Goal: Task Accomplishment & Management: Manage account settings

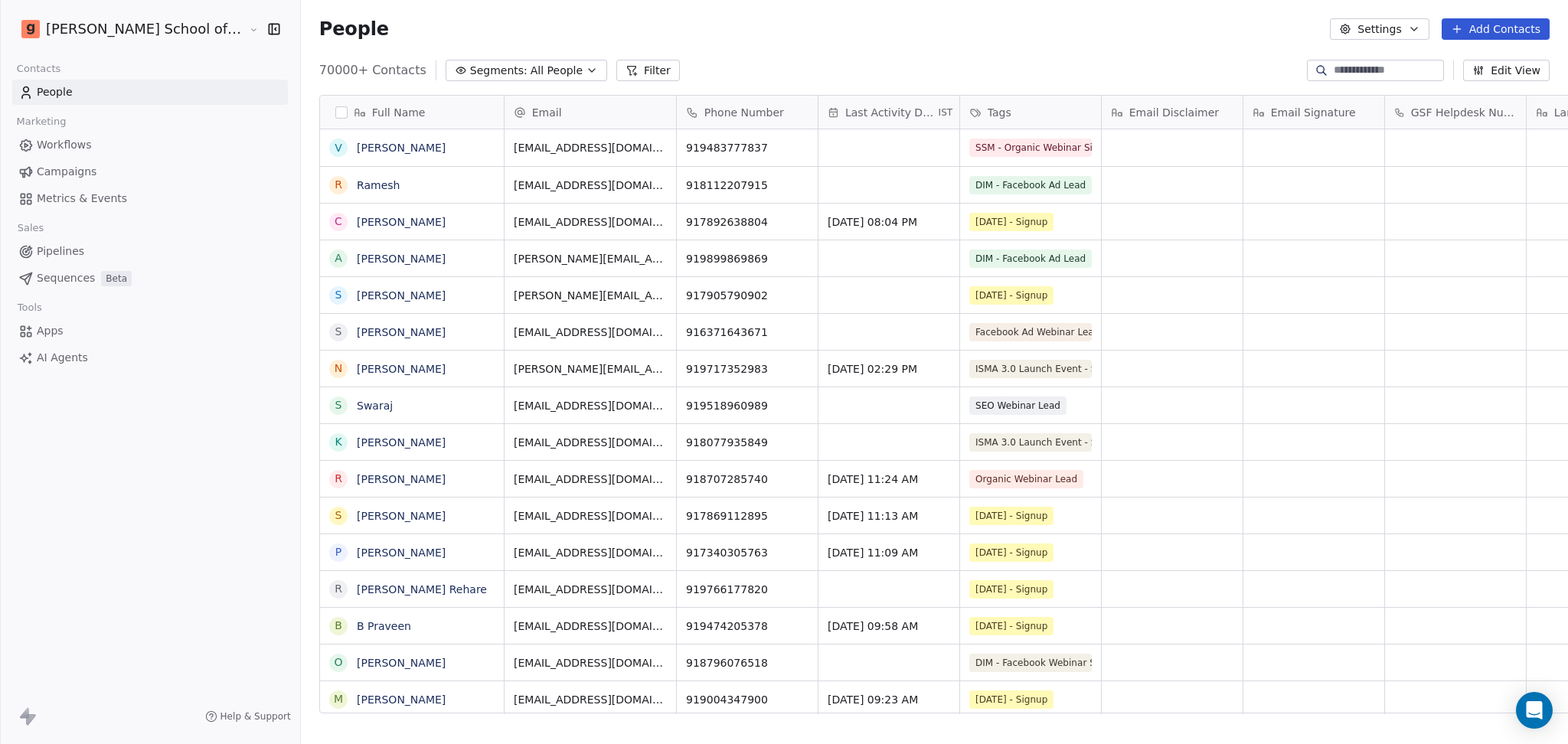
scroll to position [639, 1311]
click at [105, 179] on link "Campaigns" at bounding box center [150, 172] width 276 height 26
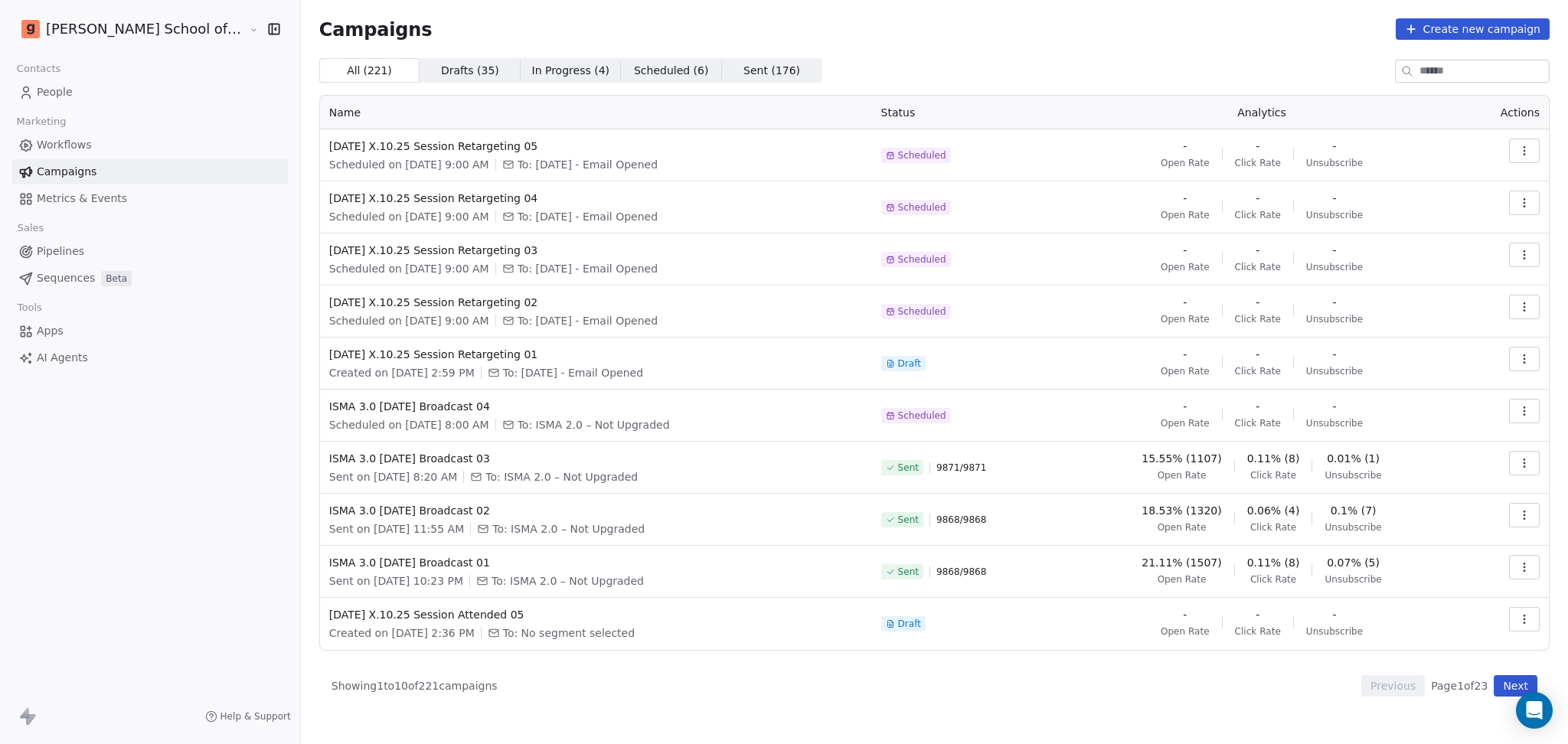
click at [1512, 690] on button "Next" at bounding box center [1515, 686] width 43 height 22
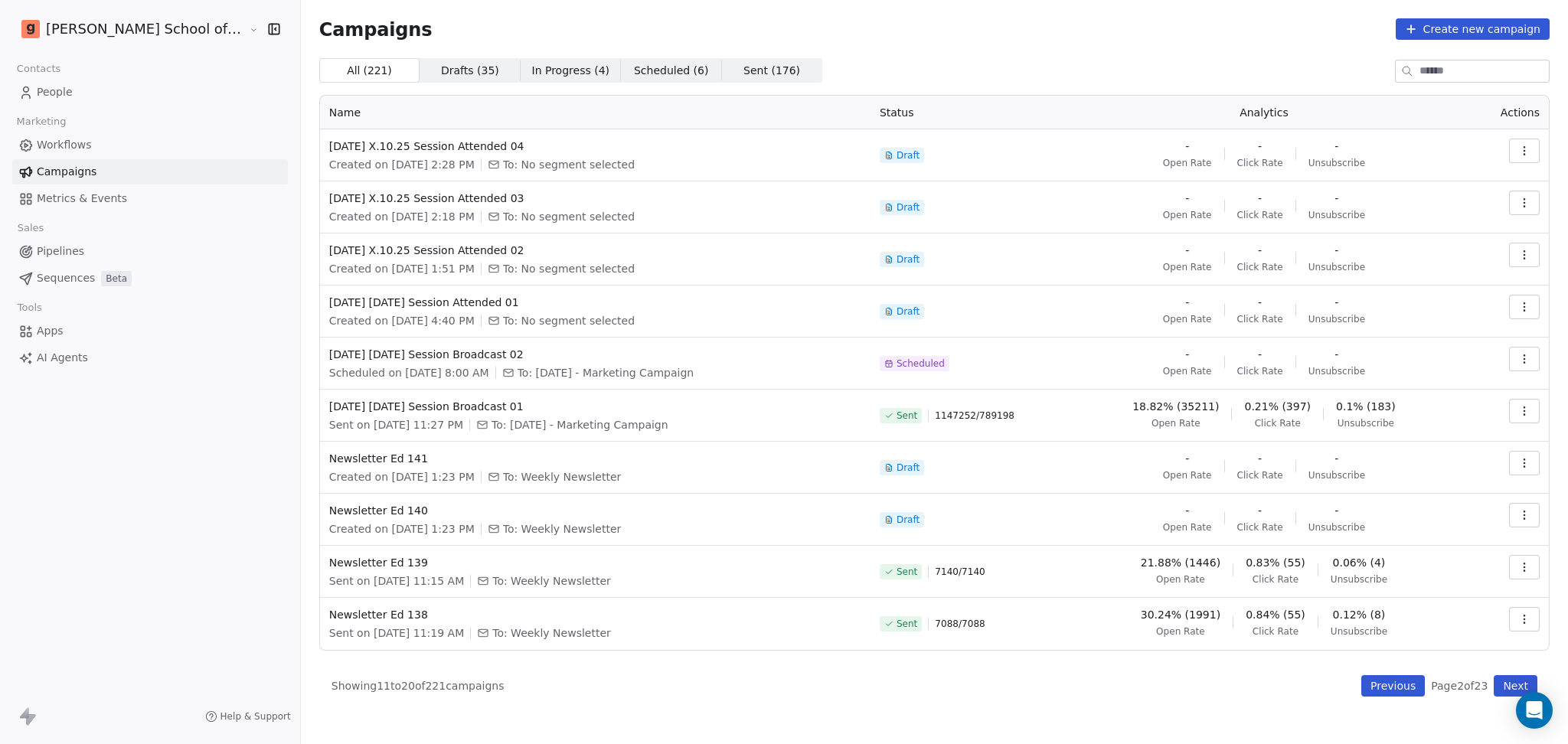
click at [1375, 679] on button "Previous" at bounding box center [1393, 686] width 64 height 22
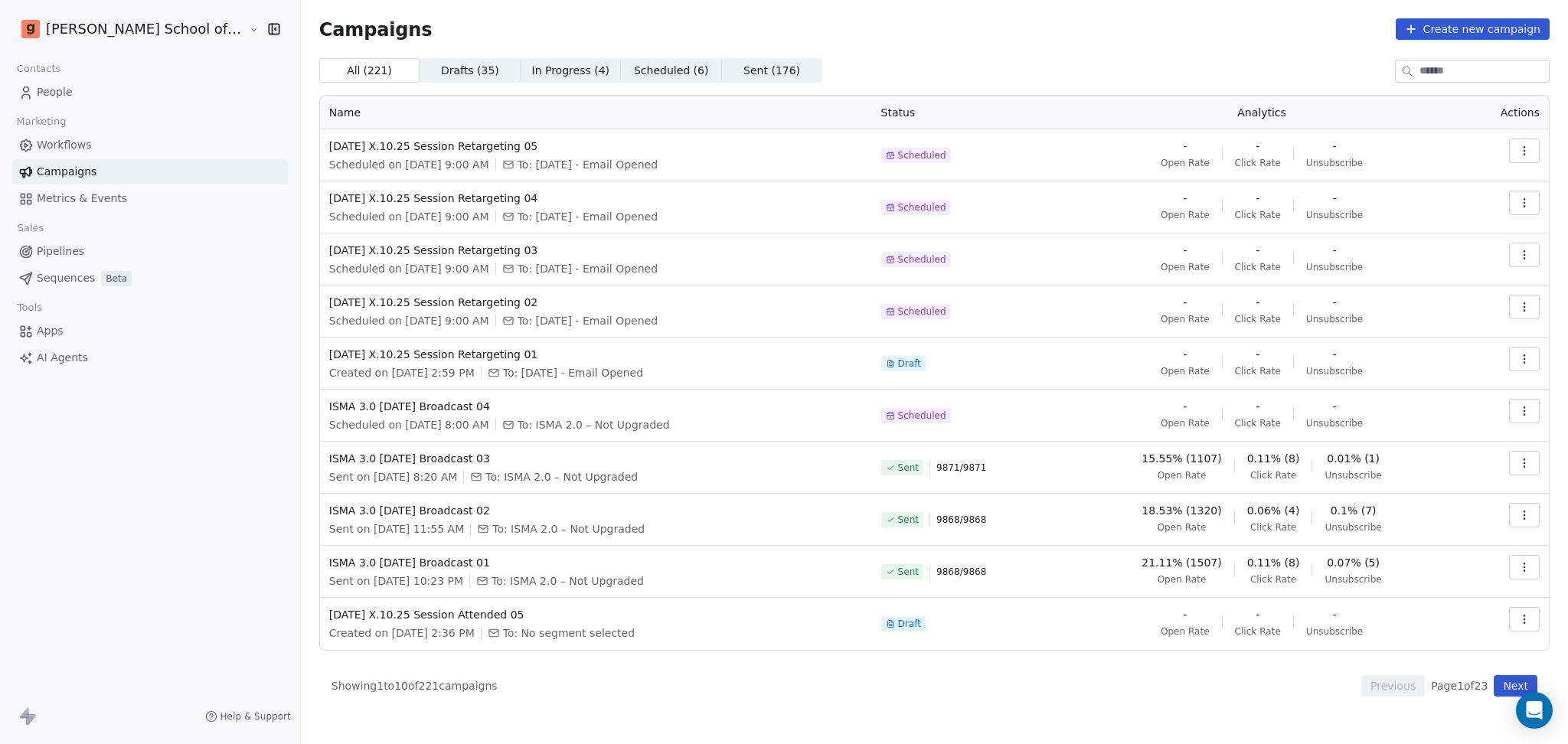
click at [46, 101] on link "People" at bounding box center [150, 92] width 276 height 26
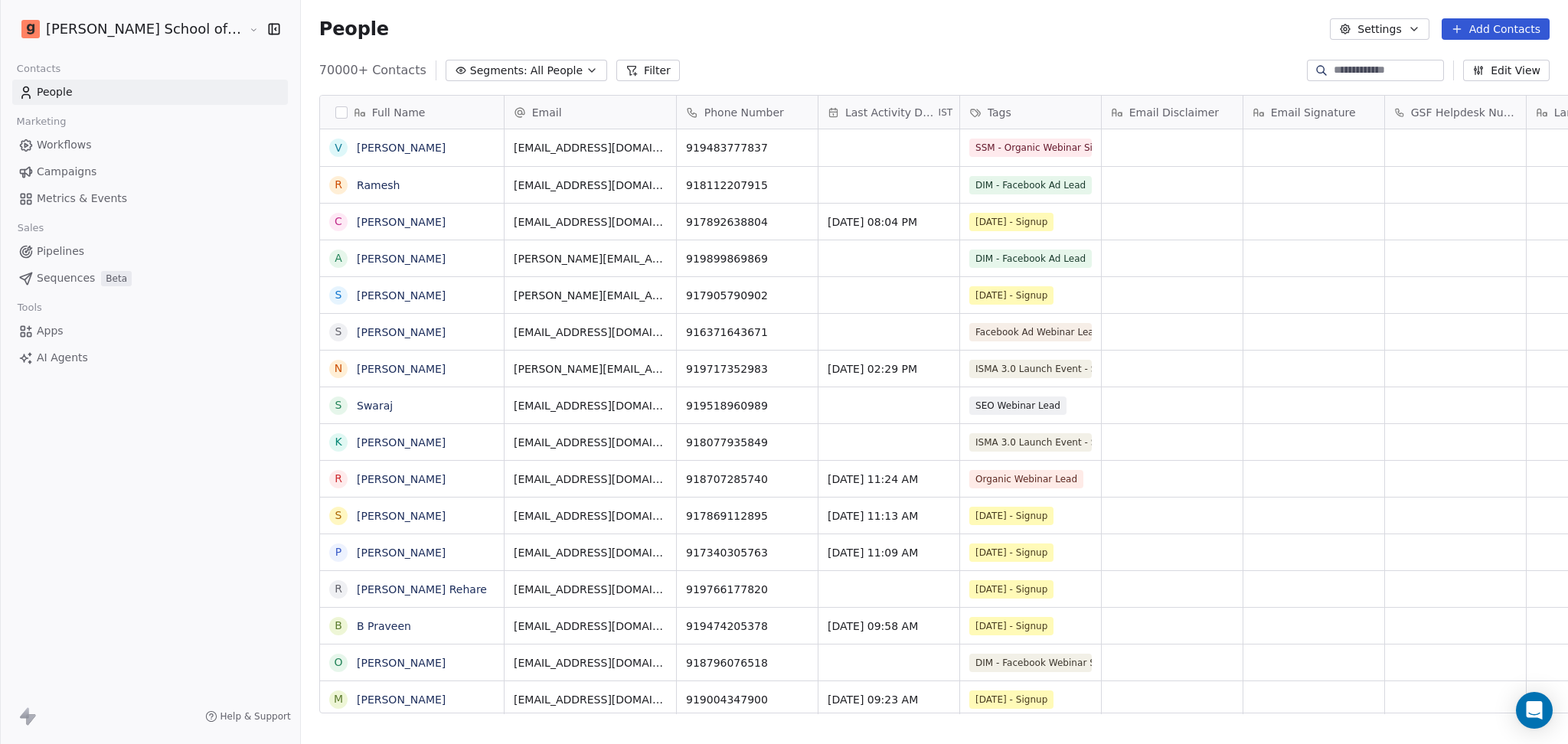
scroll to position [639, 1311]
click at [1085, 54] on div "People Settings Add Contacts" at bounding box center [934, 29] width 1267 height 58
click at [1373, 36] on button "Settings" at bounding box center [1379, 30] width 99 height 22
click at [1371, 103] on div "Import" at bounding box center [1380, 112] width 72 height 25
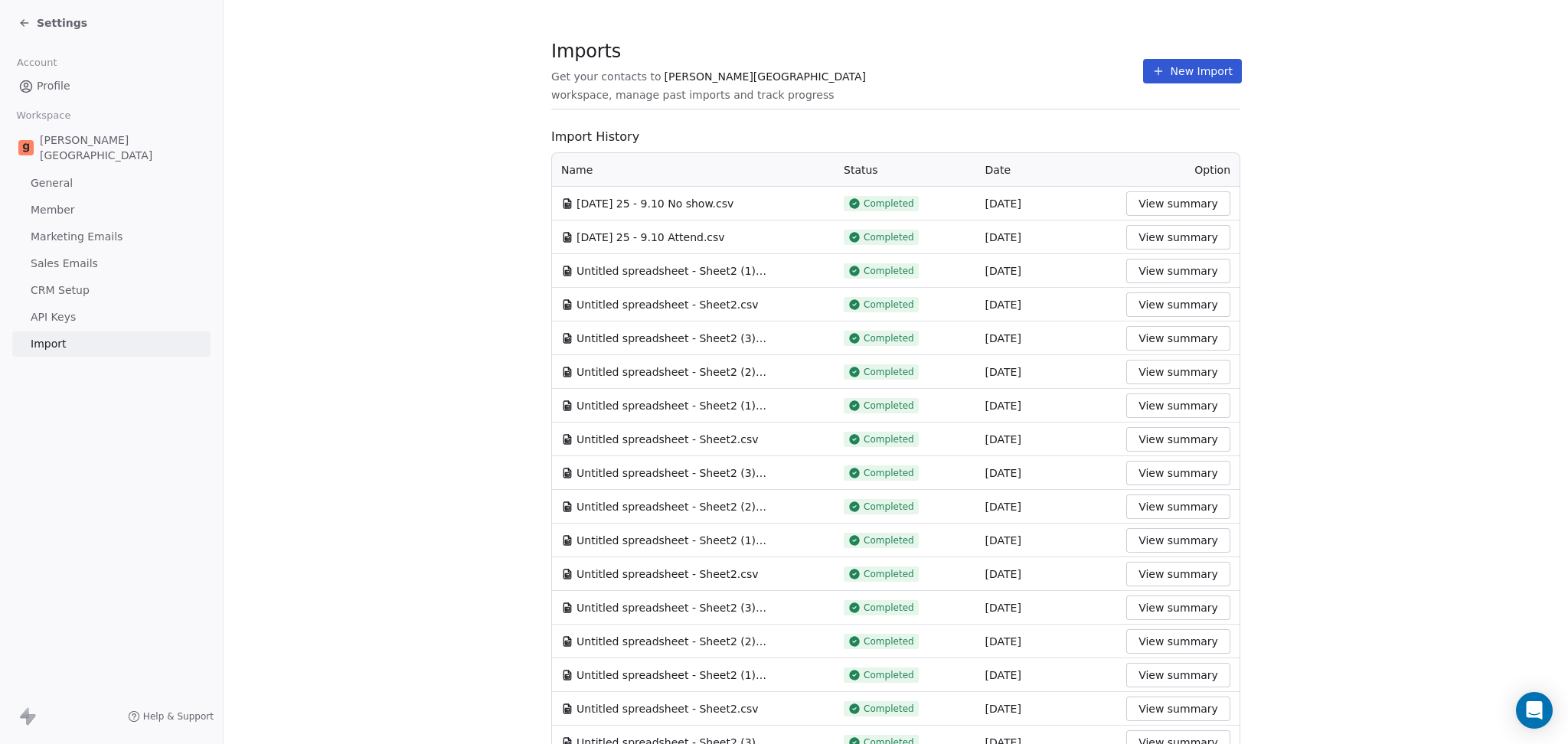
click at [1205, 78] on button "New Import" at bounding box center [1192, 71] width 99 height 25
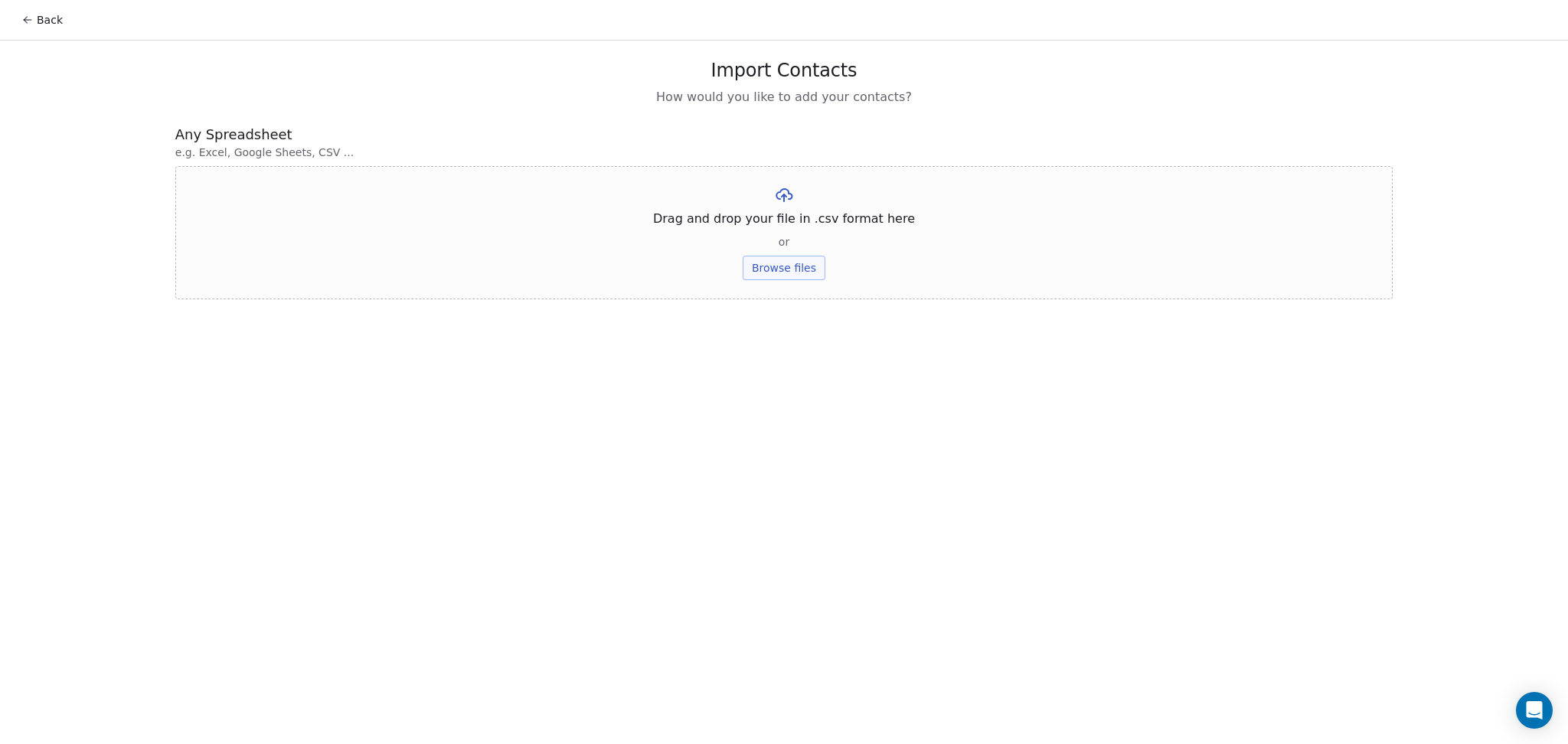
click at [775, 277] on button "Browse files" at bounding box center [784, 268] width 82 height 25
drag, startPoint x: 784, startPoint y: 225, endPoint x: 777, endPoint y: 238, distance: 14.8
click at [782, 231] on button "Upload" at bounding box center [784, 225] width 56 height 25
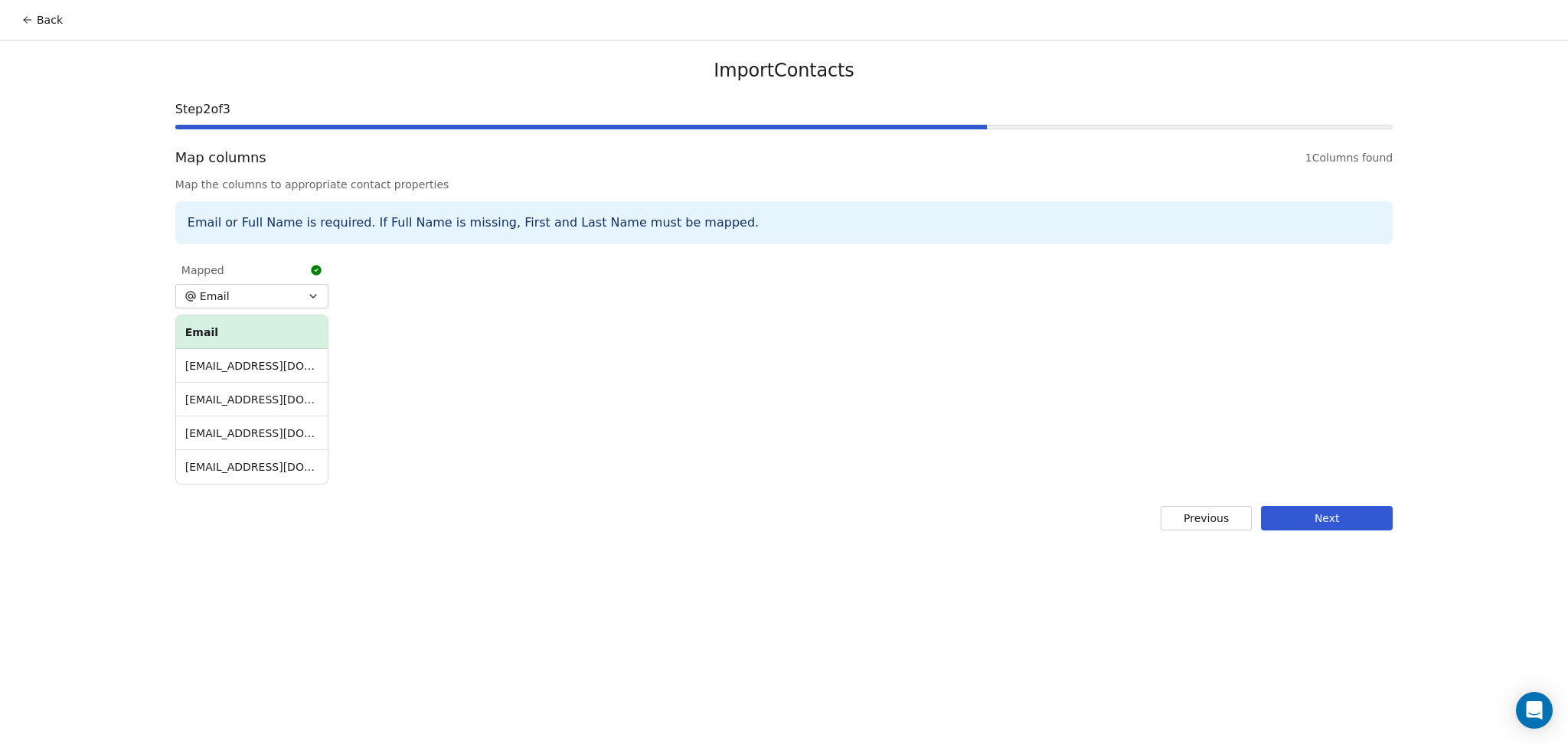
click at [1309, 510] on button "Next" at bounding box center [1327, 519] width 132 height 25
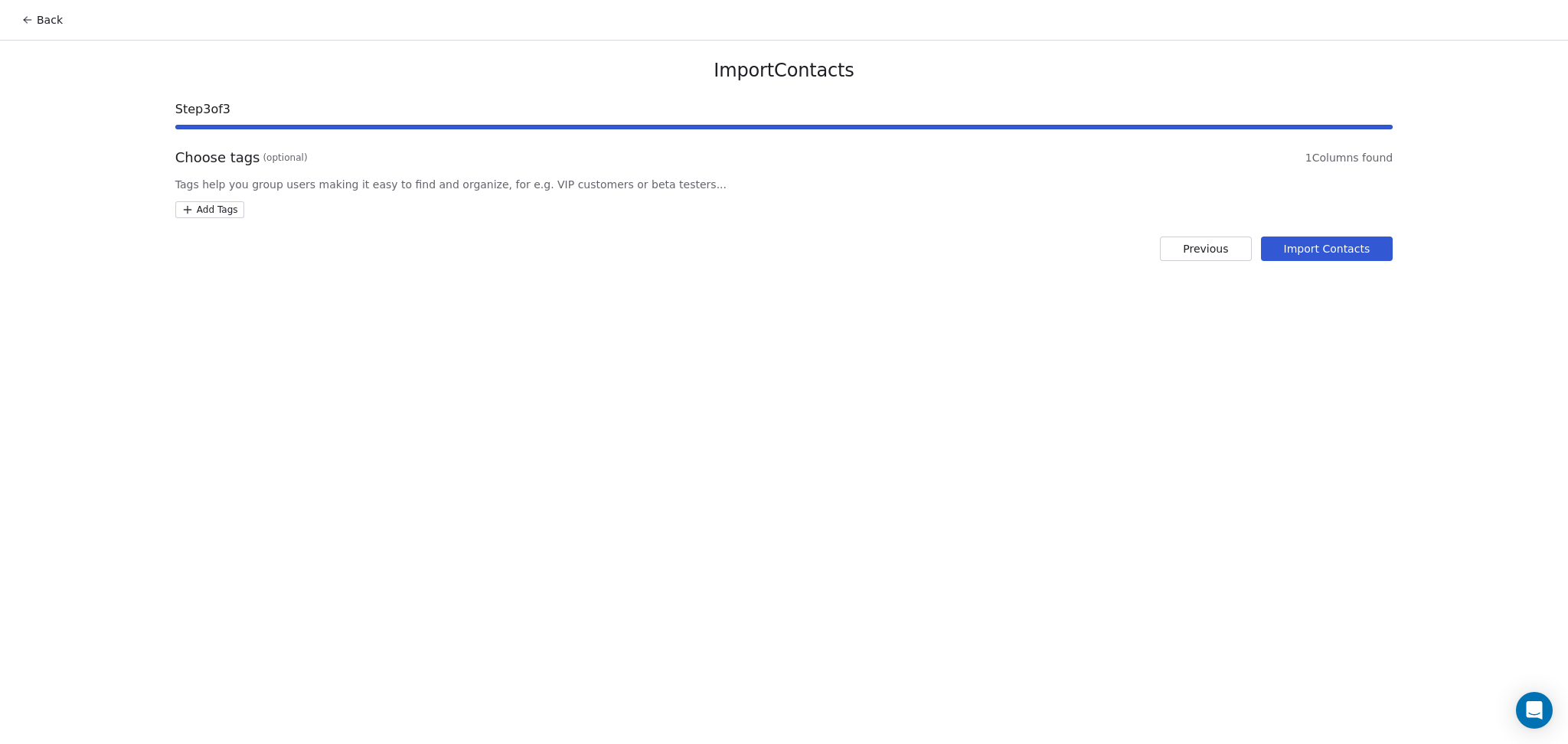
click at [235, 203] on html "Back Import Contacts Step 3 of 3 Choose tags (optional) 1 Columns found Tags he…" at bounding box center [784, 372] width 1568 height 744
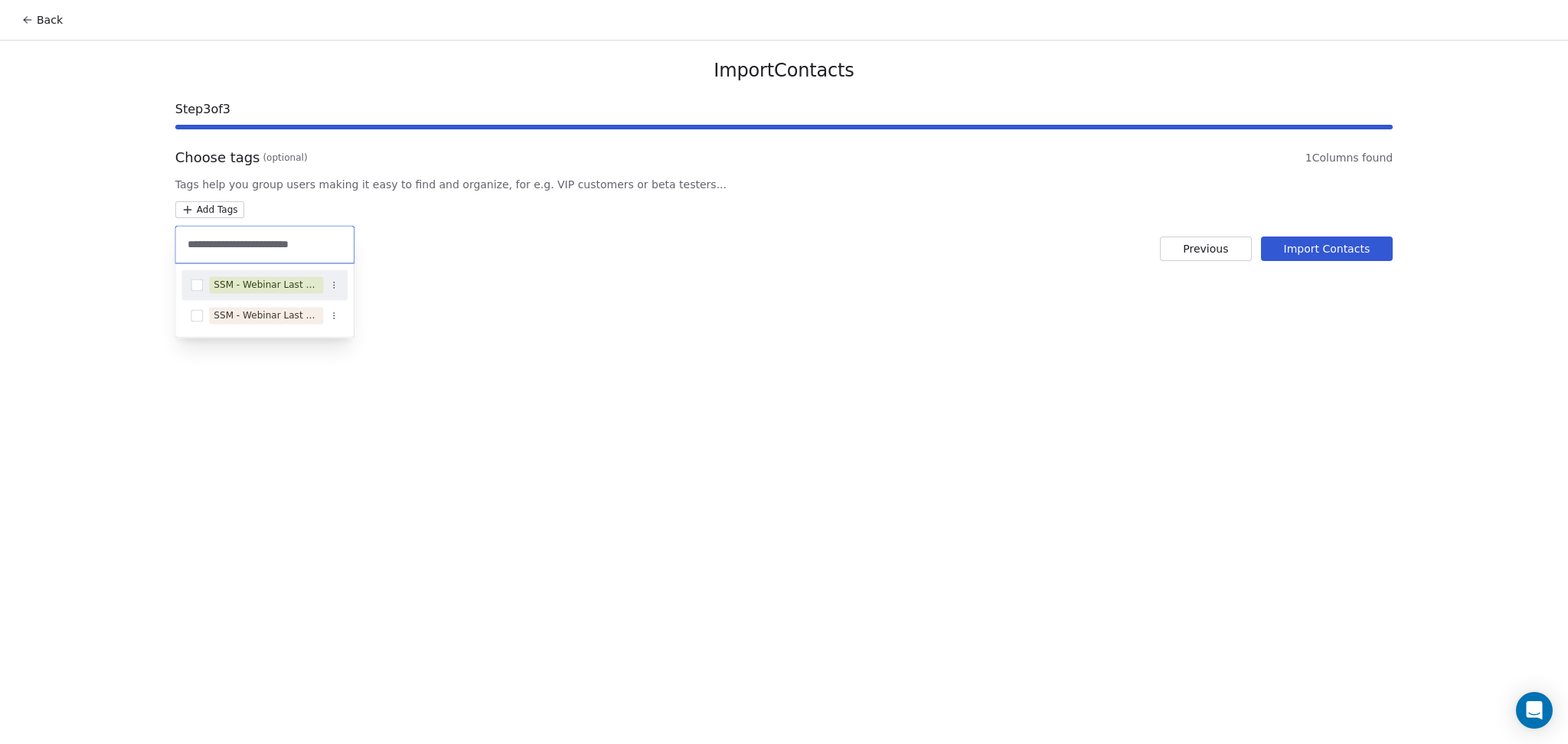
type input "**********"
click at [297, 269] on div "SSM - Webinar Last No Show" at bounding box center [265, 284] width 166 height 30
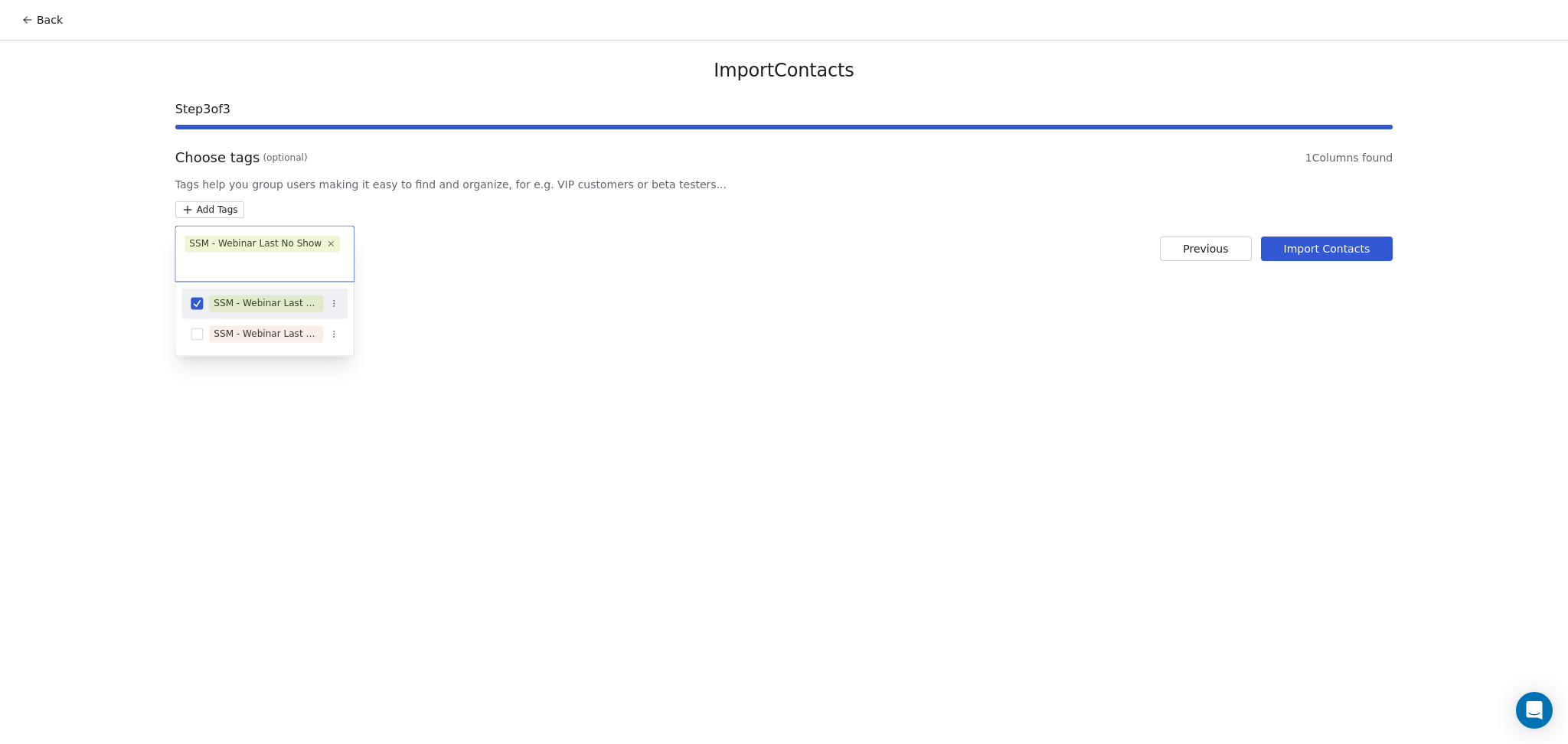
drag, startPoint x: 586, startPoint y: 297, endPoint x: 603, endPoint y: 301, distance: 17.5
click at [588, 297] on html "Back Import Contacts Step 3 of 3 Choose tags (optional) 1 Columns found Tags he…" at bounding box center [784, 372] width 1568 height 744
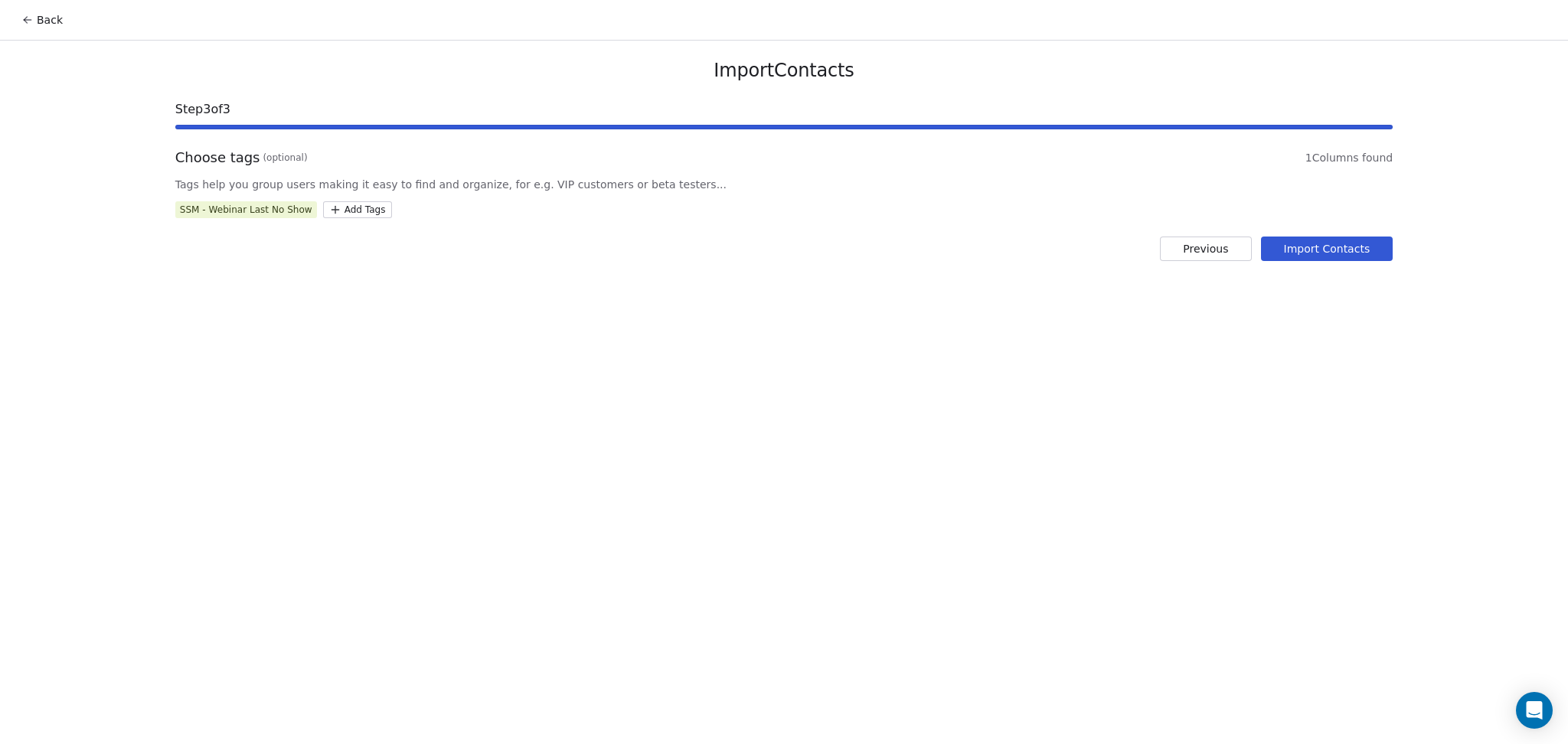
click at [1316, 255] on button "Import Contacts" at bounding box center [1327, 249] width 133 height 25
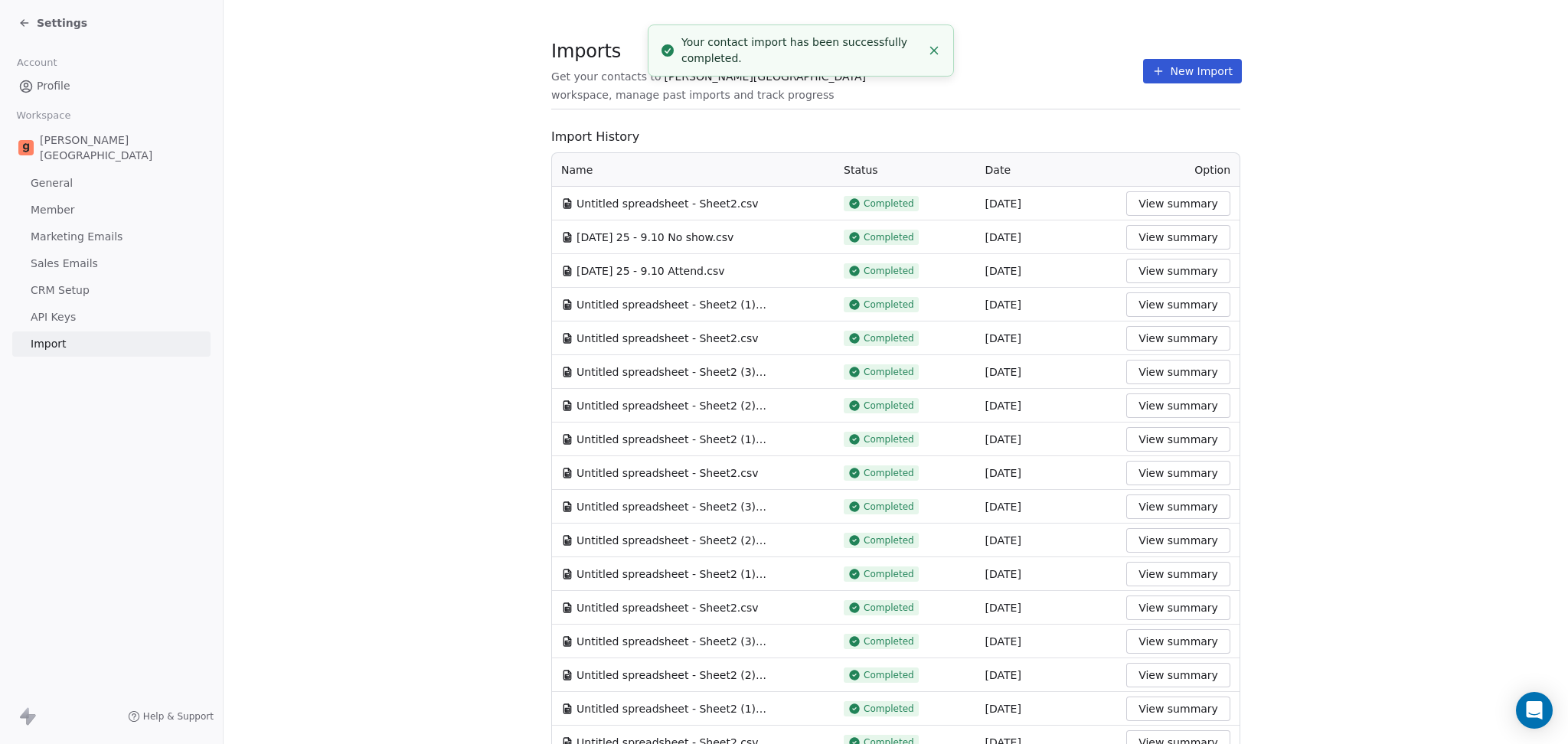
click at [1158, 66] on button "New Import" at bounding box center [1192, 71] width 99 height 25
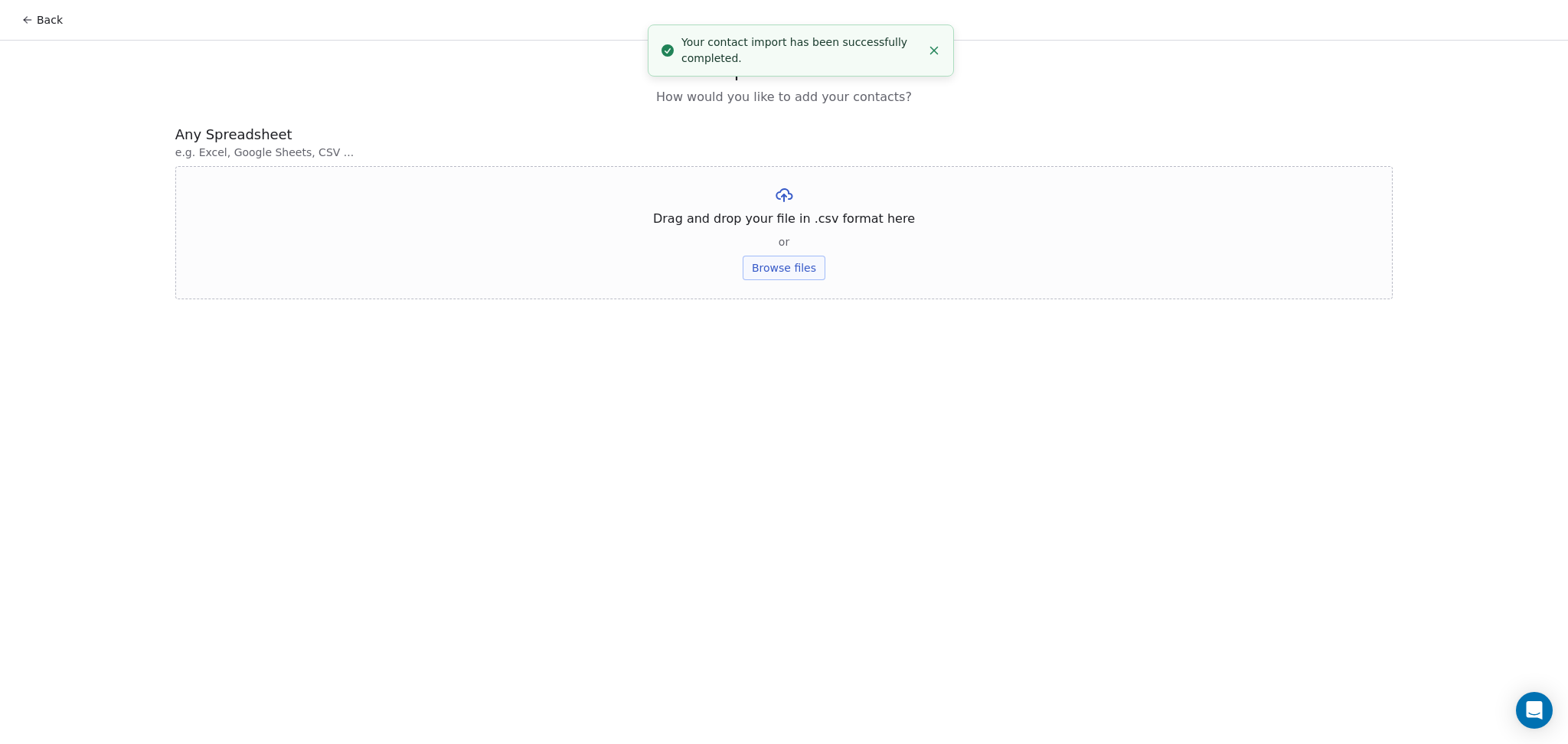
click at [814, 257] on button "Browse files" at bounding box center [784, 268] width 82 height 25
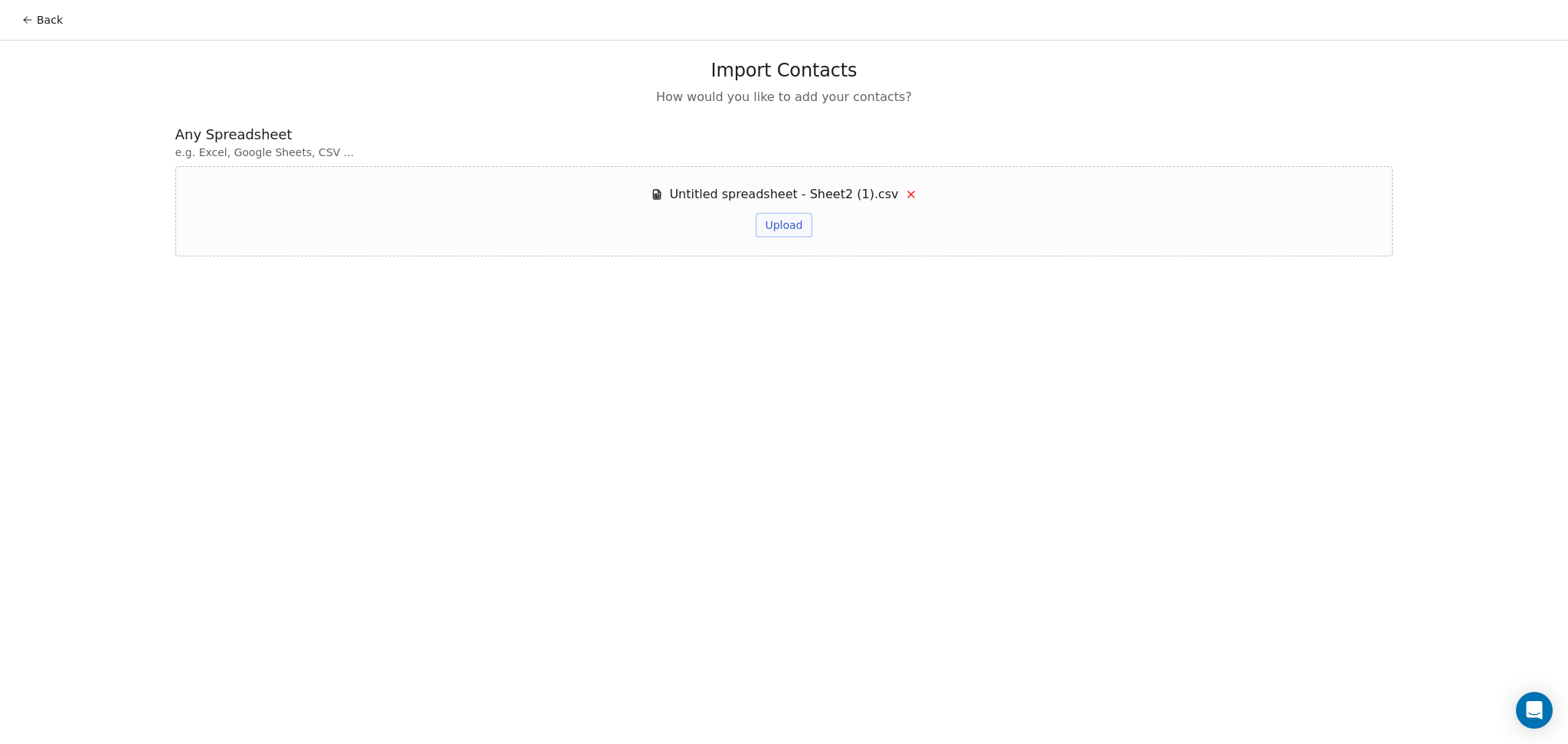
click at [790, 210] on div "Untitled spreadsheet - Sheet2 (1).csv Upload" at bounding box center [784, 211] width 266 height 52
click at [787, 216] on button "Upload" at bounding box center [784, 225] width 56 height 25
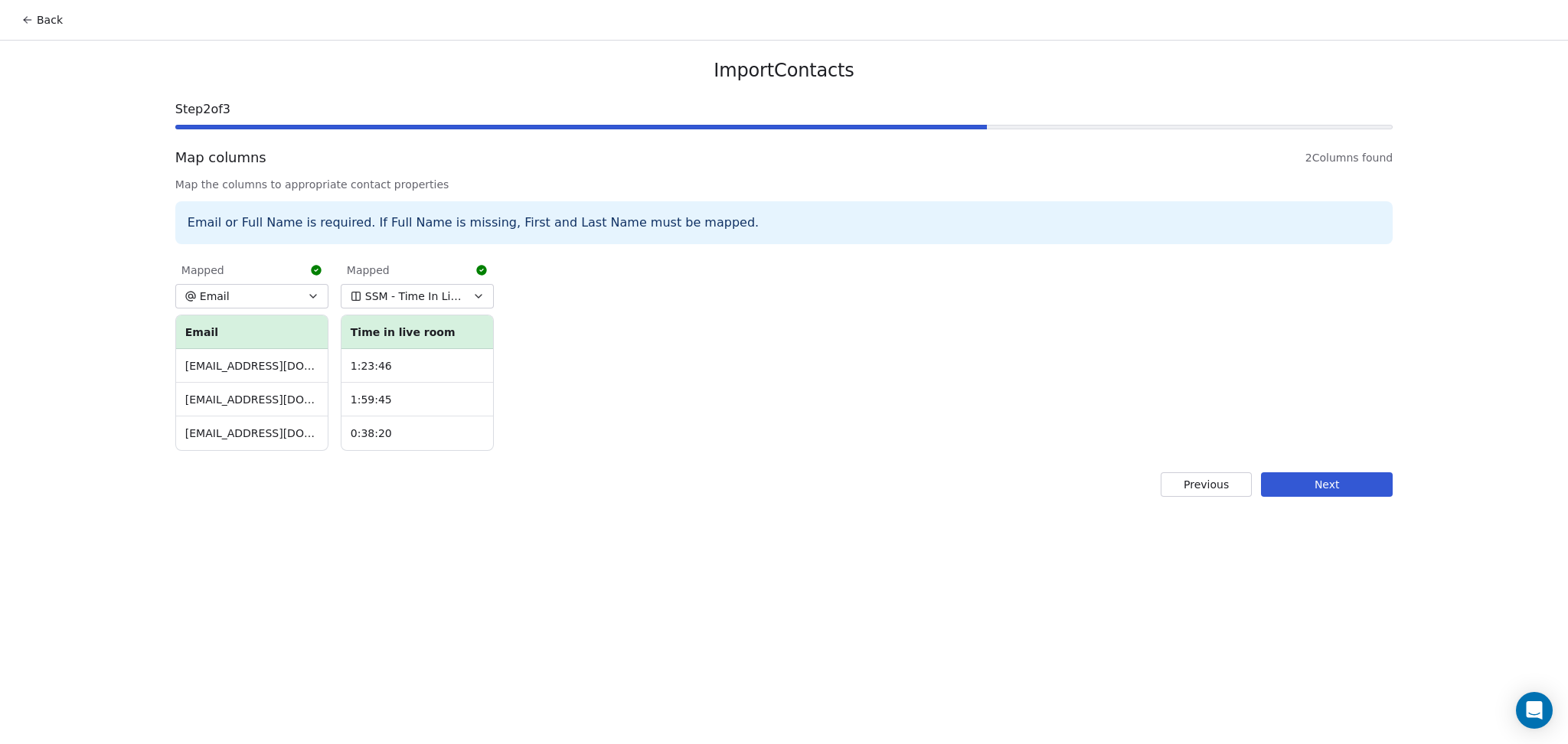
click at [1304, 482] on button "Next" at bounding box center [1327, 485] width 132 height 25
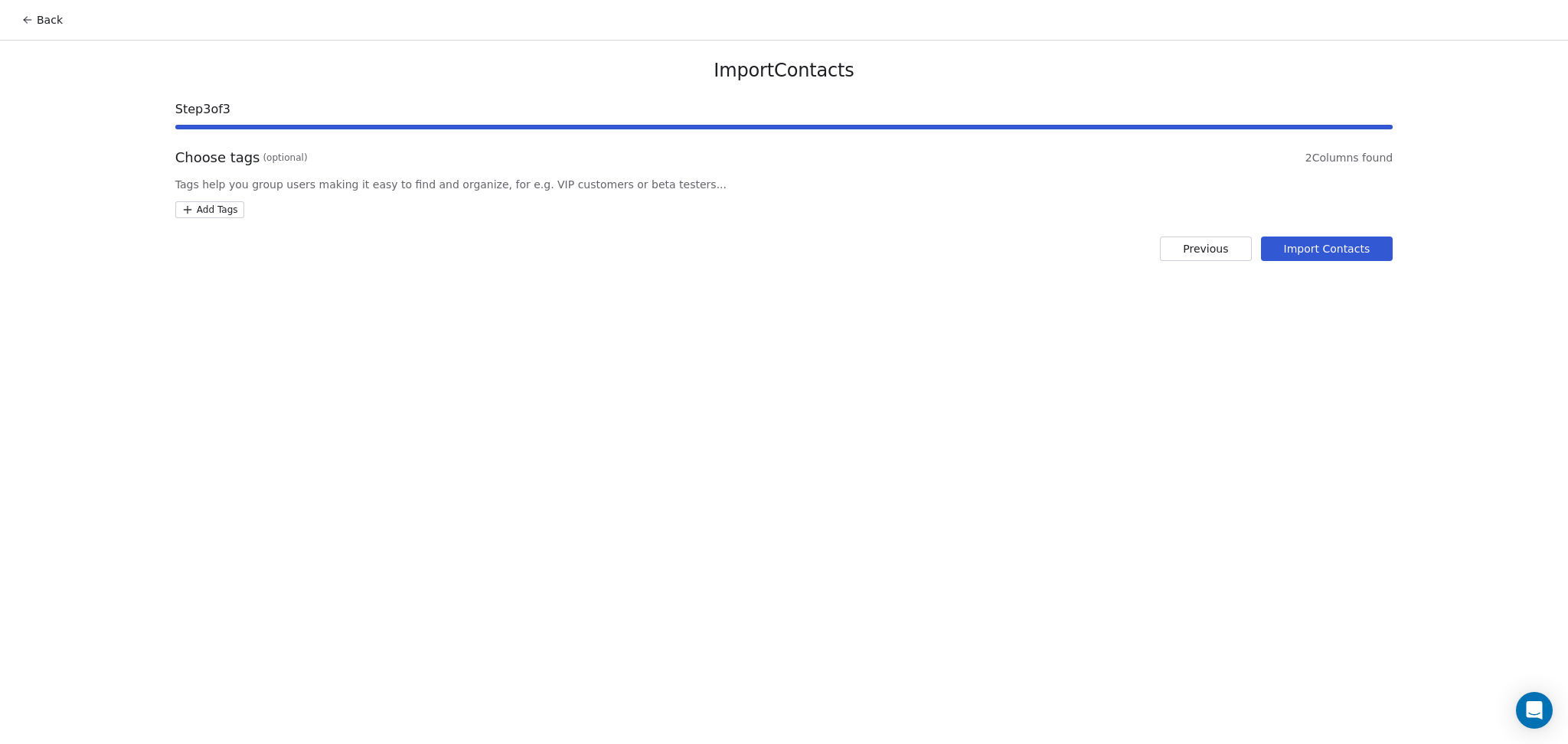
click at [231, 210] on html "Back Import Contacts Step 3 of 3 Choose tags (optional) 2 Columns found Tags he…" at bounding box center [784, 372] width 1568 height 744
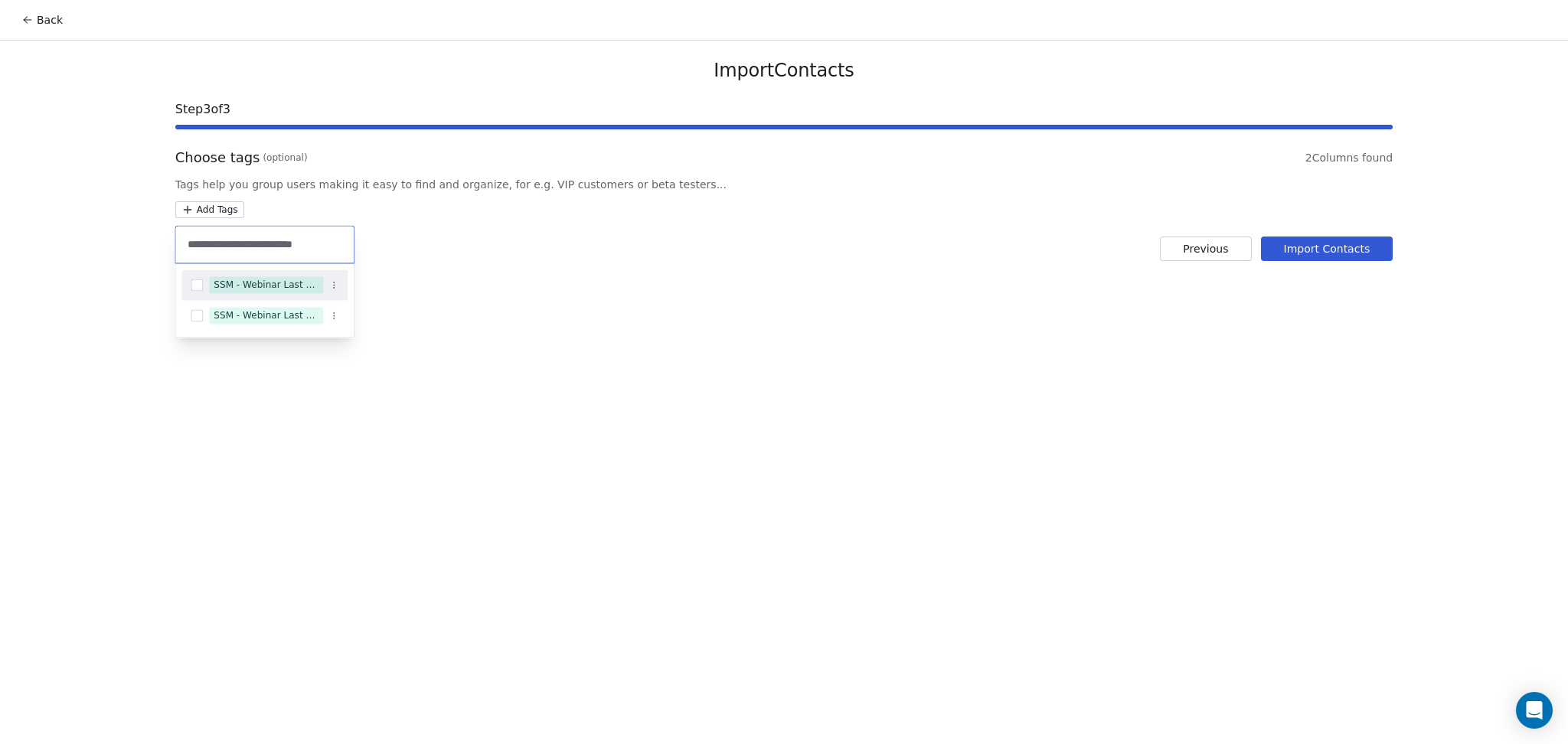
type input "**********"
click at [312, 281] on div "SSM - Webinar Last Attended" at bounding box center [266, 285] width 105 height 14
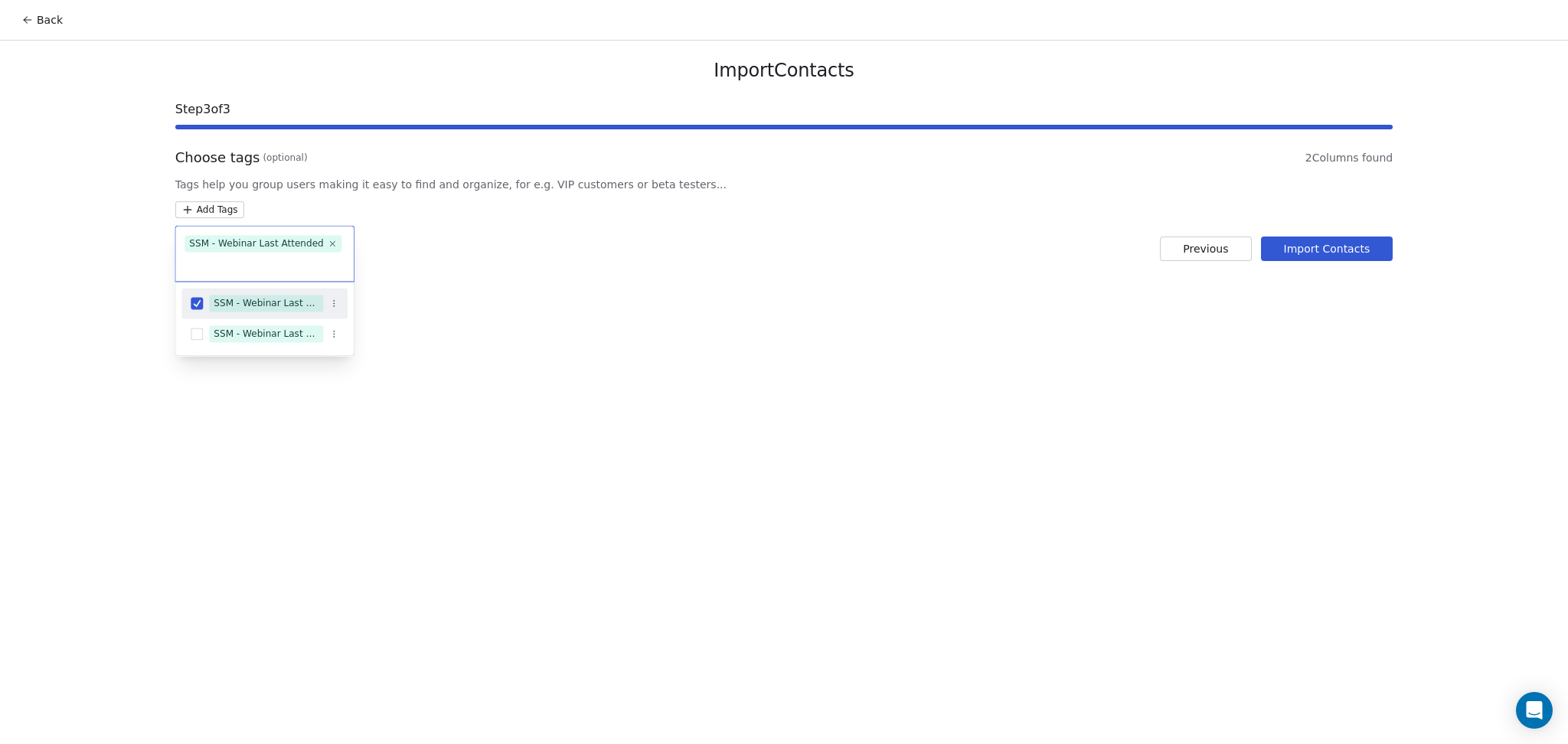
click at [462, 259] on html "Back Import Contacts Step 3 of 3 Choose tags (optional) 2 Columns found Tags he…" at bounding box center [784, 372] width 1568 height 744
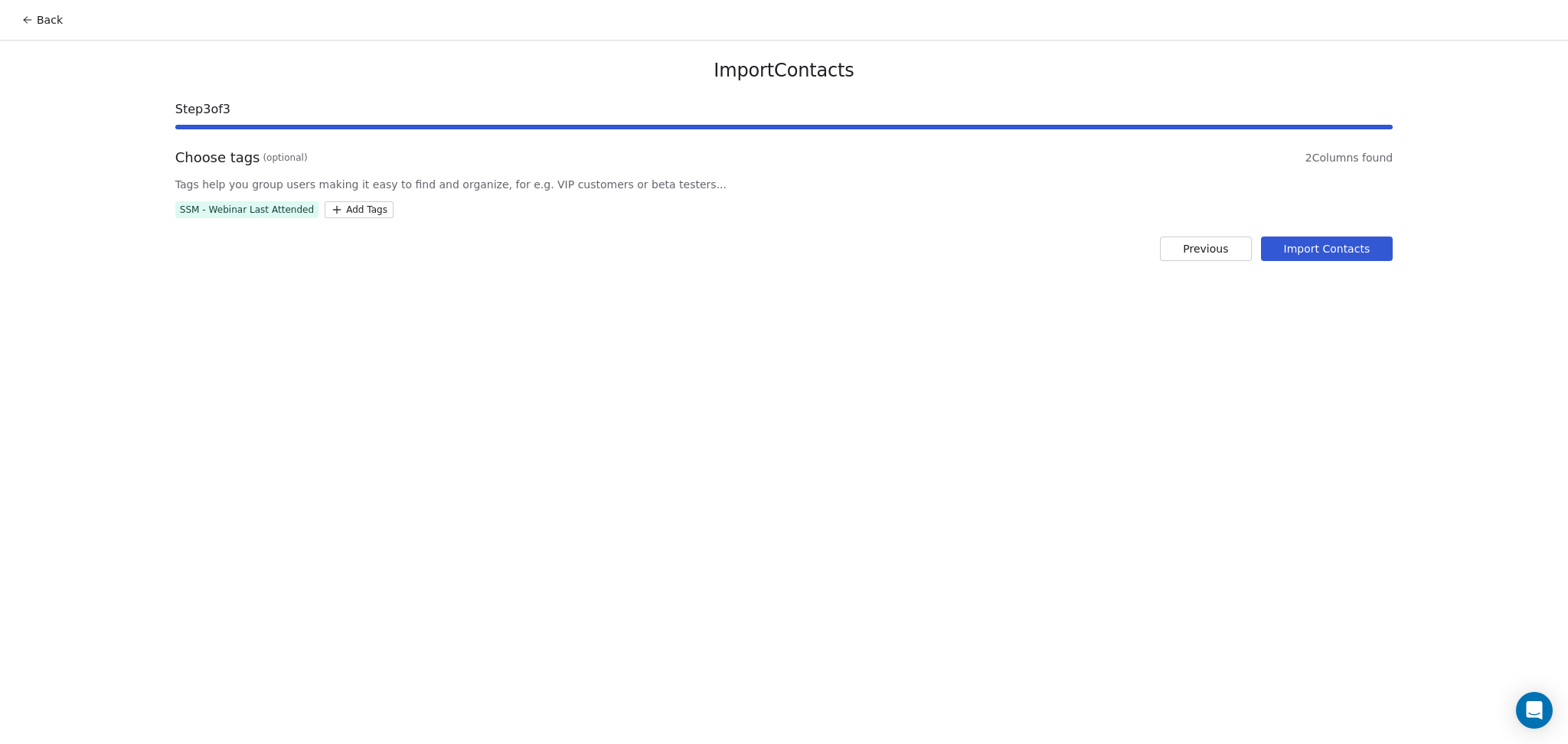
click at [1317, 246] on button "Import Contacts" at bounding box center [1327, 249] width 133 height 25
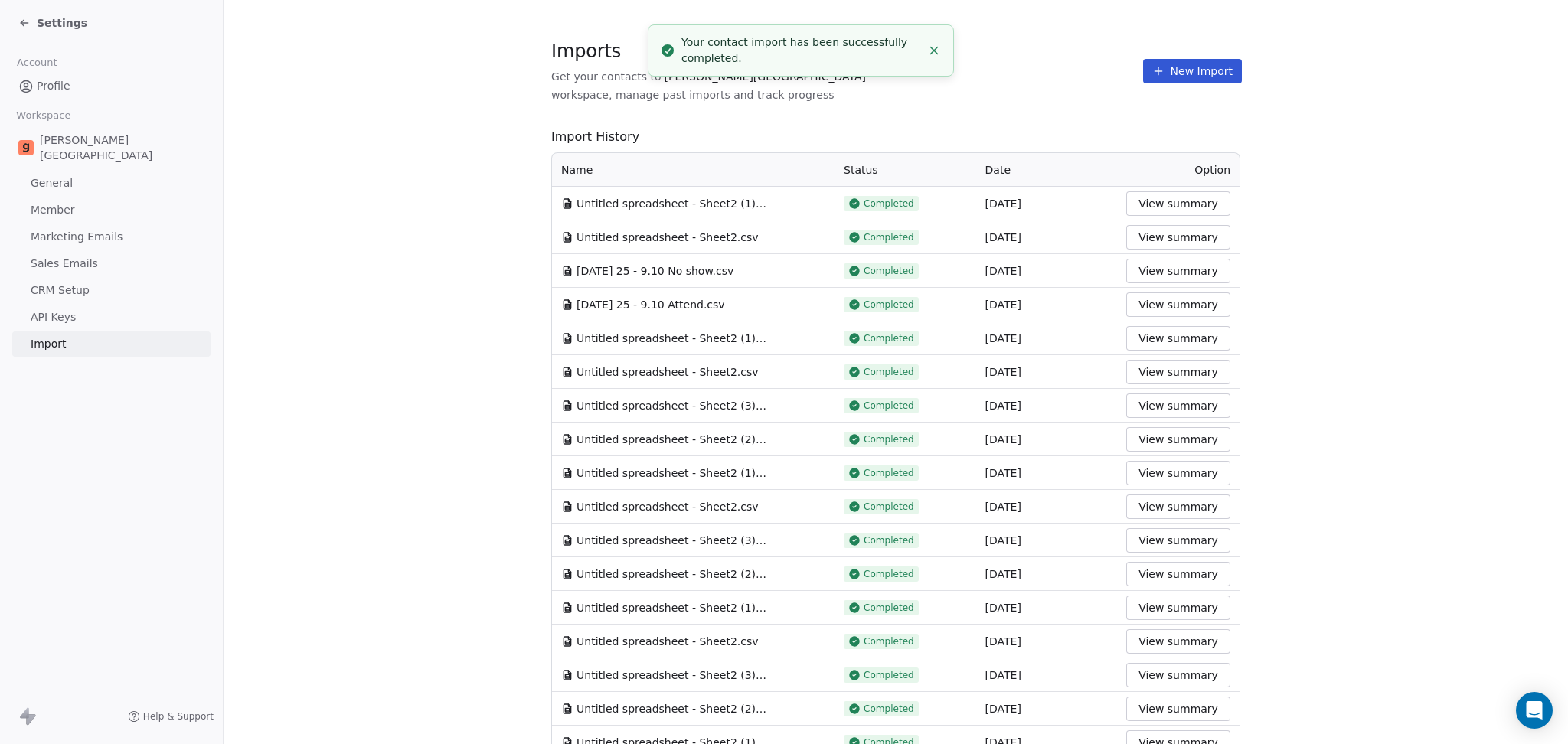
click at [1188, 61] on button "New Import" at bounding box center [1192, 71] width 99 height 25
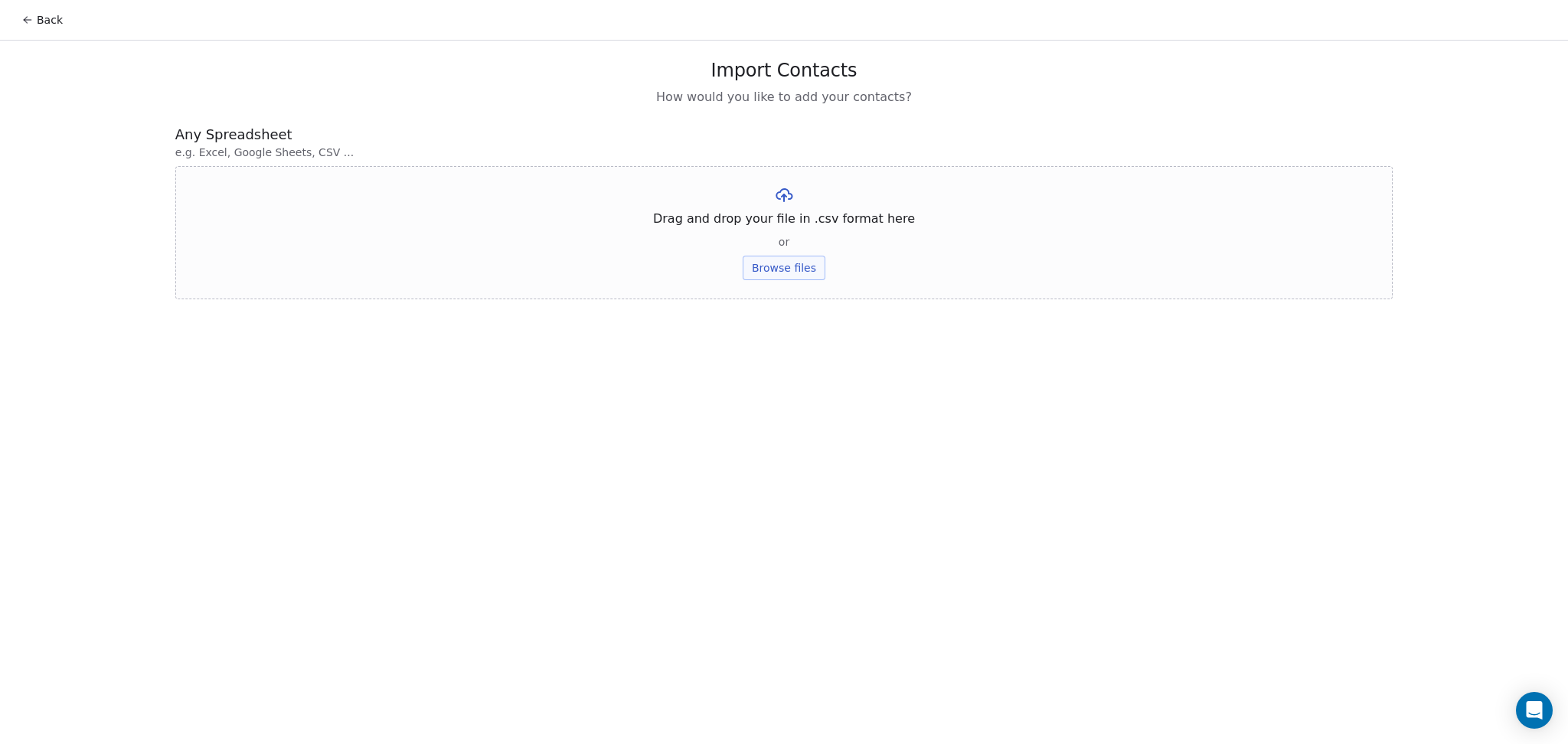
click at [812, 269] on button "Browse files" at bounding box center [784, 268] width 82 height 25
click at [792, 231] on button "Upload" at bounding box center [784, 225] width 56 height 25
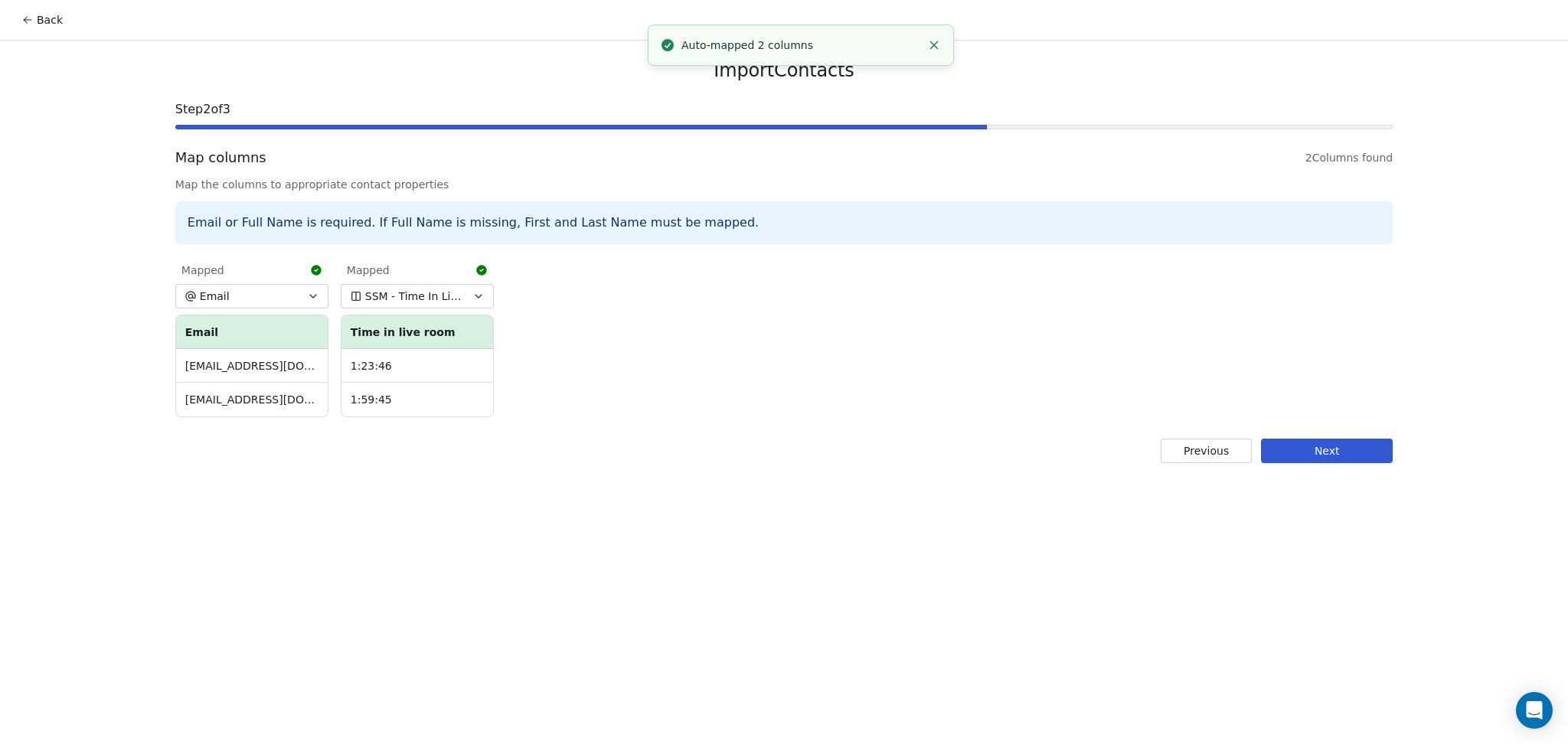
click at [1291, 462] on button "Next" at bounding box center [1327, 451] width 132 height 25
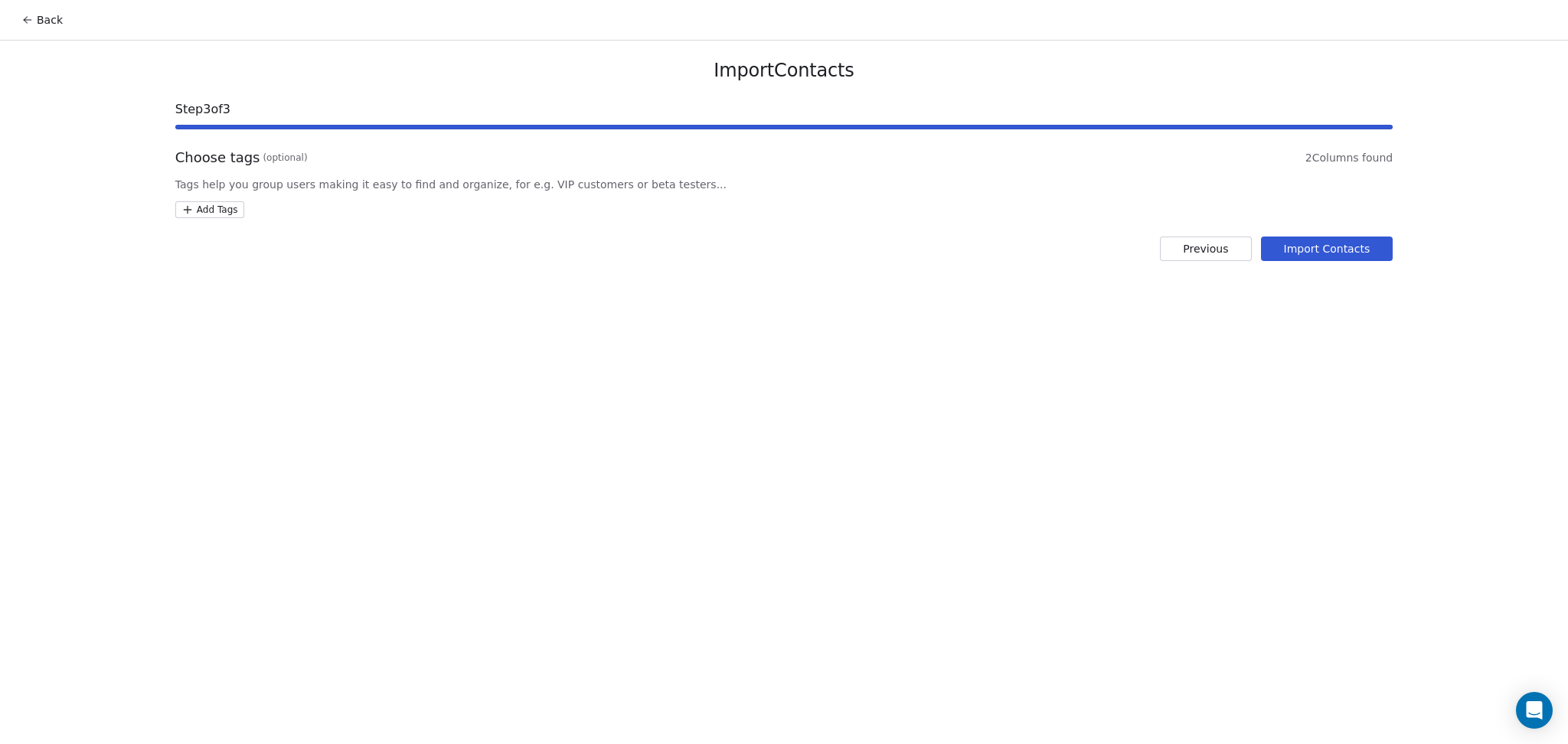
click at [234, 216] on html "Back Import Contacts Step 3 of 3 Choose tags (optional) 2 Columns found Tags he…" at bounding box center [784, 372] width 1568 height 744
type input "**********"
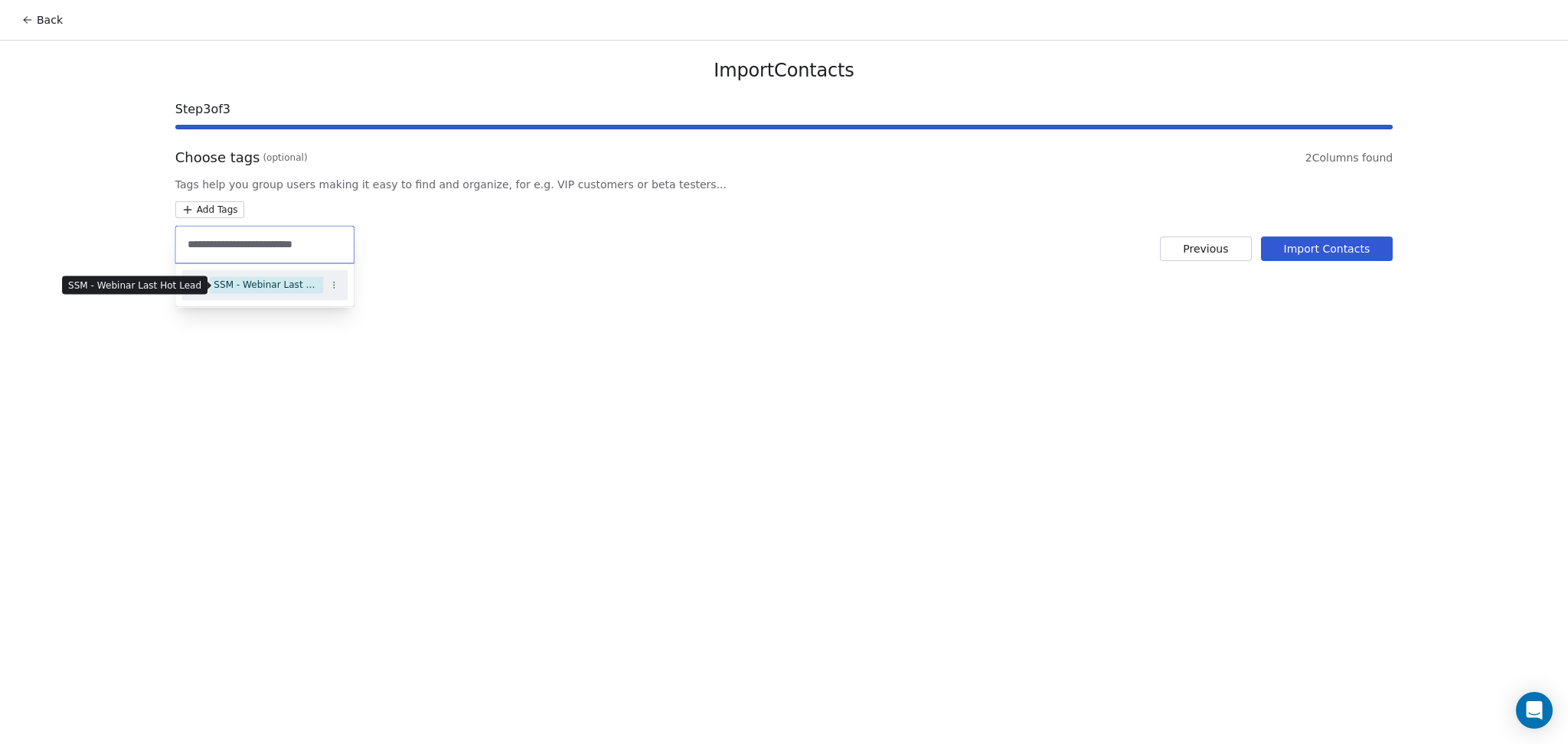
drag, startPoint x: 227, startPoint y: 292, endPoint x: 544, endPoint y: 314, distance: 317.8
click at [228, 291] on div "SSM - Webinar Last Hot Lead" at bounding box center [266, 285] width 105 height 14
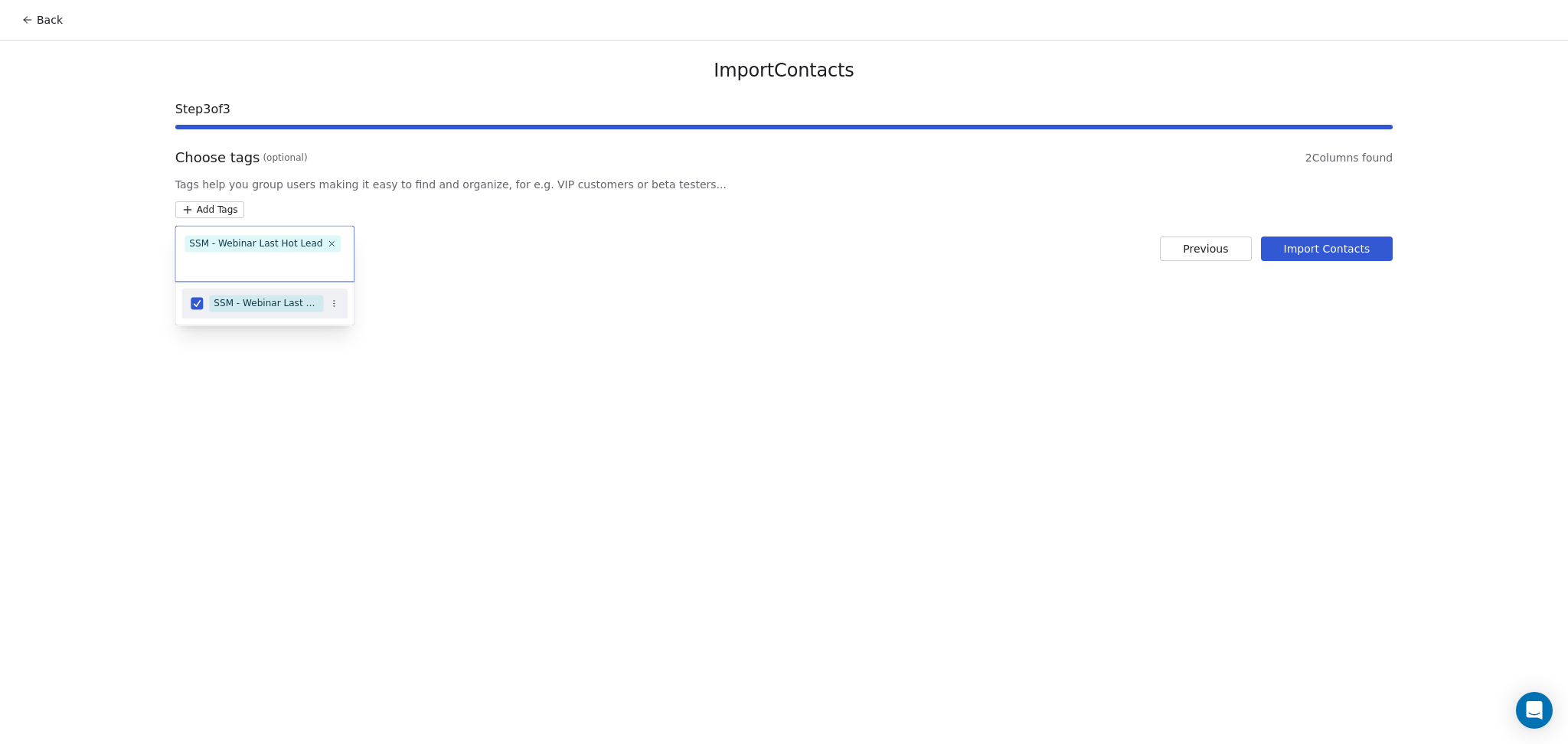
click at [618, 314] on html "Back Import Contacts Step 3 of 3 Choose tags (optional) 2 Columns found Tags he…" at bounding box center [784, 372] width 1568 height 744
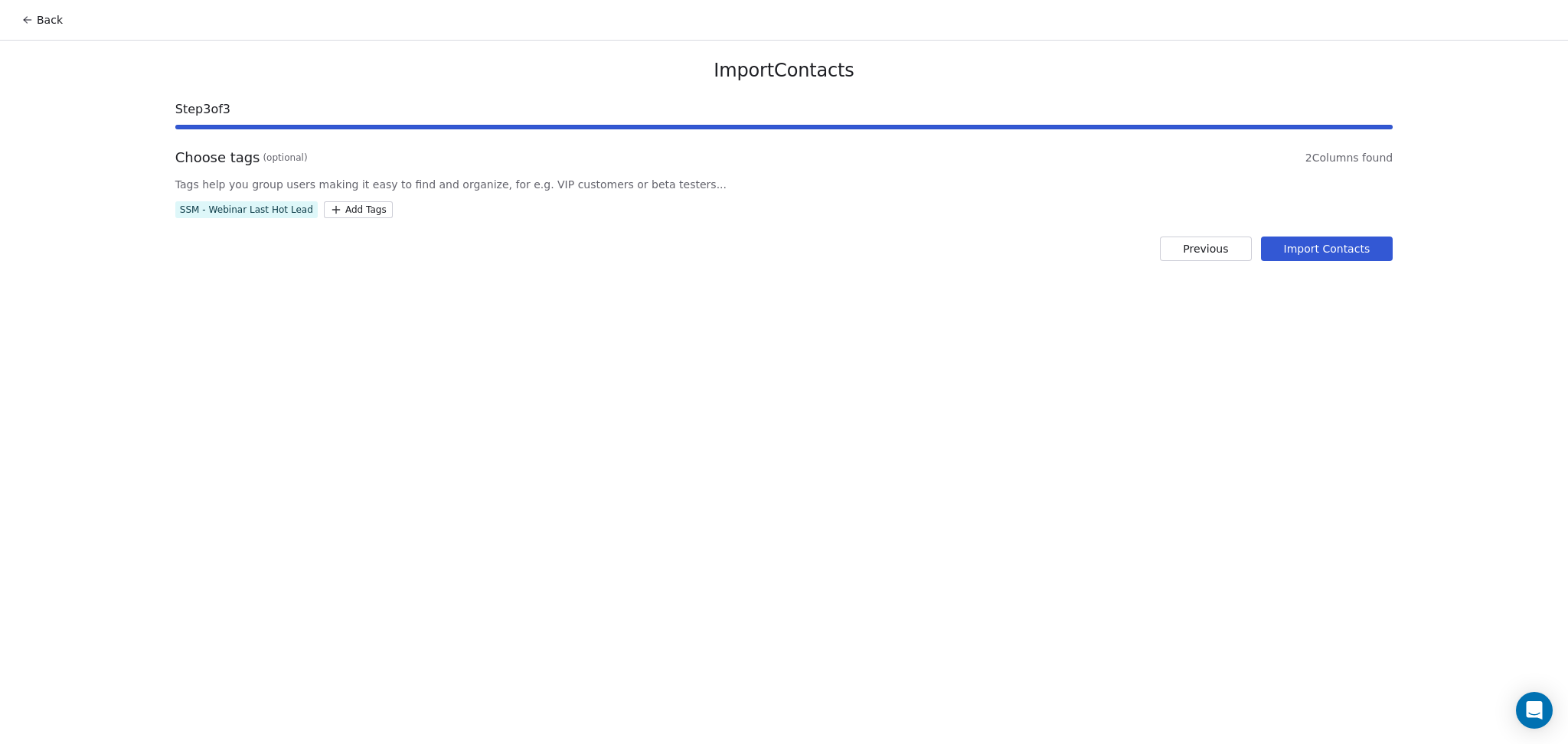
click at [1312, 246] on button "Import Contacts" at bounding box center [1327, 249] width 133 height 25
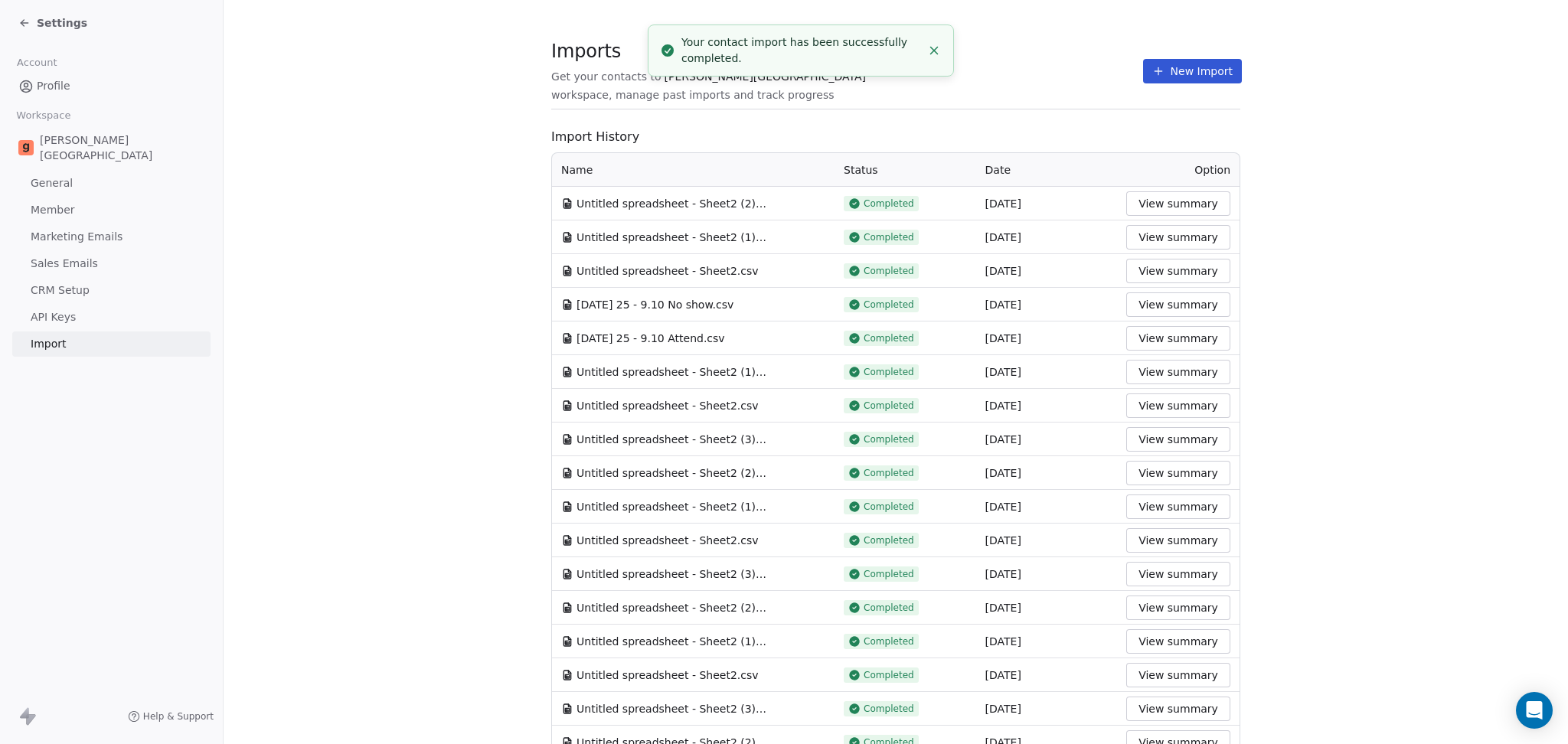
drag, startPoint x: 833, startPoint y: 103, endPoint x: 861, endPoint y: 108, distance: 28.4
click at [833, 103] on section "Imports Get your contacts to [PERSON_NAME] School workspace, manage past import…" at bounding box center [895, 79] width 689 height 61
click at [1153, 66] on icon at bounding box center [1159, 71] width 12 height 12
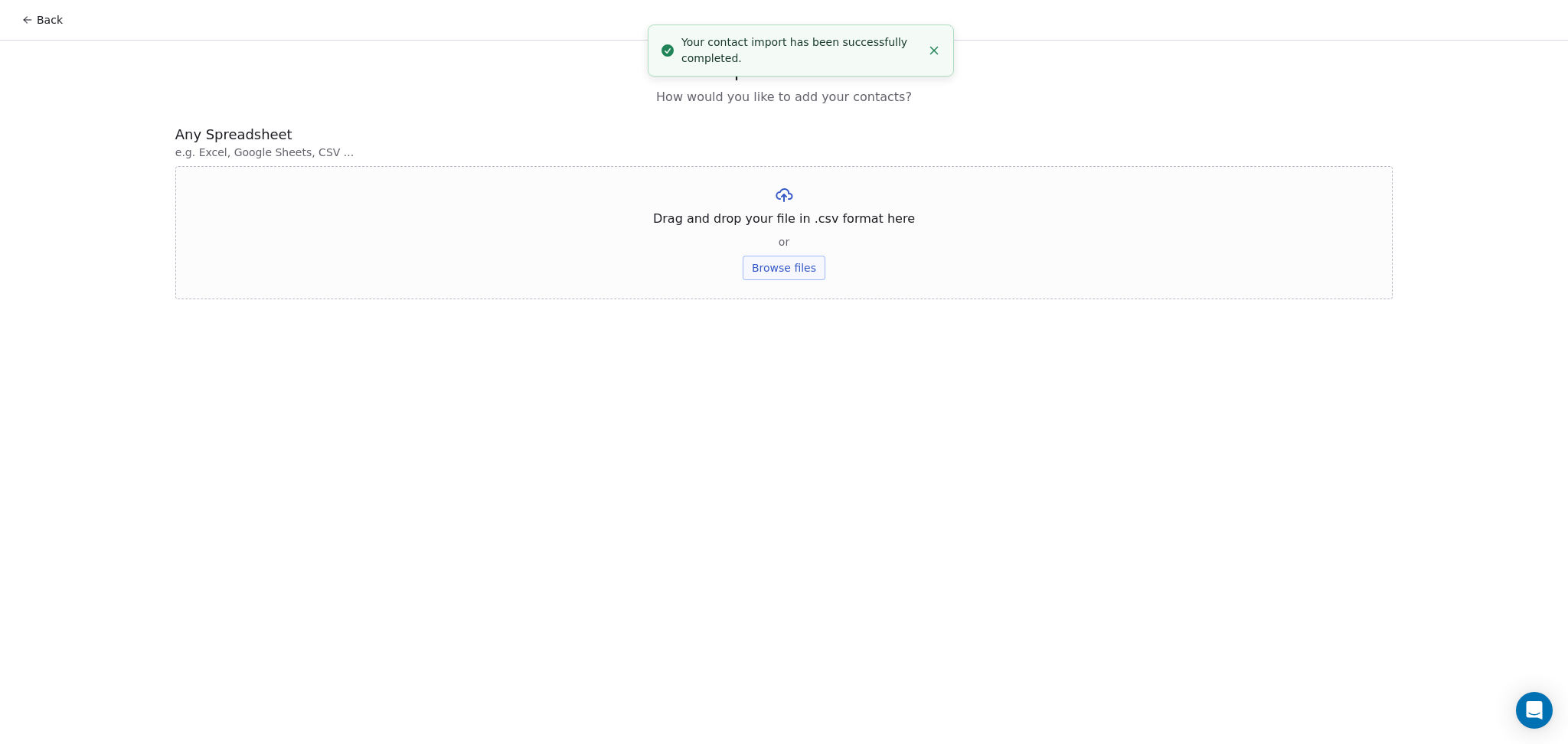
click at [776, 270] on button "Browse files" at bounding box center [784, 268] width 82 height 25
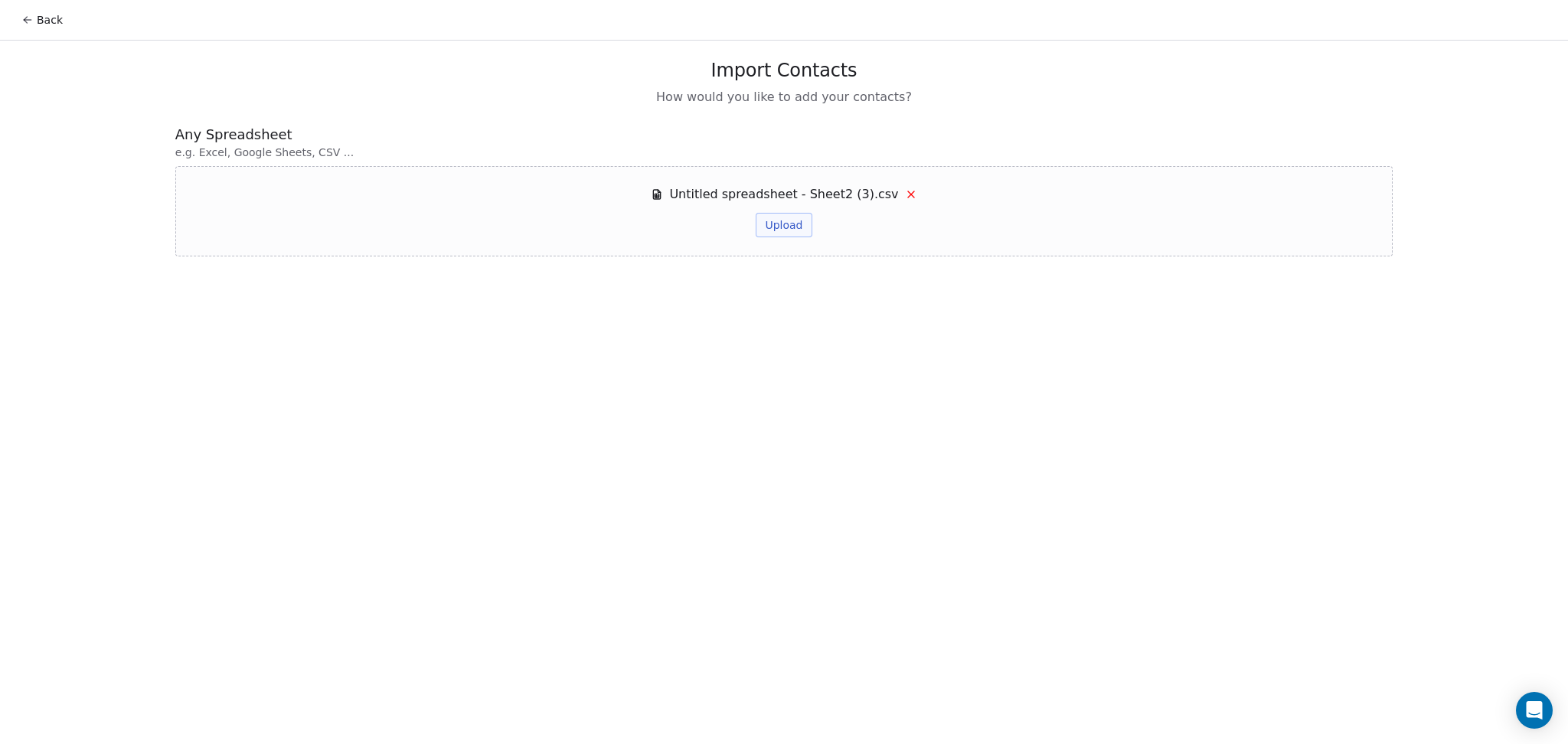
click at [803, 228] on button "Upload" at bounding box center [784, 225] width 56 height 25
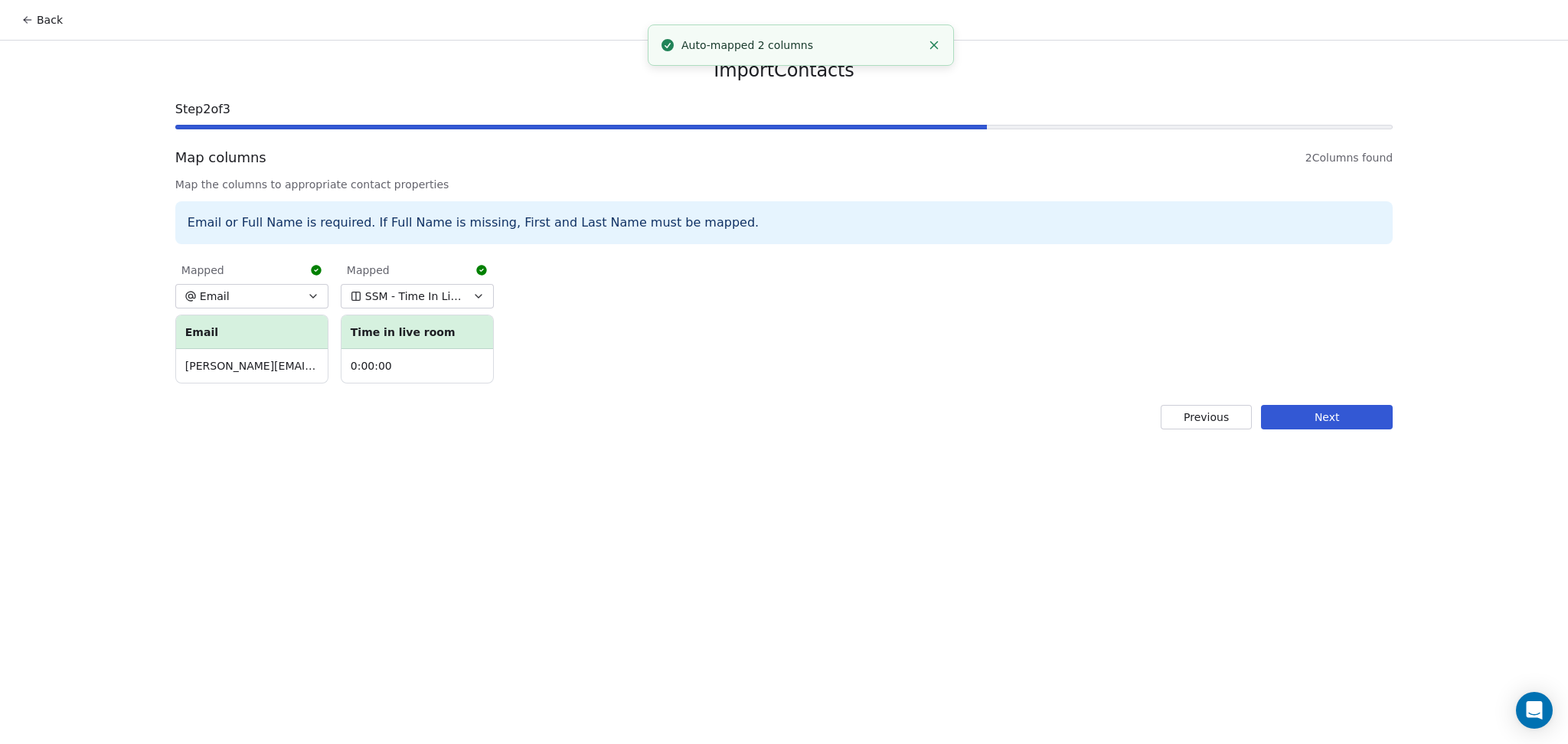
click at [1293, 415] on button "Next" at bounding box center [1327, 417] width 132 height 25
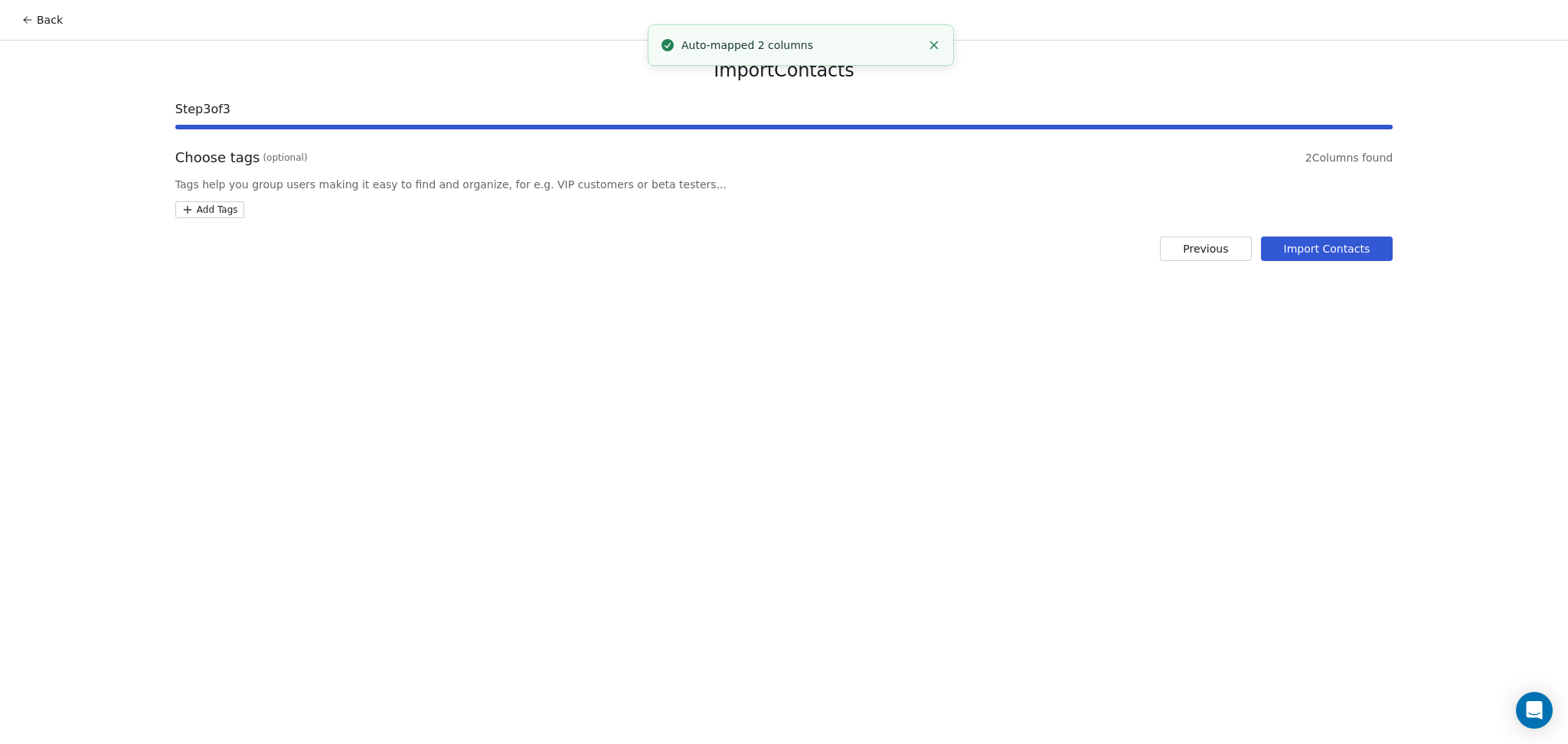
click at [228, 210] on html "Back Import Contacts Step 3 of 3 Choose tags (optional) 2 Columns found Tags he…" at bounding box center [784, 372] width 1568 height 744
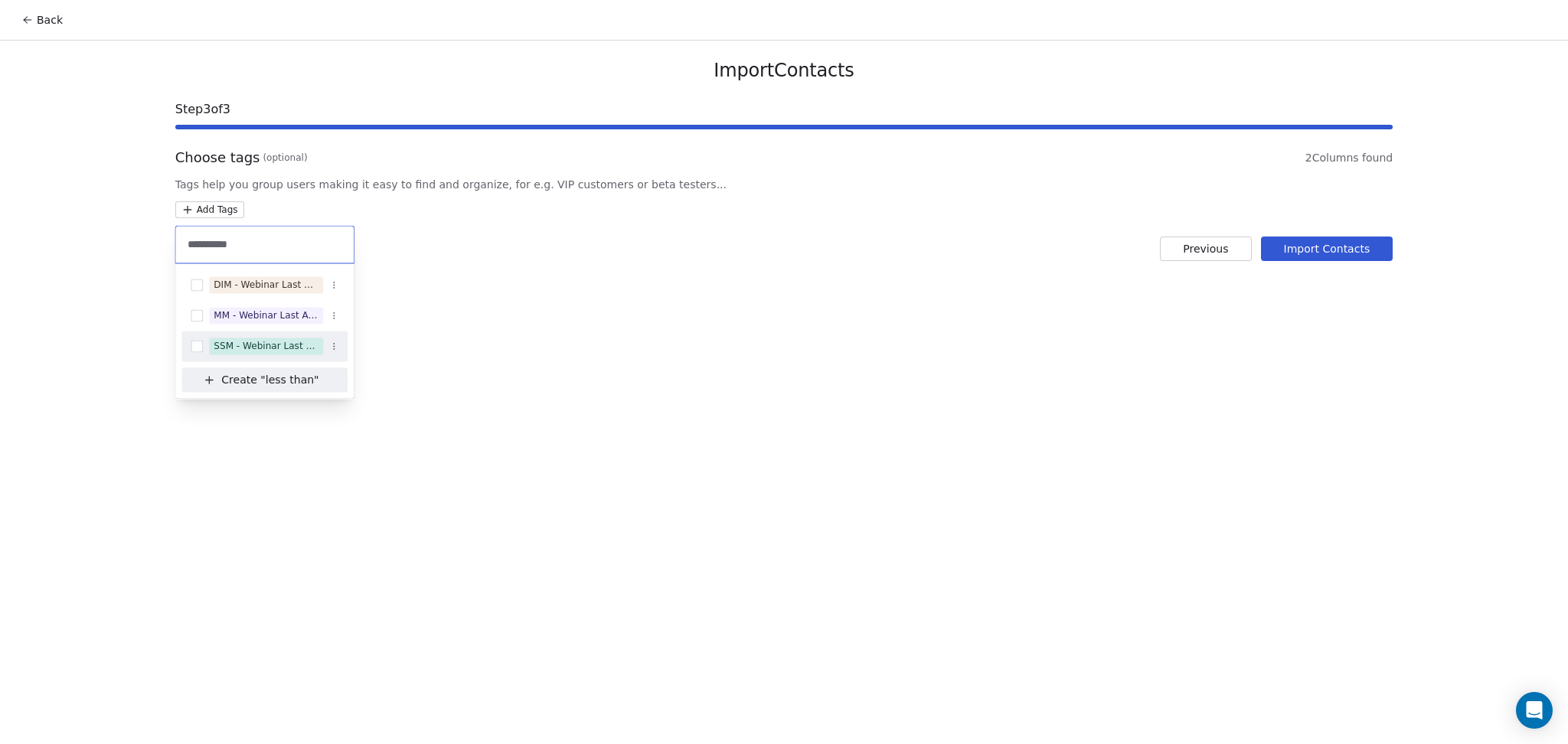
type input "*********"
click at [271, 349] on div "SSM - Webinar Last Attended (Less Than 30 mins)" at bounding box center [266, 346] width 105 height 14
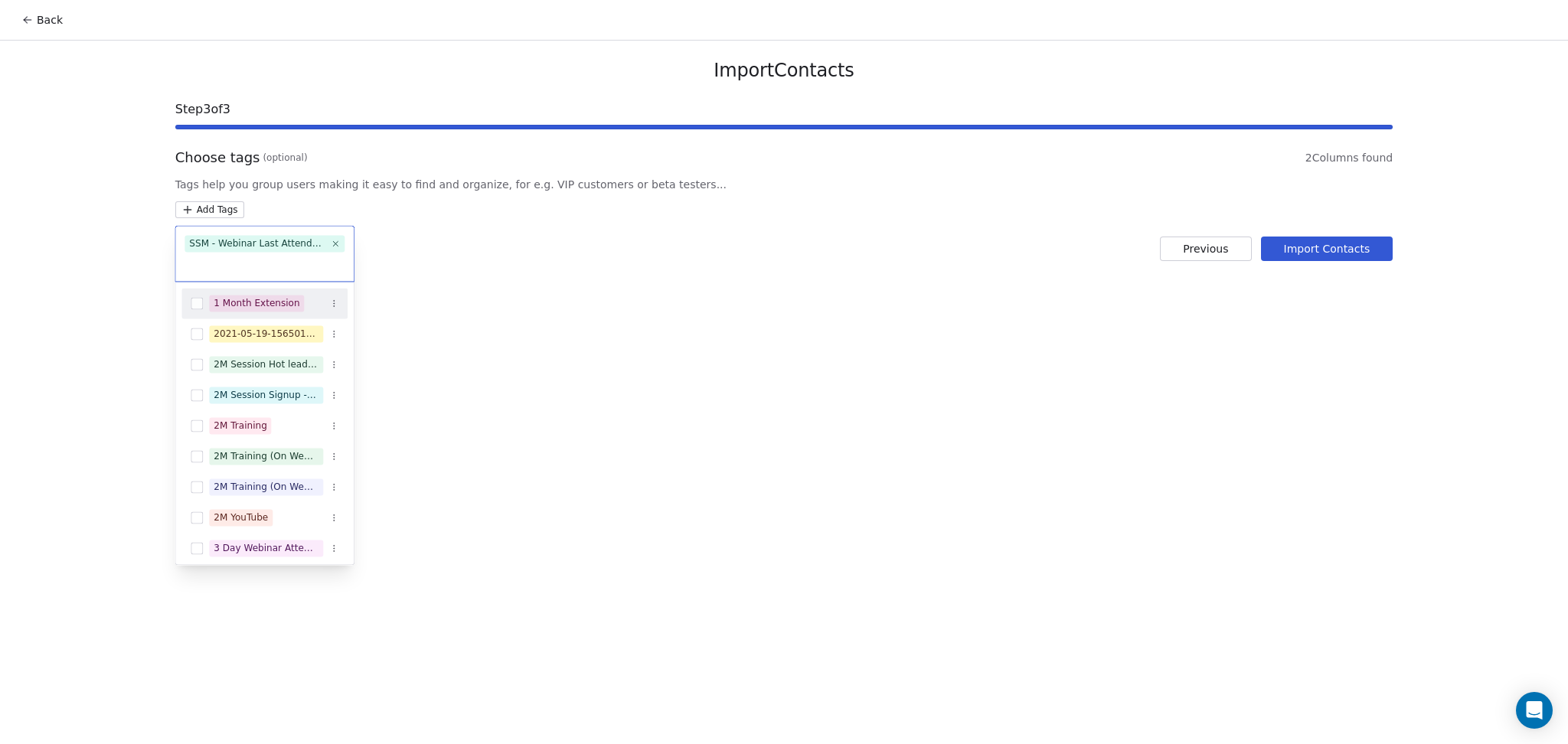
click at [597, 356] on html "Back Import Contacts Step 3 of 3 Choose tags (optional) 2 Columns found Tags he…" at bounding box center [784, 372] width 1568 height 744
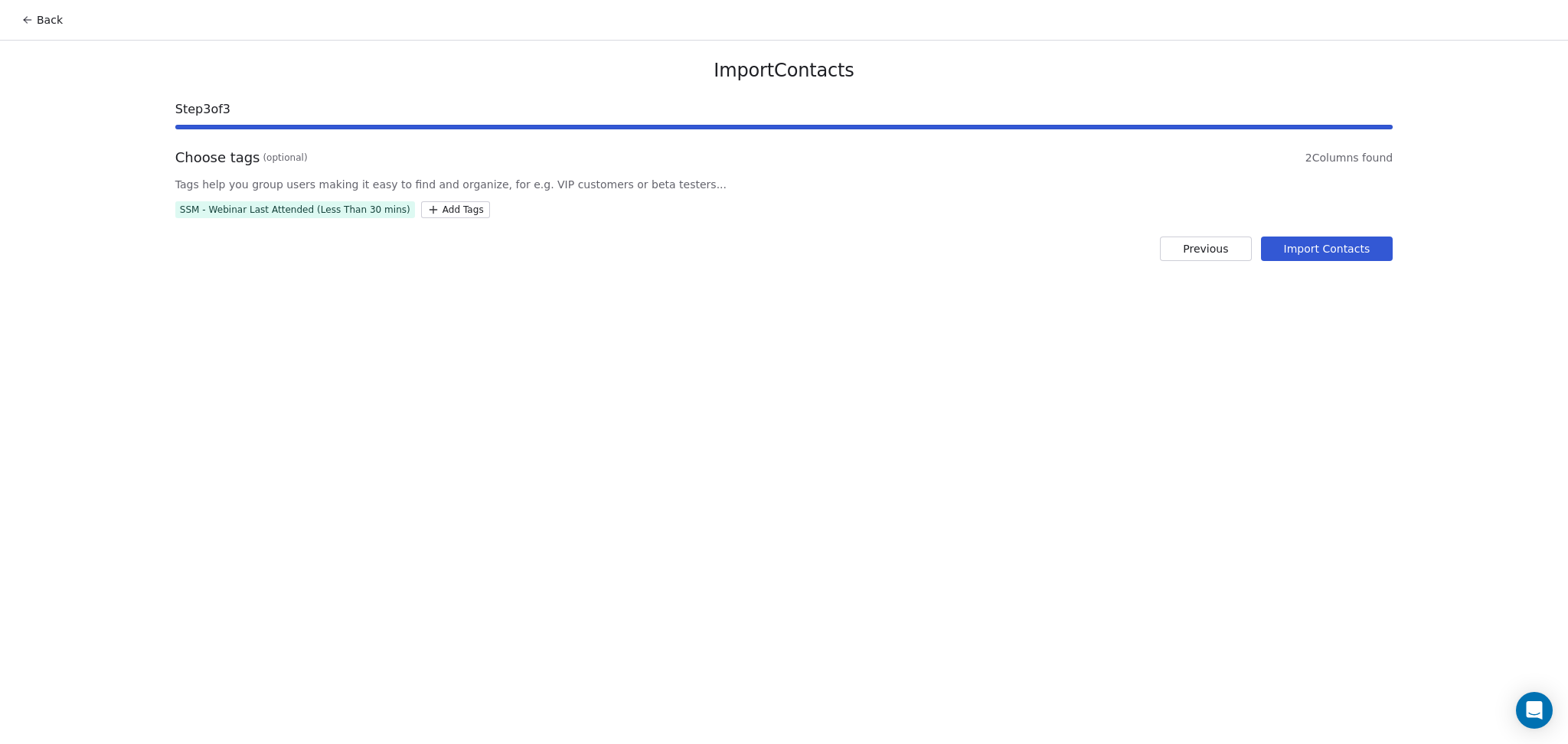
click at [1305, 247] on button "Import Contacts" at bounding box center [1327, 249] width 133 height 25
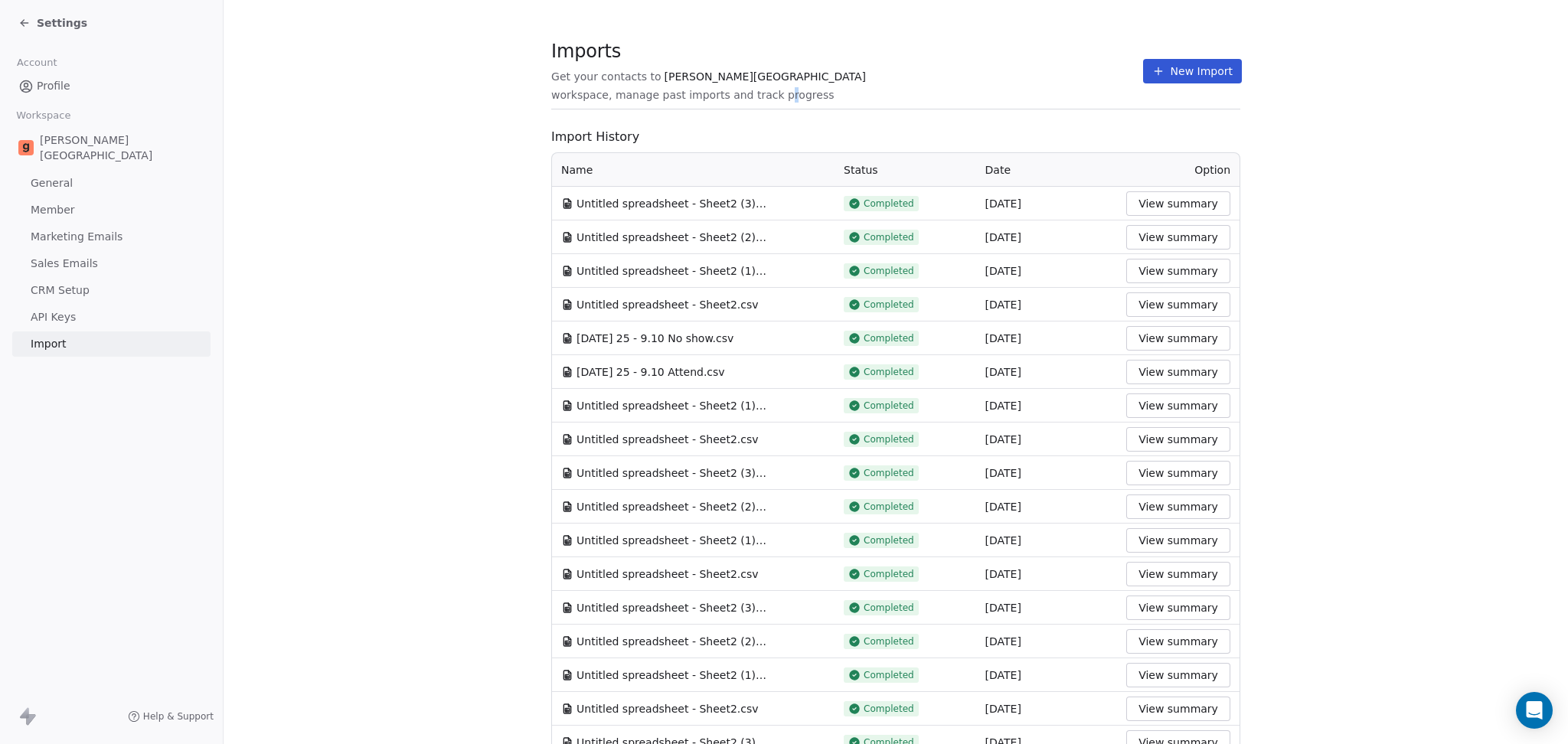
click at [925, 75] on div "Imports Get your contacts to [PERSON_NAME][GEOGRAPHIC_DATA] workspace, manage p…" at bounding box center [847, 71] width 592 height 63
click at [1153, 68] on icon at bounding box center [1159, 71] width 12 height 12
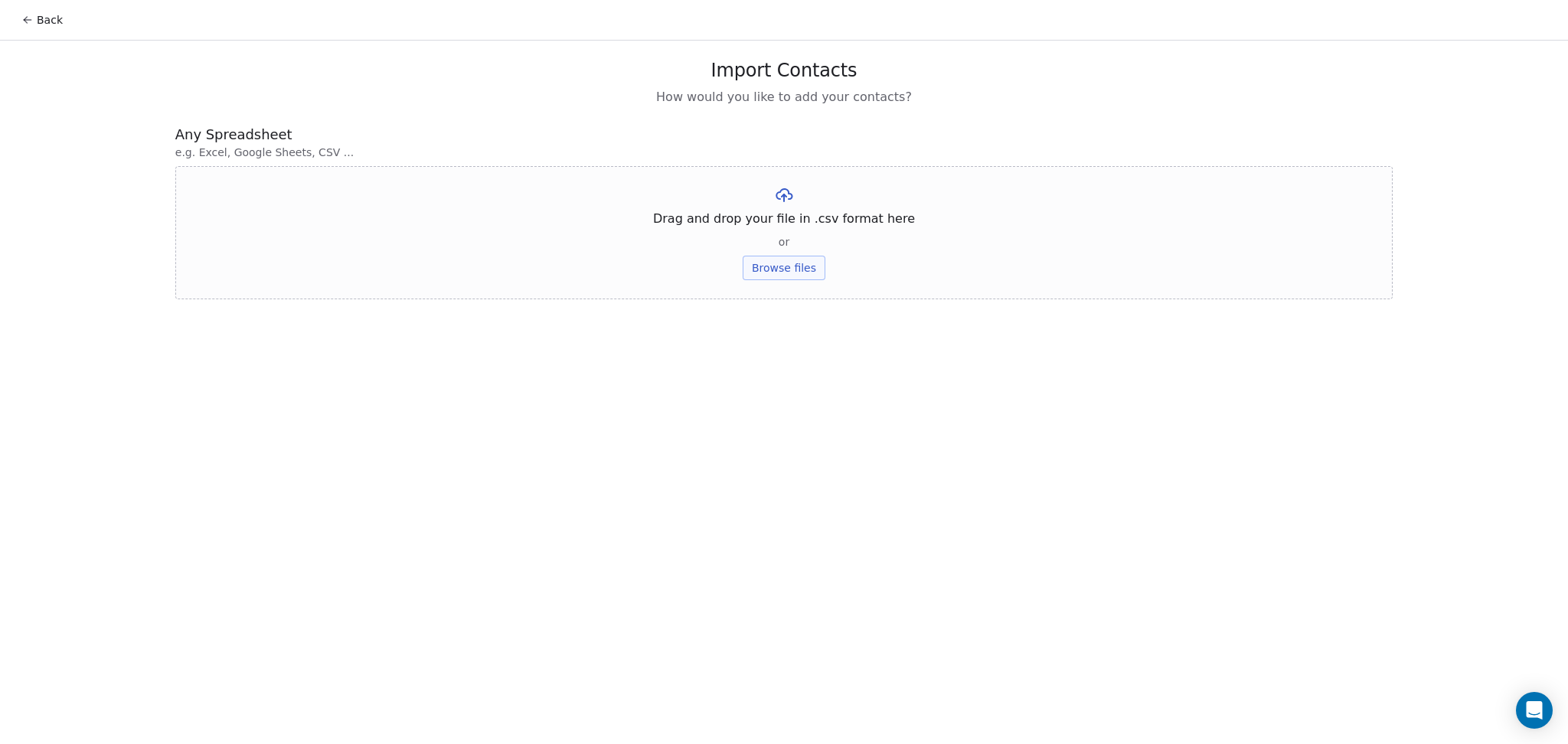
click at [811, 263] on button "Browse files" at bounding box center [784, 268] width 82 height 25
click at [777, 222] on button "Upload" at bounding box center [784, 225] width 56 height 25
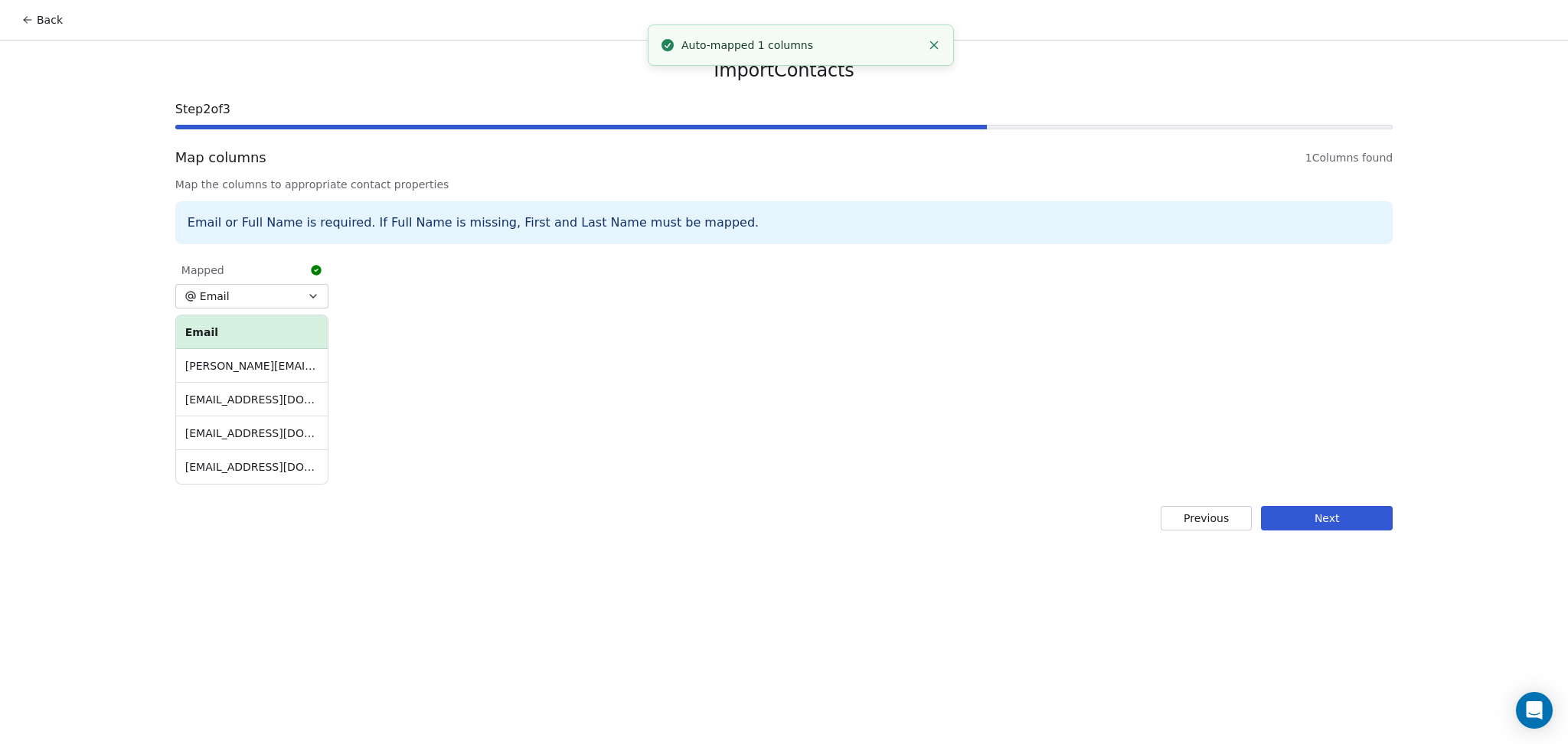
drag, startPoint x: 1329, startPoint y: 514, endPoint x: 1268, endPoint y: 514, distance: 61.0
click at [1323, 514] on button "Next" at bounding box center [1327, 519] width 132 height 25
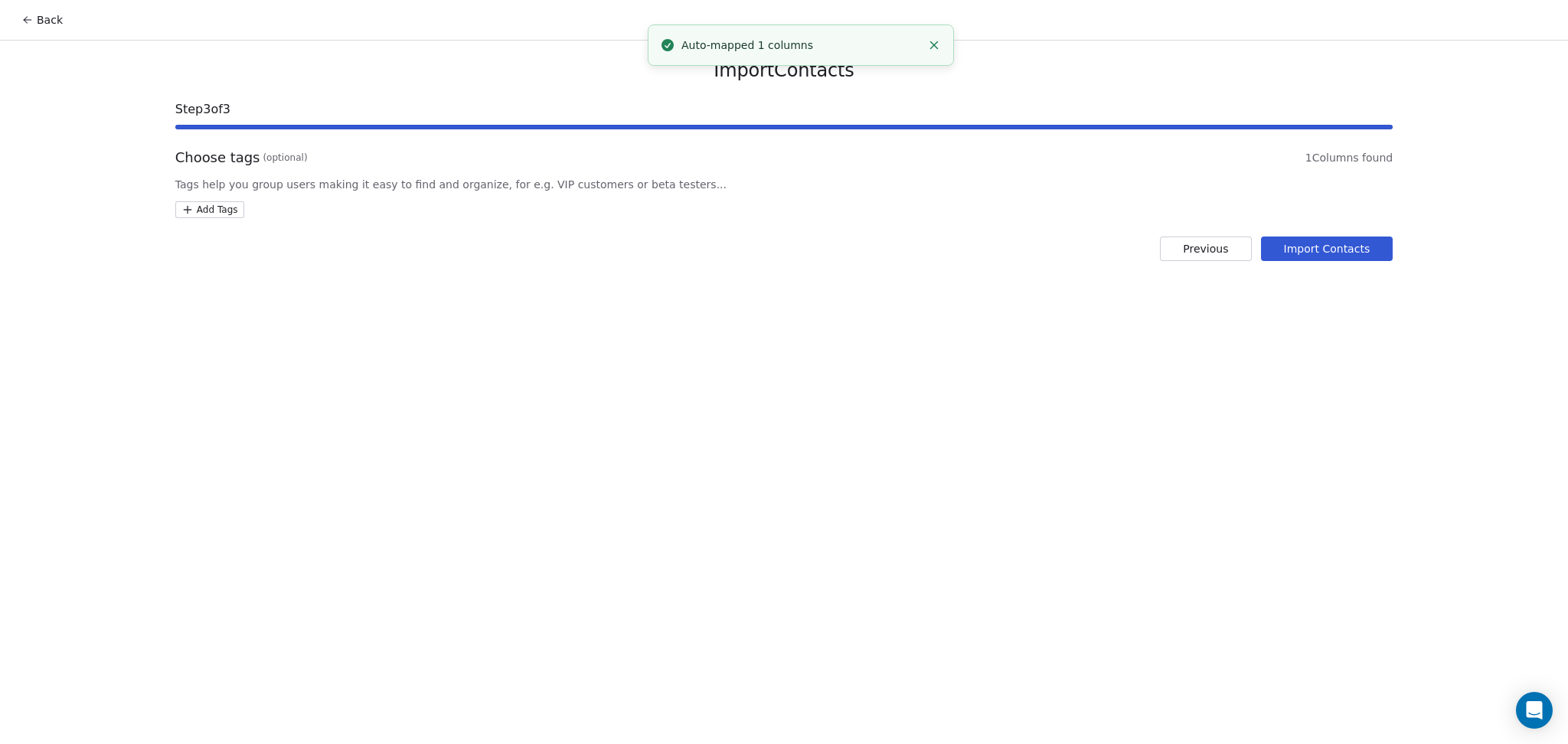
click at [215, 203] on html "Back Import Contacts Step 3 of 3 Choose tags (optional) 1 Columns found Tags he…" at bounding box center [784, 372] width 1568 height 744
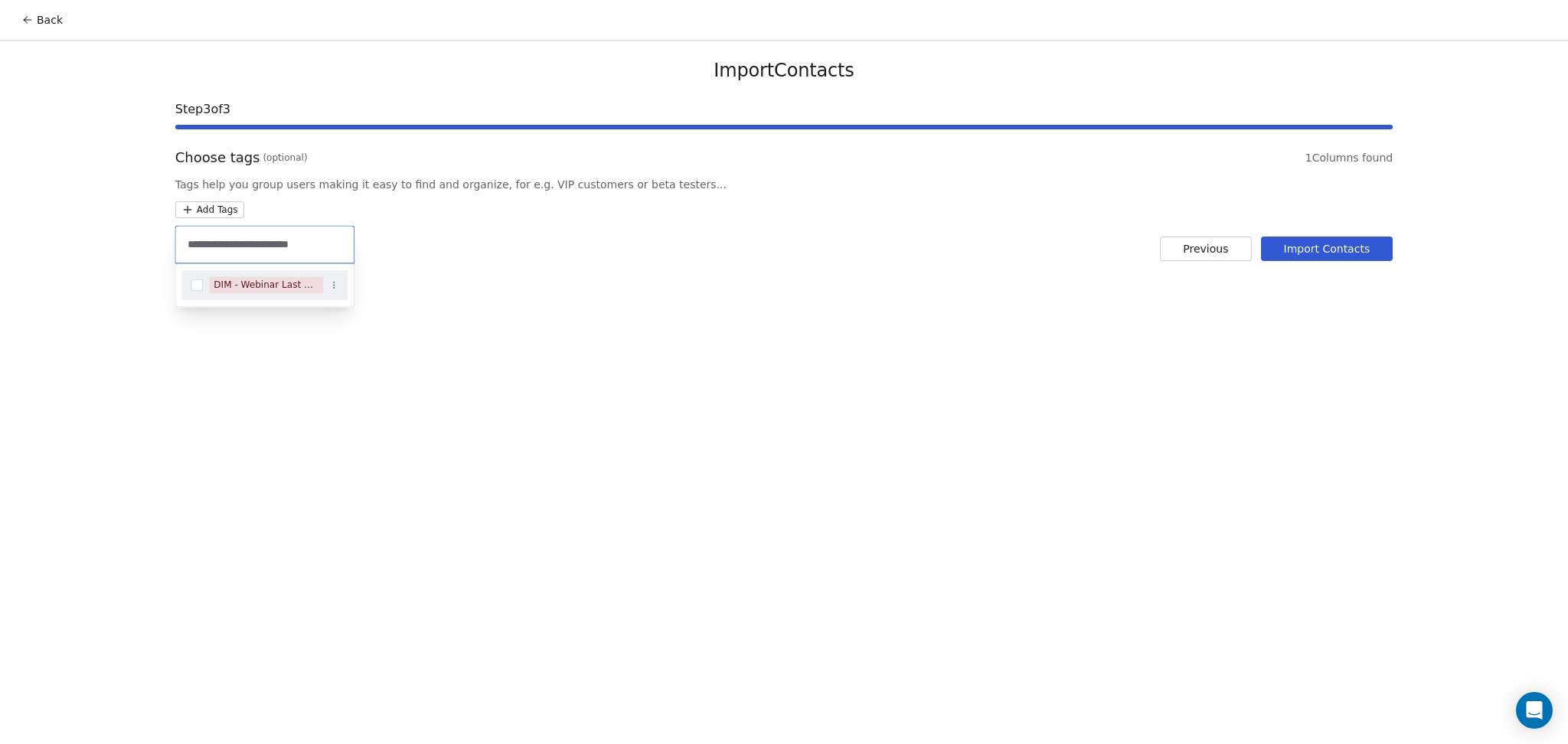
type input "**********"
click at [297, 285] on div "DIM - Webinar Last No show" at bounding box center [266, 285] width 105 height 14
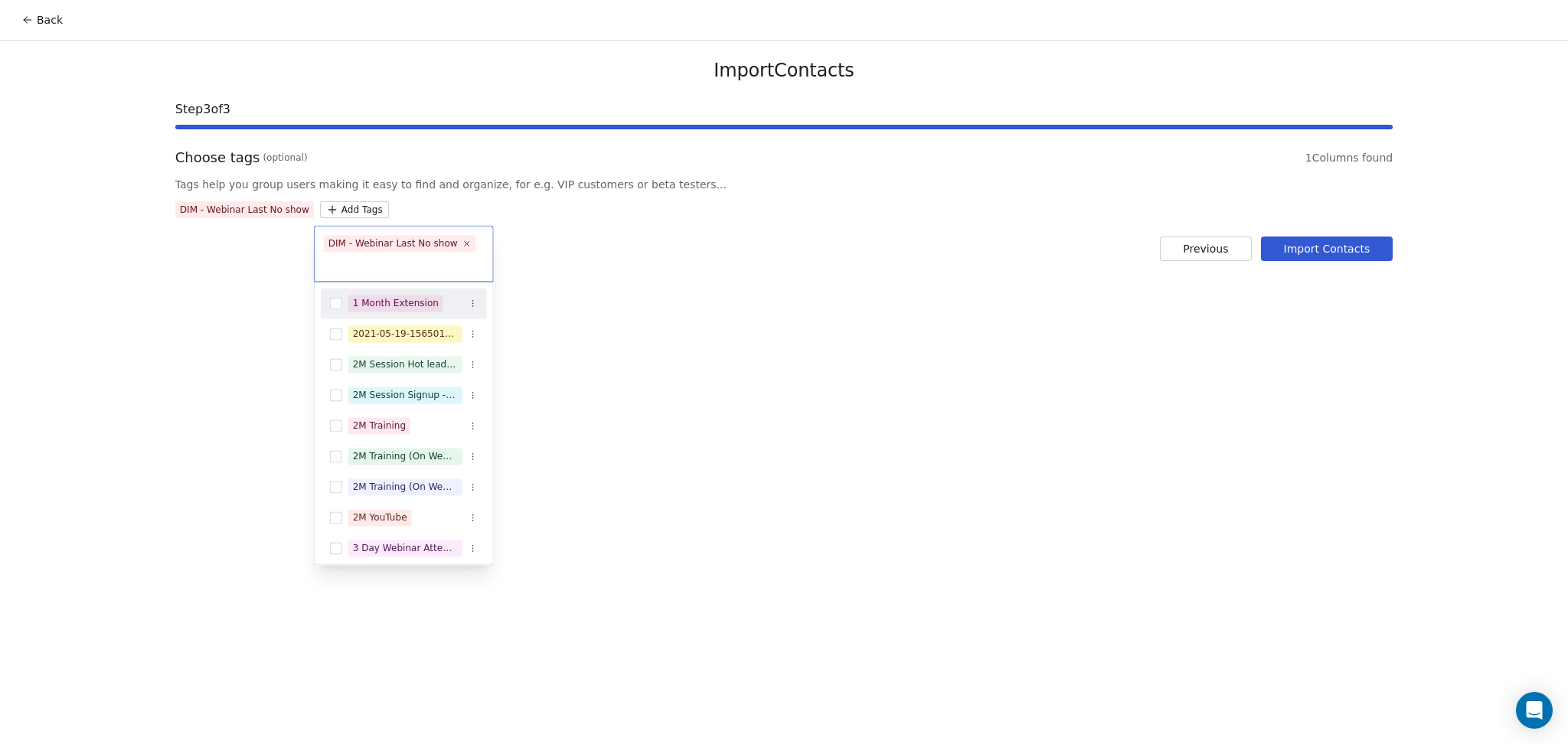
click at [574, 297] on html "Back Import Contacts Step 3 of 3 Choose tags (optional) 1 Columns found Tags he…" at bounding box center [784, 372] width 1568 height 744
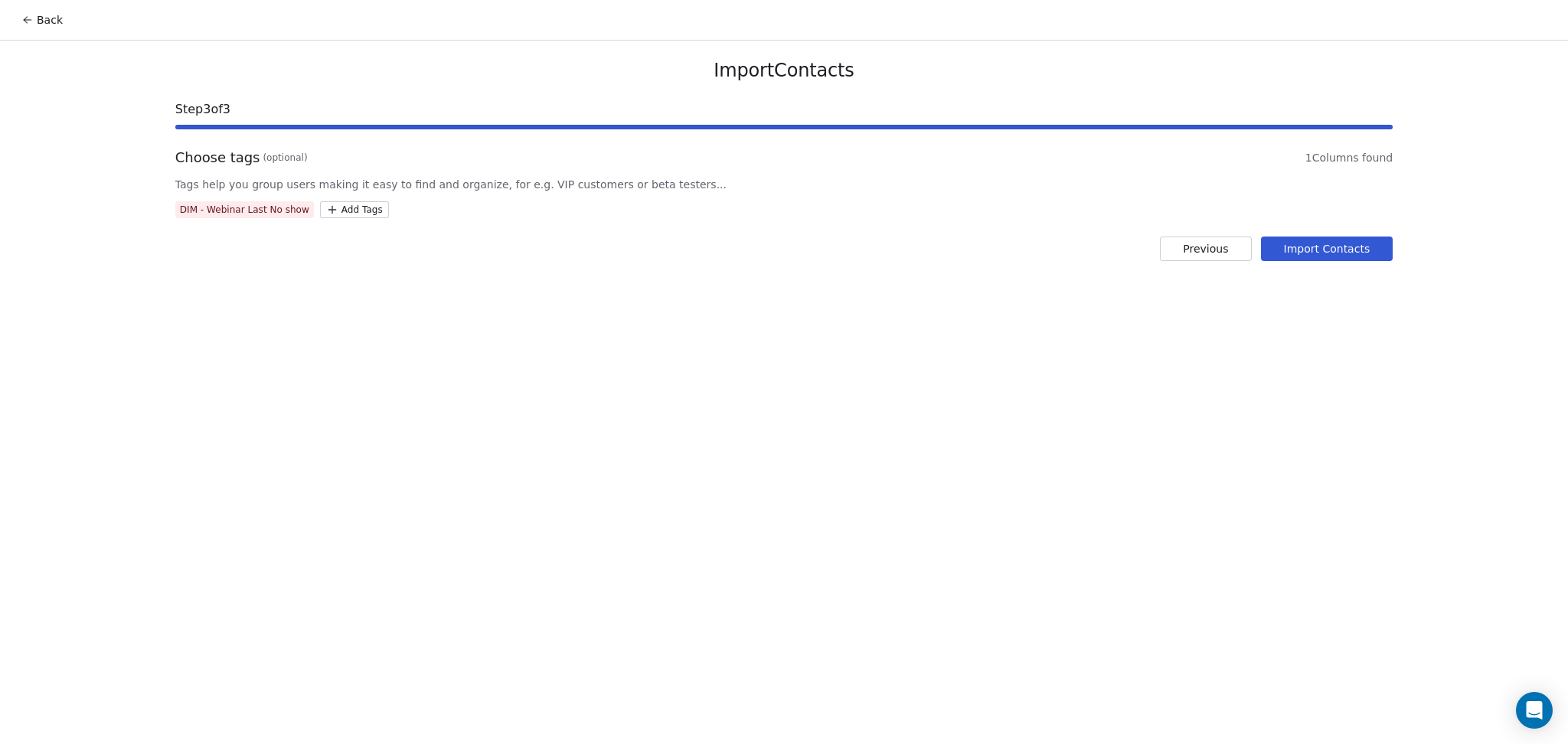
click at [1317, 245] on button "Import Contacts" at bounding box center [1327, 249] width 133 height 25
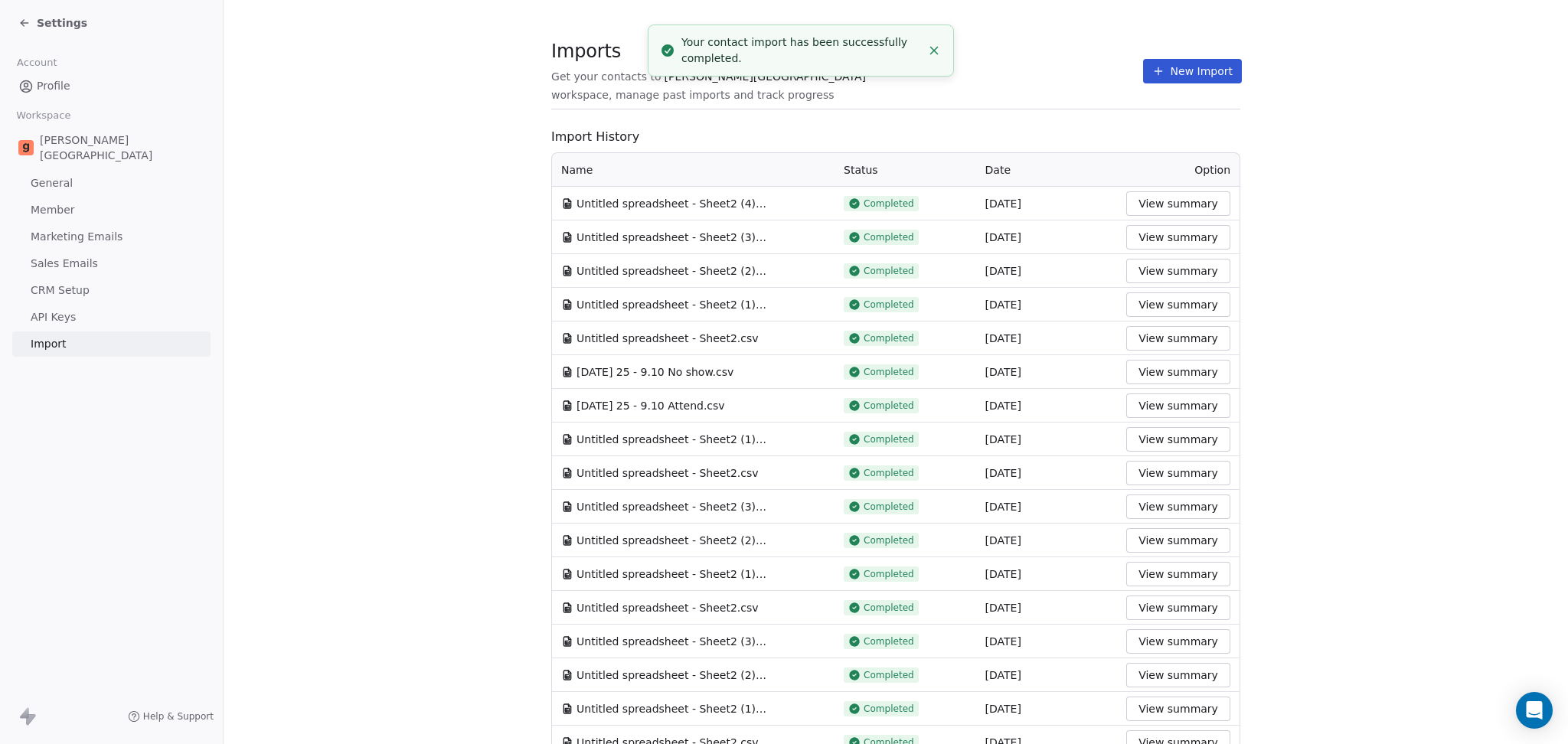
drag, startPoint x: 996, startPoint y: 68, endPoint x: 1010, endPoint y: 78, distance: 17.2
click at [996, 68] on div "Imports Get your contacts to [PERSON_NAME] School workspace, manage past import…" at bounding box center [895, 71] width 689 height 26
drag, startPoint x: 1152, startPoint y: 78, endPoint x: 1082, endPoint y: 137, distance: 91.5
click at [1153, 79] on button "New Import" at bounding box center [1192, 71] width 99 height 25
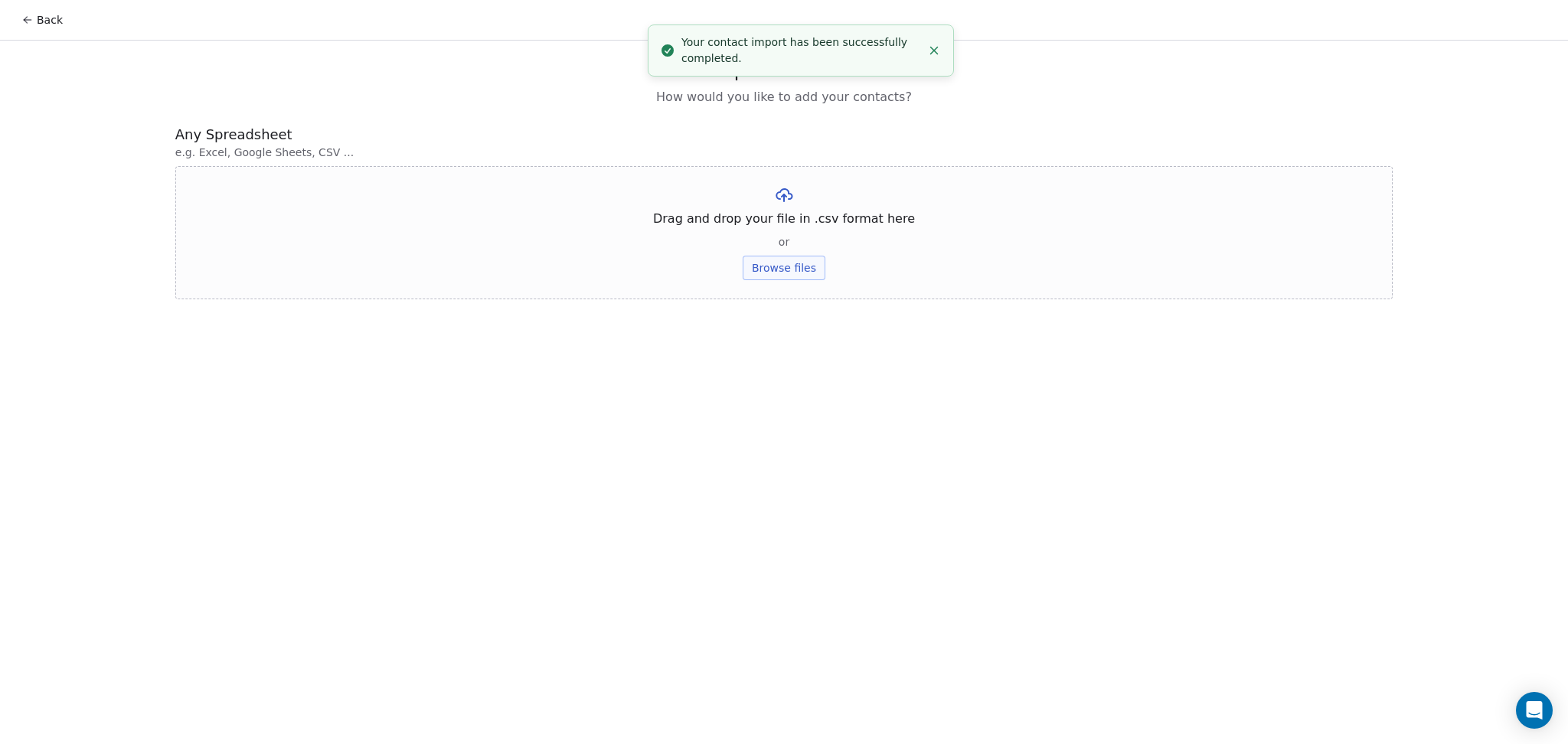
drag, startPoint x: 742, startPoint y: 269, endPoint x: 763, endPoint y: 268, distance: 21.0
click at [745, 269] on div "Drag and drop your file in .csv format here or Browse files" at bounding box center [784, 233] width 1217 height 134
click at [763, 268] on button "Browse files" at bounding box center [784, 268] width 82 height 25
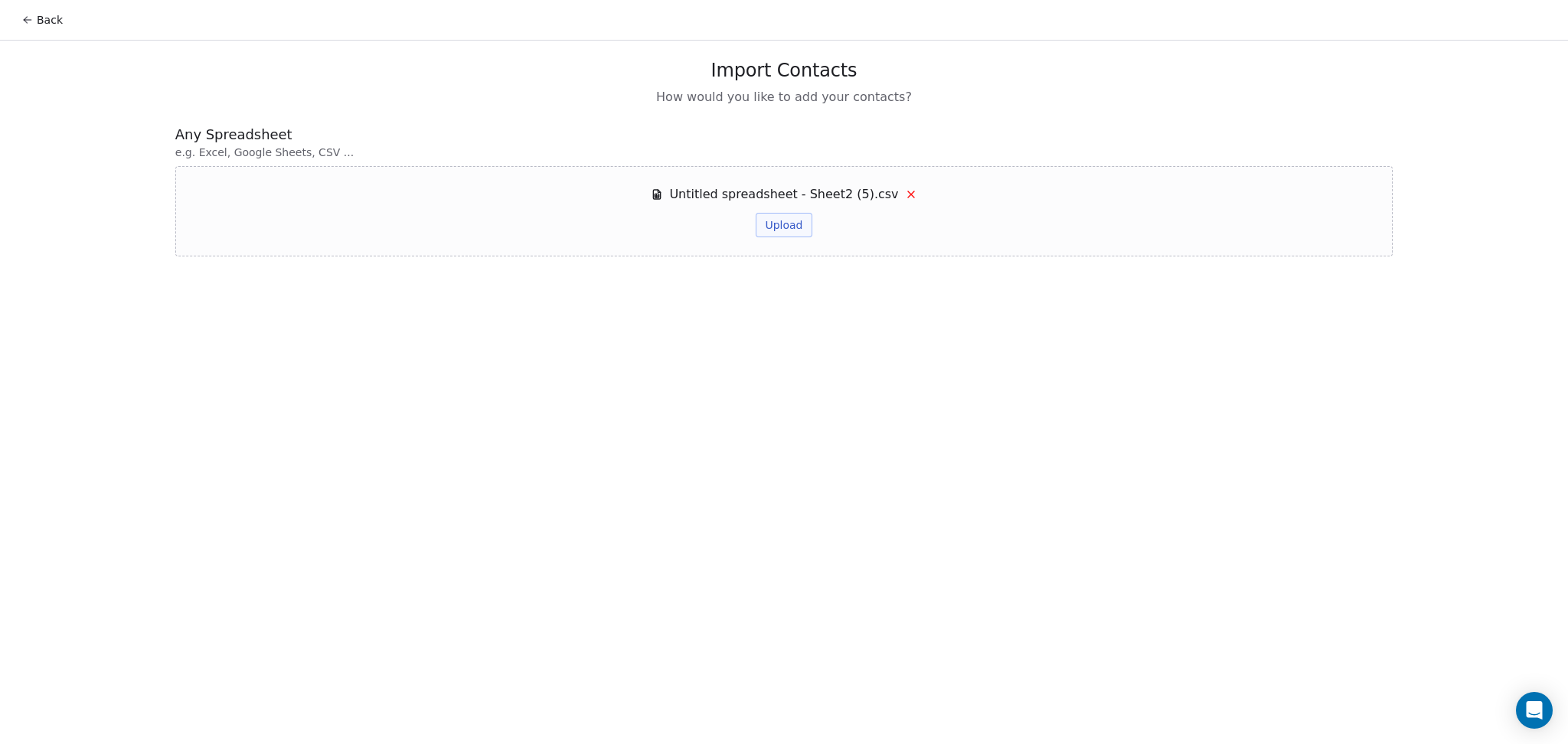
click at [777, 232] on button "Upload" at bounding box center [784, 225] width 56 height 25
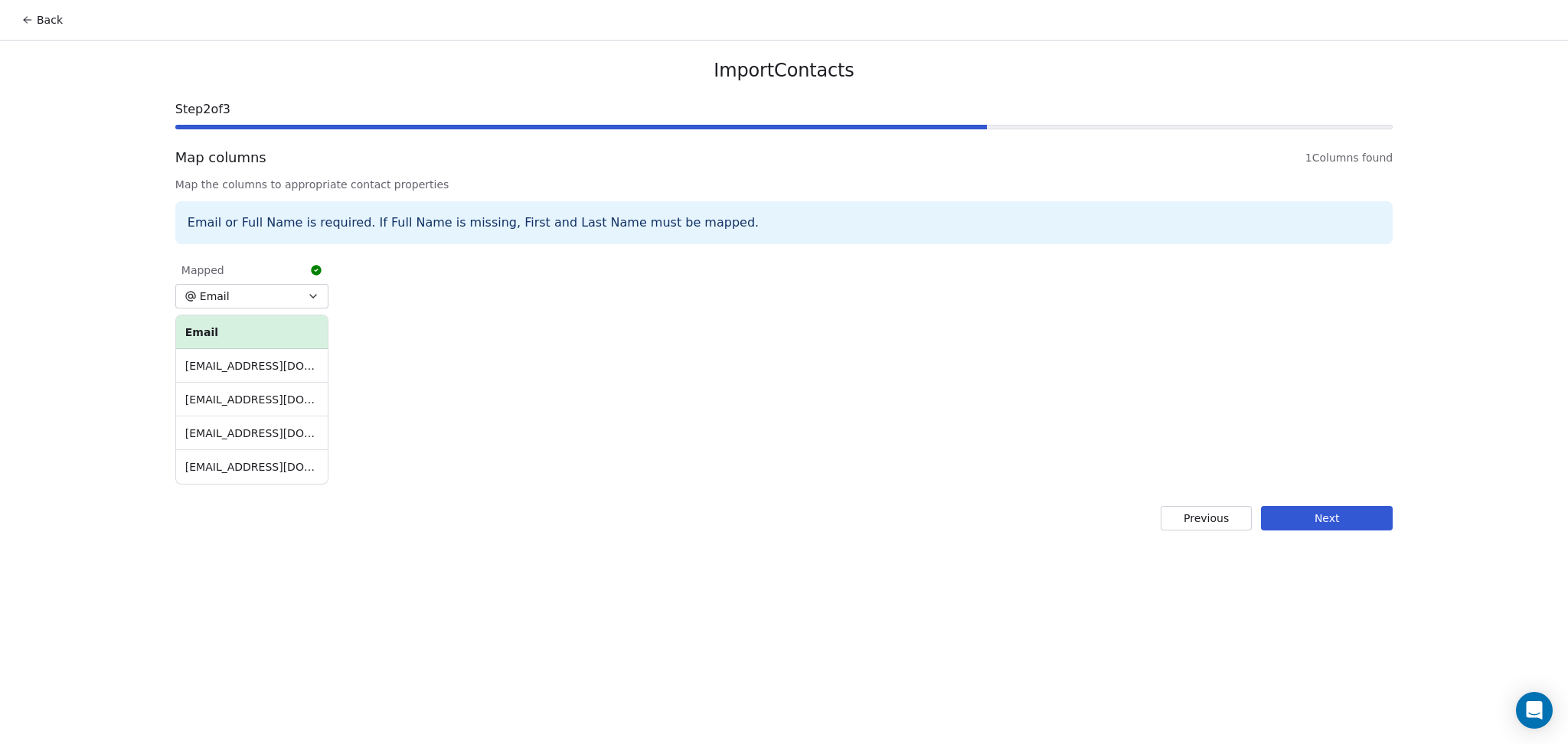
click at [1279, 523] on button "Next" at bounding box center [1327, 519] width 132 height 25
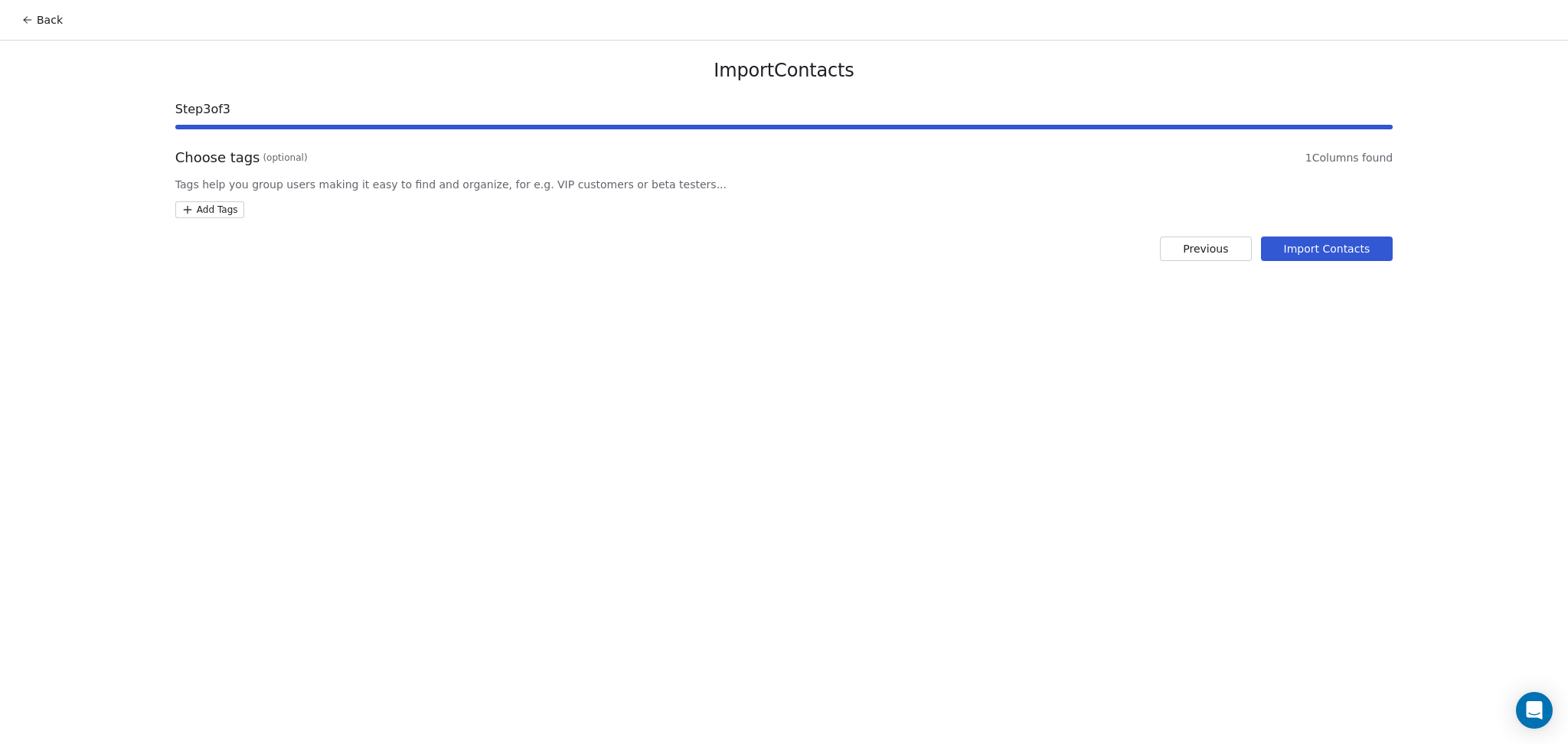
click at [228, 210] on html "Back Import Contacts Step 3 of 3 Choose tags (optional) 1 Columns found Tags he…" at bounding box center [784, 372] width 1568 height 744
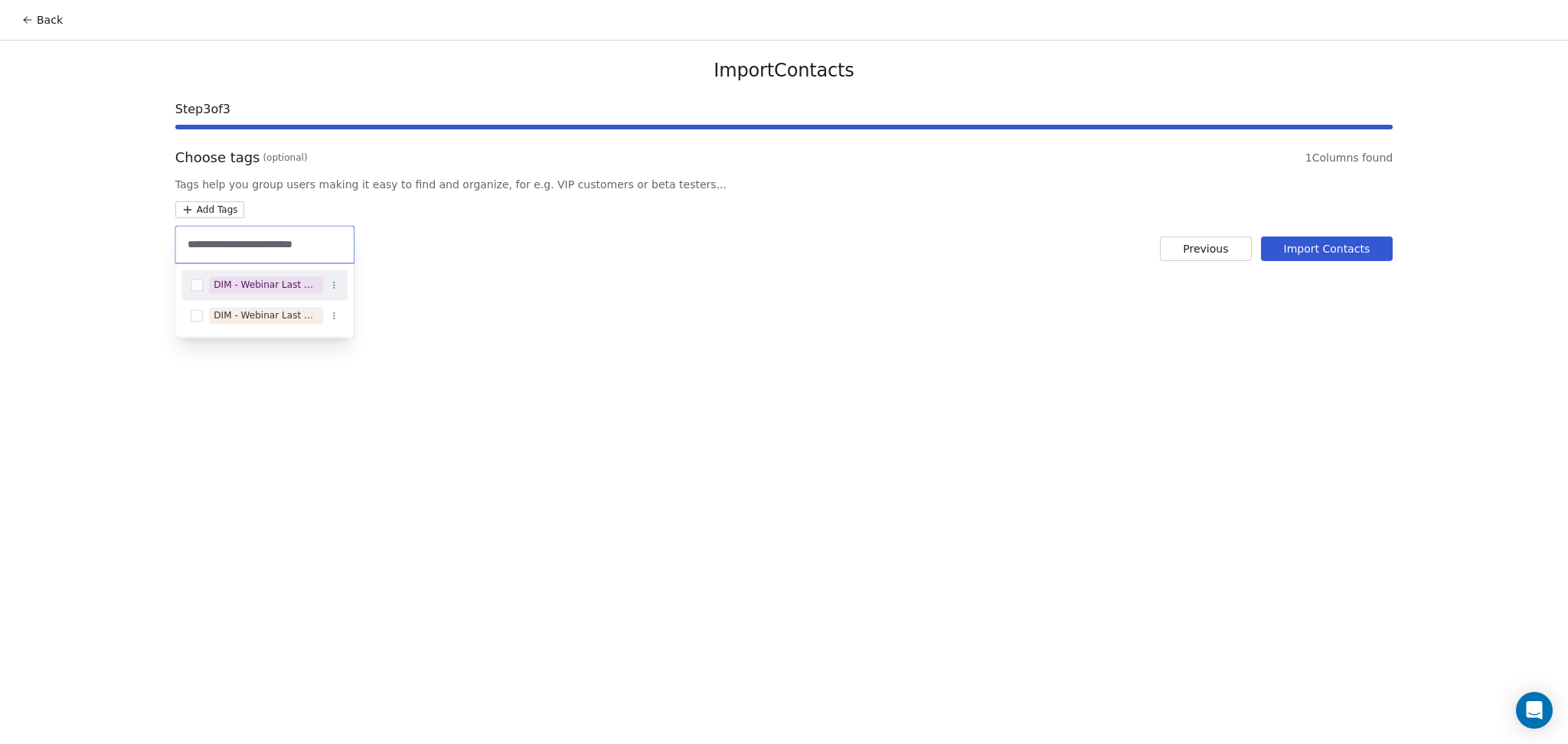
type input "**********"
click at [272, 276] on span "DIM - Webinar Last Attended" at bounding box center [266, 285] width 114 height 17
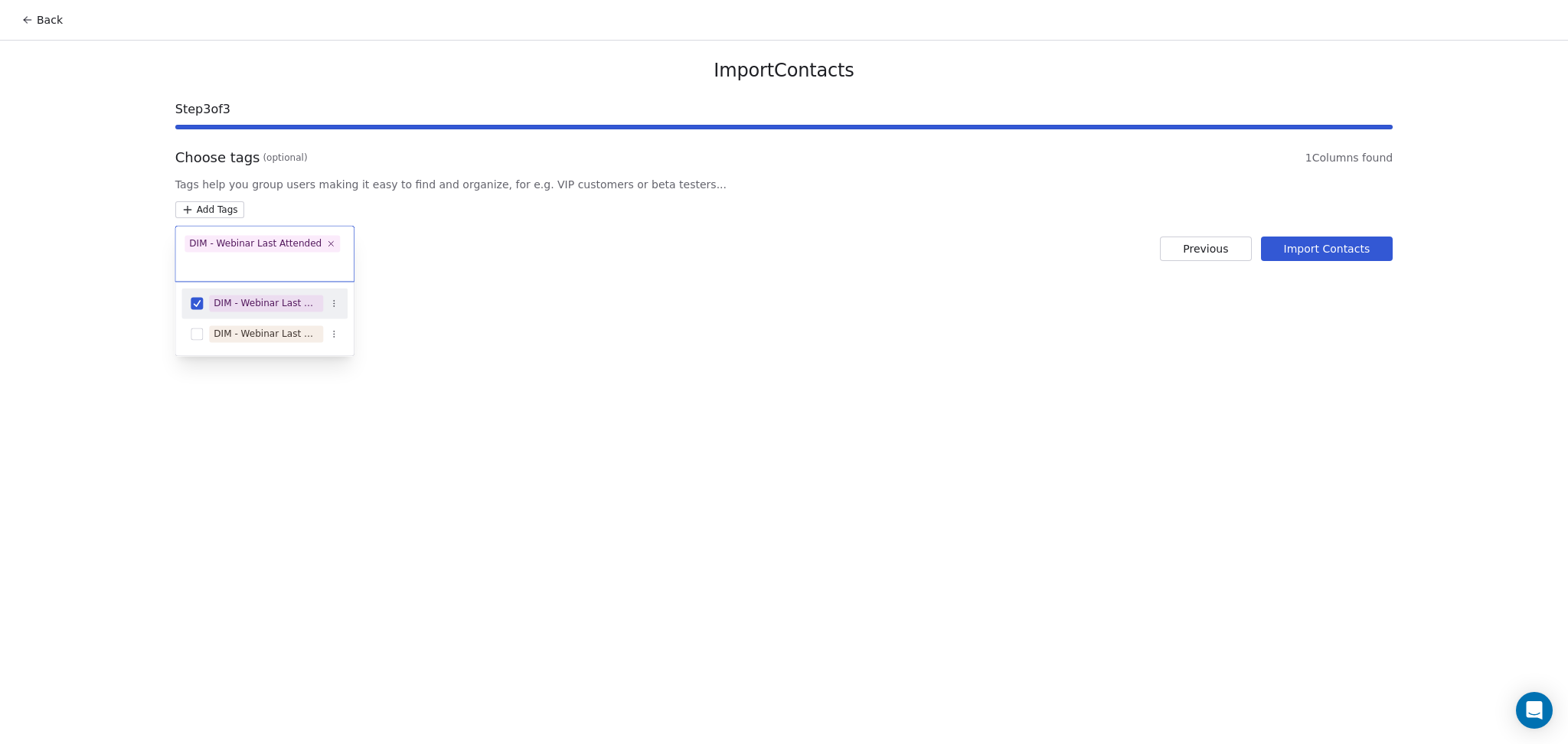
click at [539, 294] on html "Back Import Contacts Step 3 of 3 Choose tags (optional) 1 Columns found Tags he…" at bounding box center [784, 372] width 1568 height 744
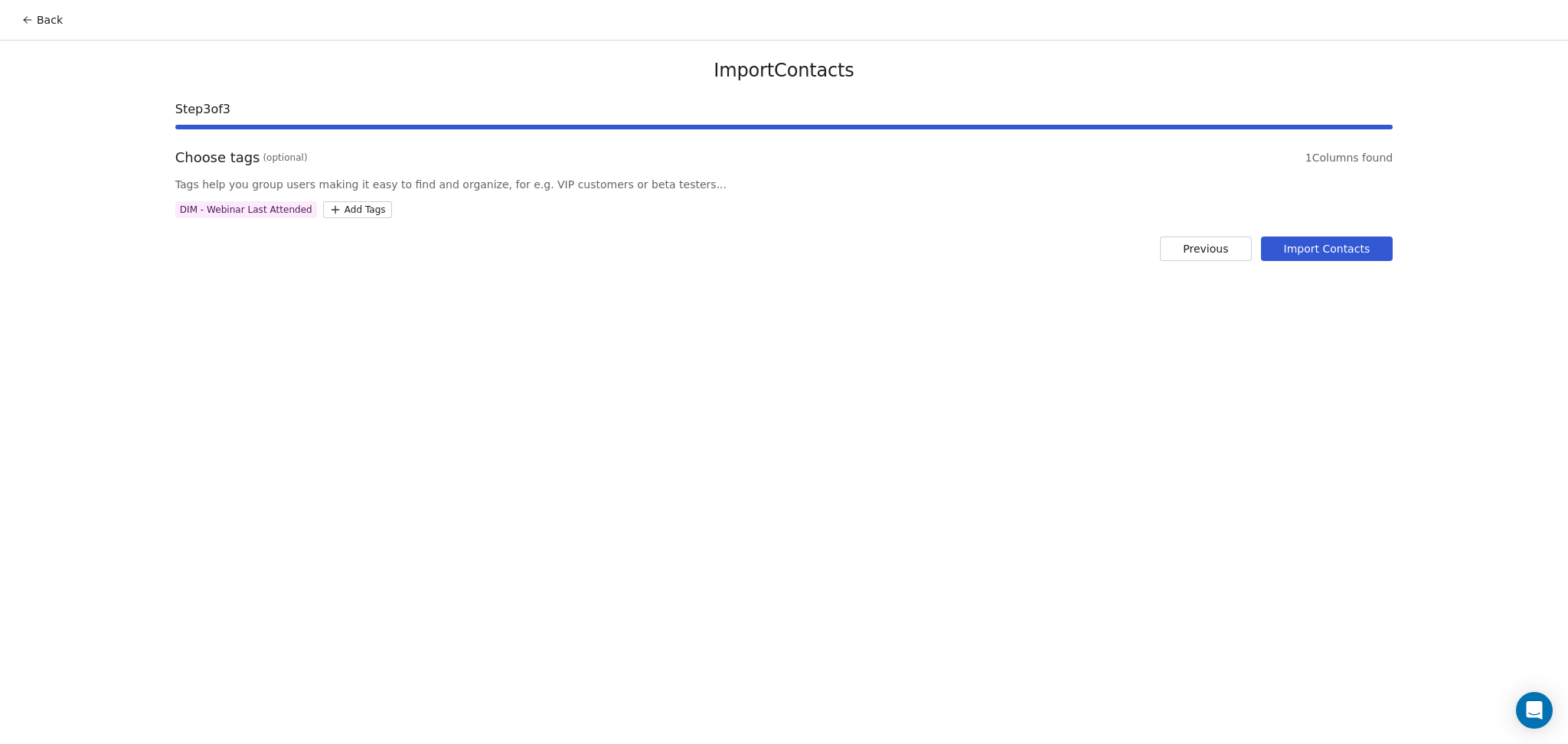
click at [1337, 259] on button "Import Contacts" at bounding box center [1327, 249] width 133 height 25
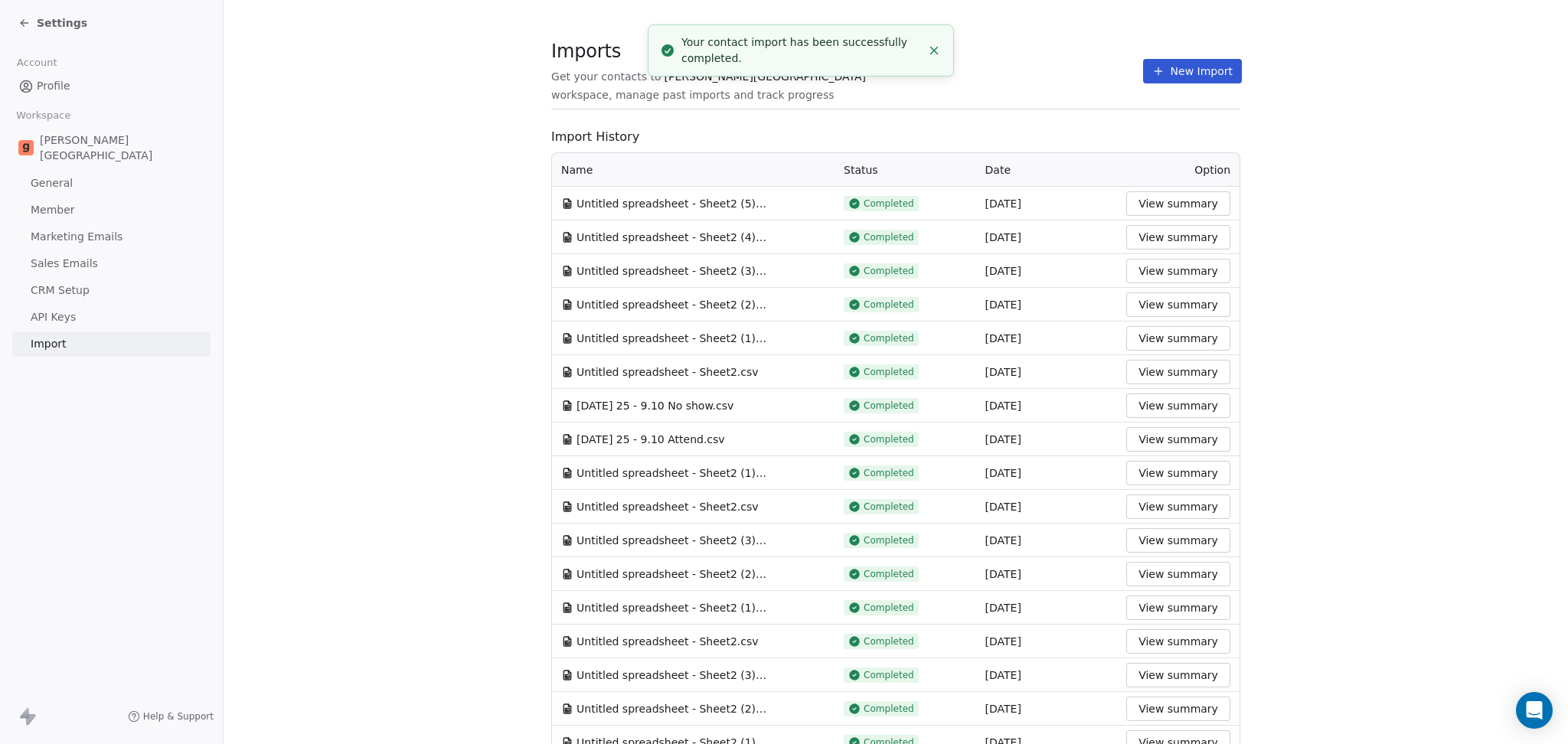
click at [1067, 83] on div "Imports Get your contacts to [PERSON_NAME] School workspace, manage past import…" at bounding box center [895, 71] width 689 height 26
click at [1153, 78] on button "New Import" at bounding box center [1192, 71] width 99 height 25
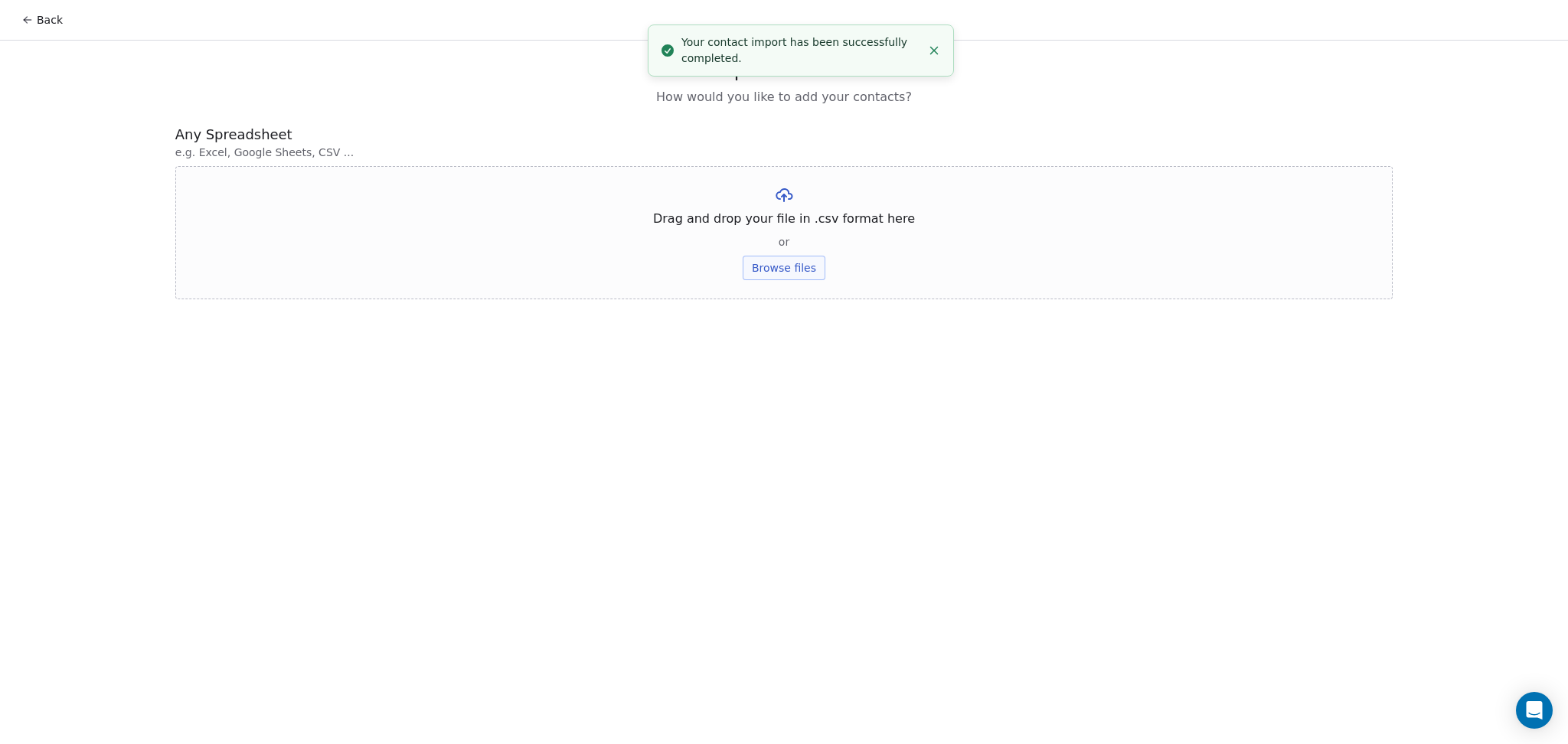
click at [773, 276] on button "Browse files" at bounding box center [784, 268] width 82 height 25
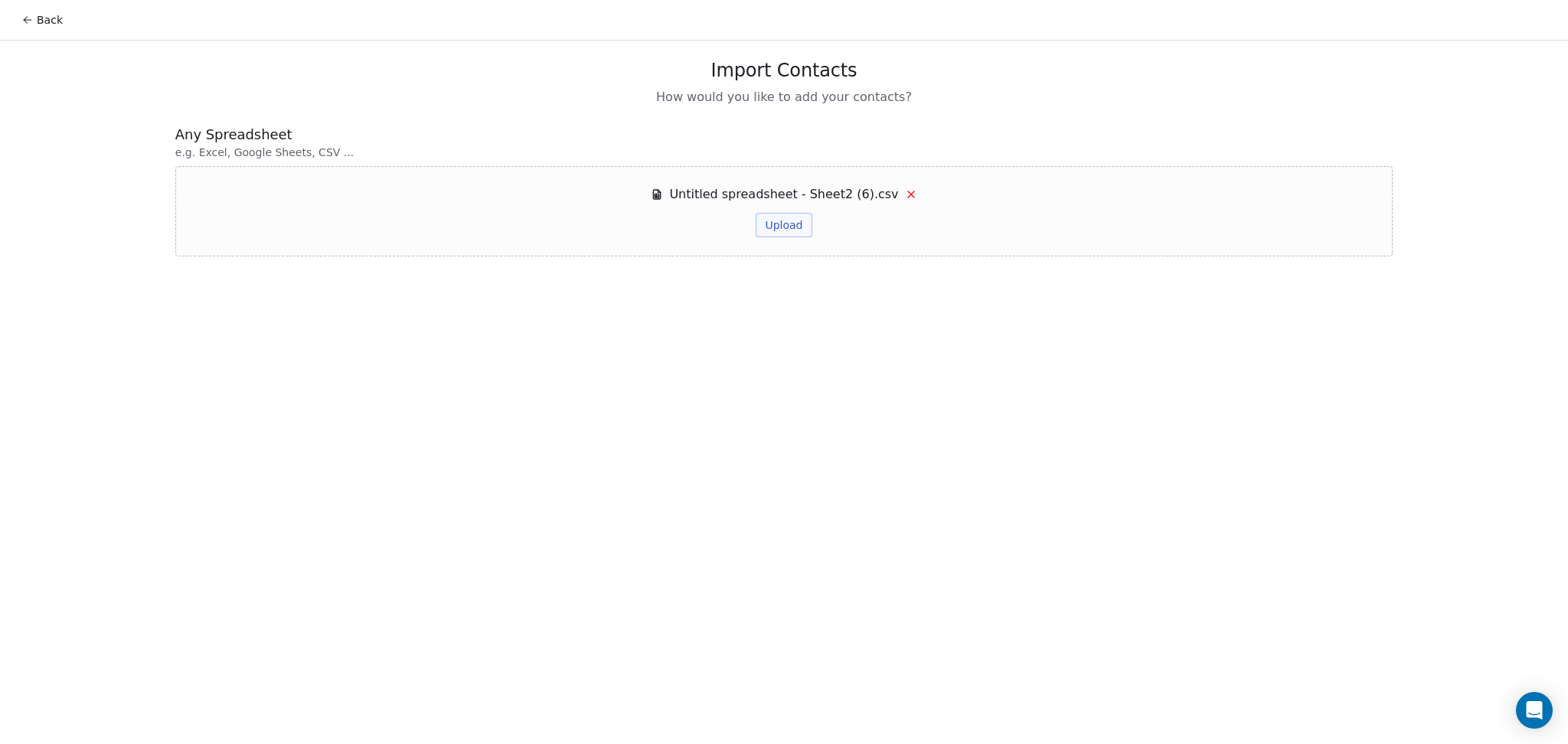
click at [784, 213] on button "Upload" at bounding box center [784, 225] width 56 height 25
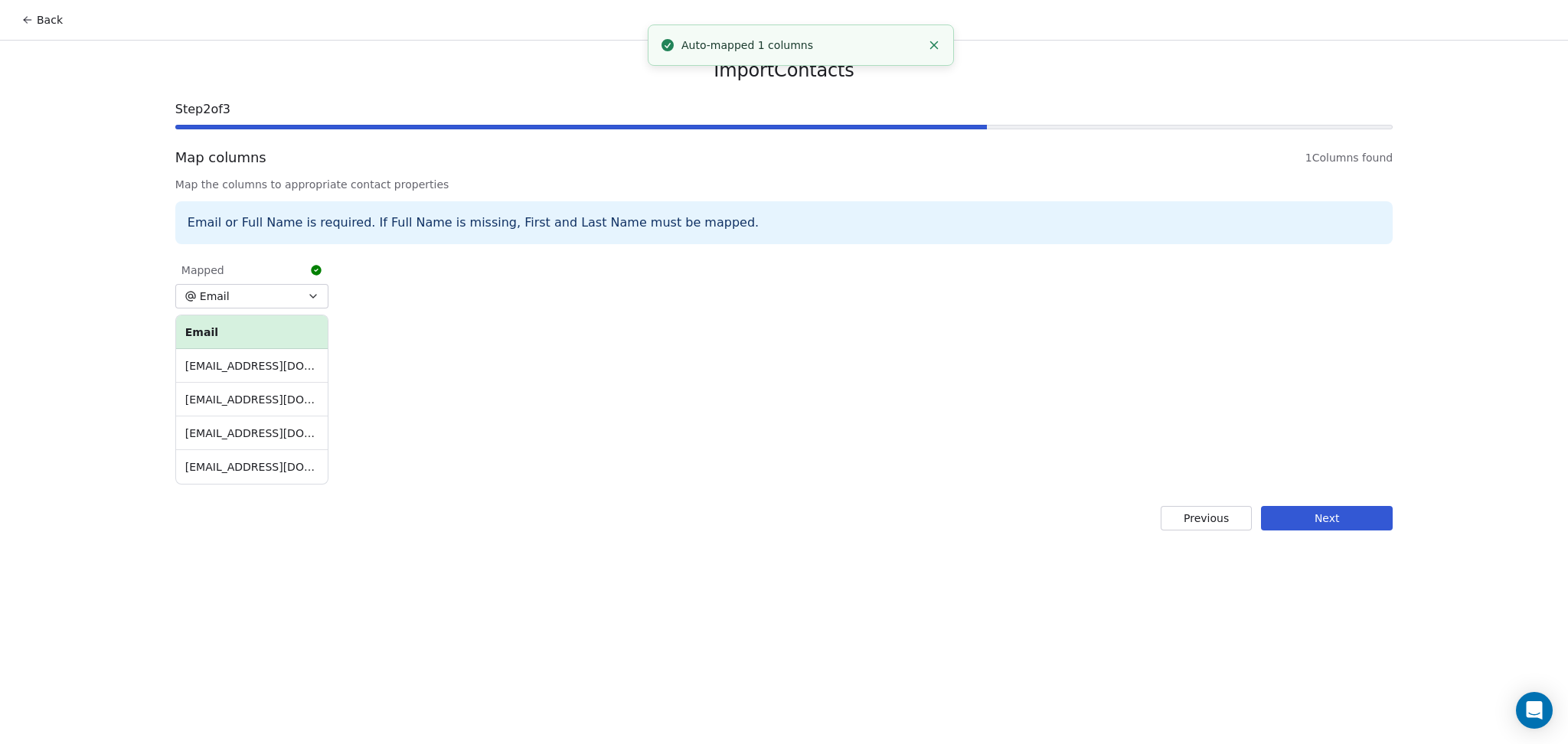
click at [1365, 514] on button "Next" at bounding box center [1327, 519] width 132 height 25
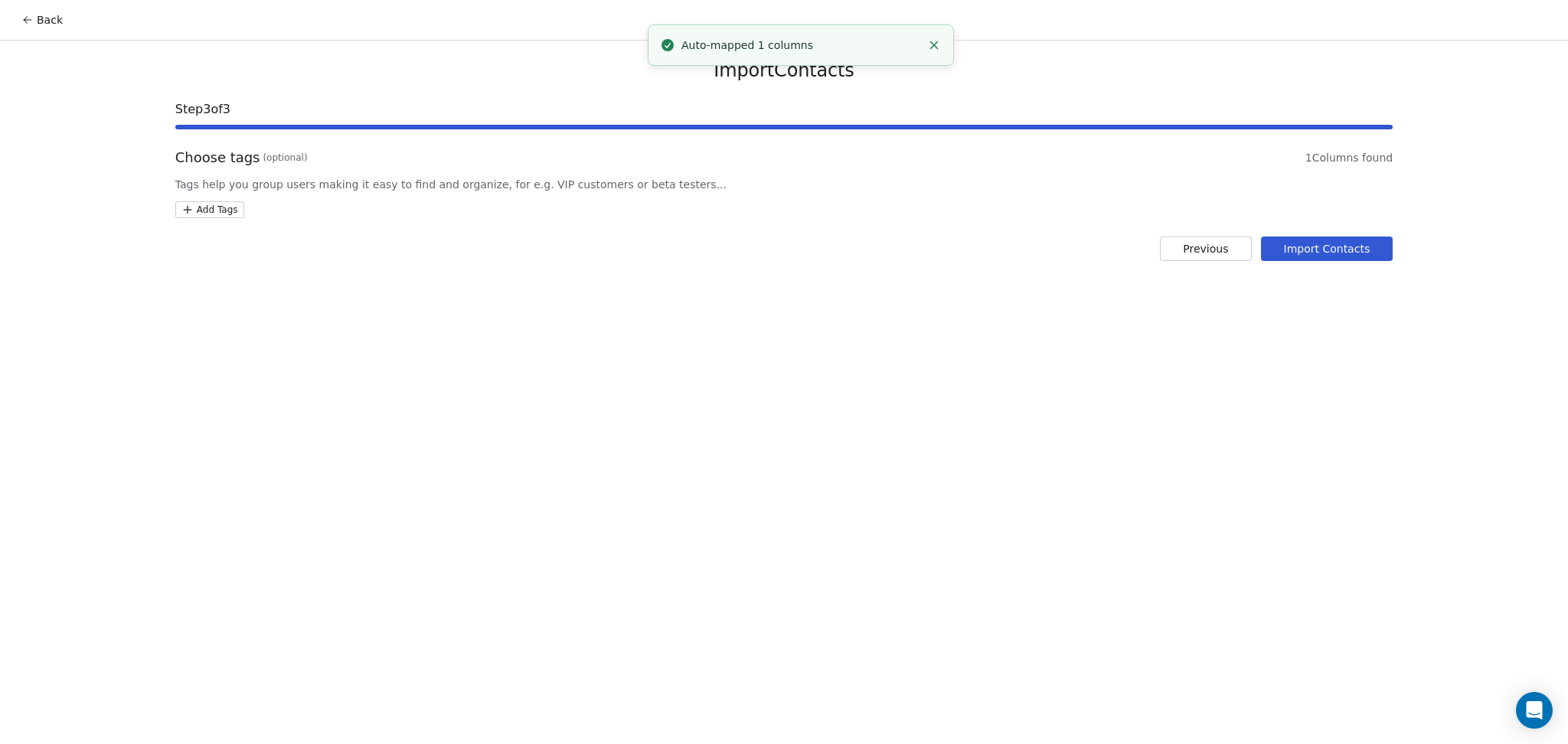
click at [213, 203] on html "Back Import Contacts Step 3 of 3 Choose tags (optional) 1 Columns found Tags he…" at bounding box center [784, 372] width 1568 height 744
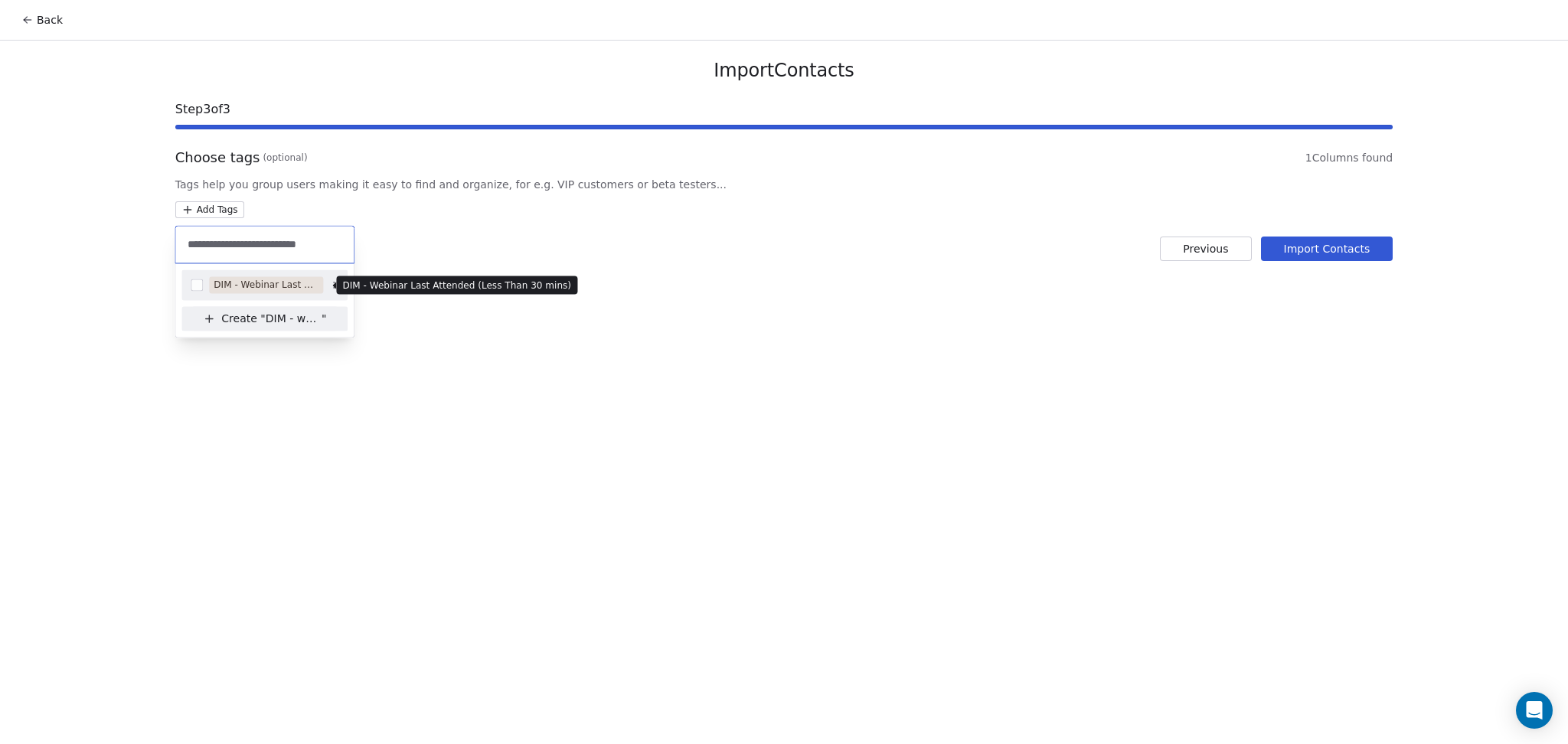
type input "**********"
click at [287, 281] on div "DIM - Webinar Last Attended (Less Than 30 mins)" at bounding box center [266, 285] width 105 height 14
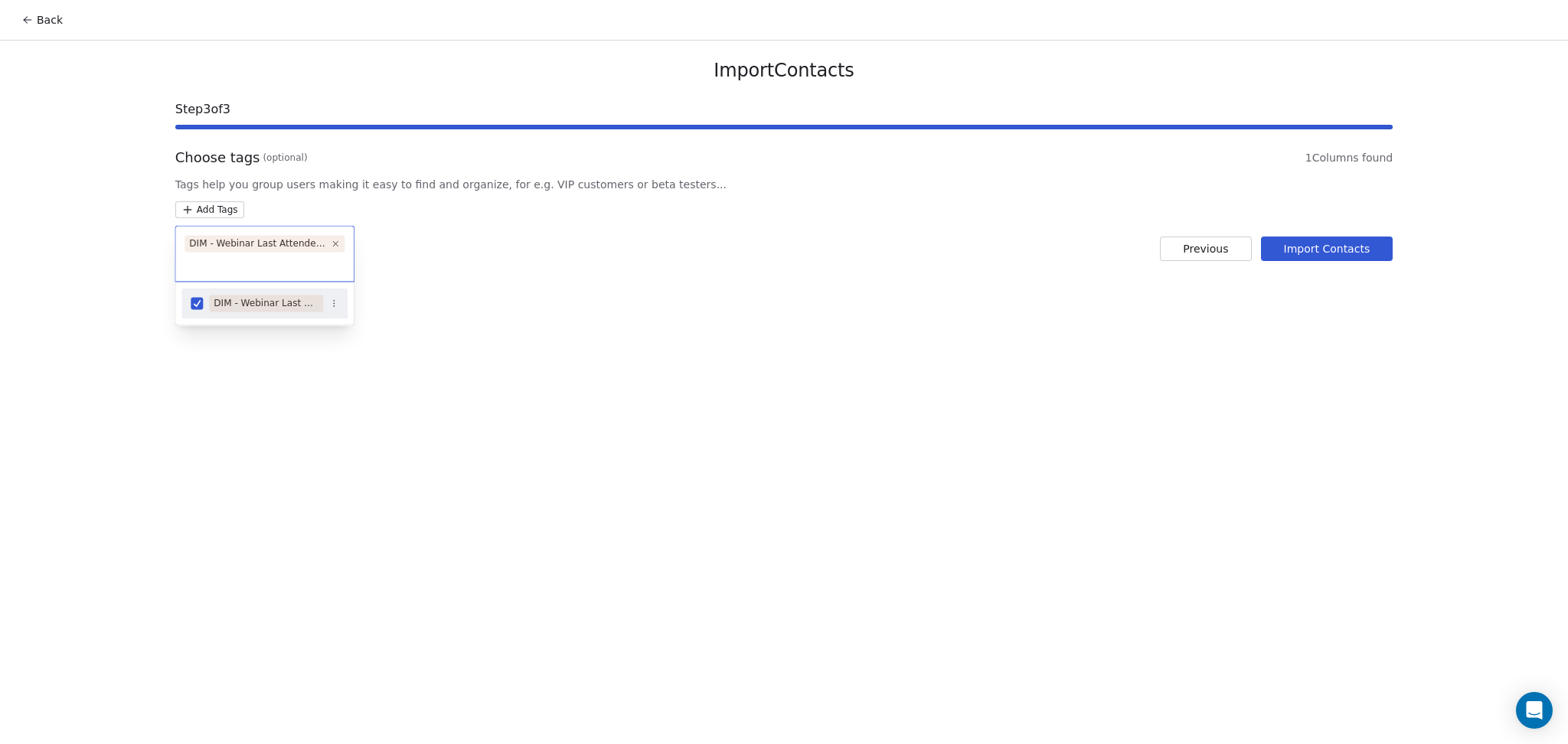
click at [760, 273] on html "Back Import Contacts Step 3 of 3 Choose tags (optional) 1 Columns found Tags he…" at bounding box center [784, 372] width 1568 height 744
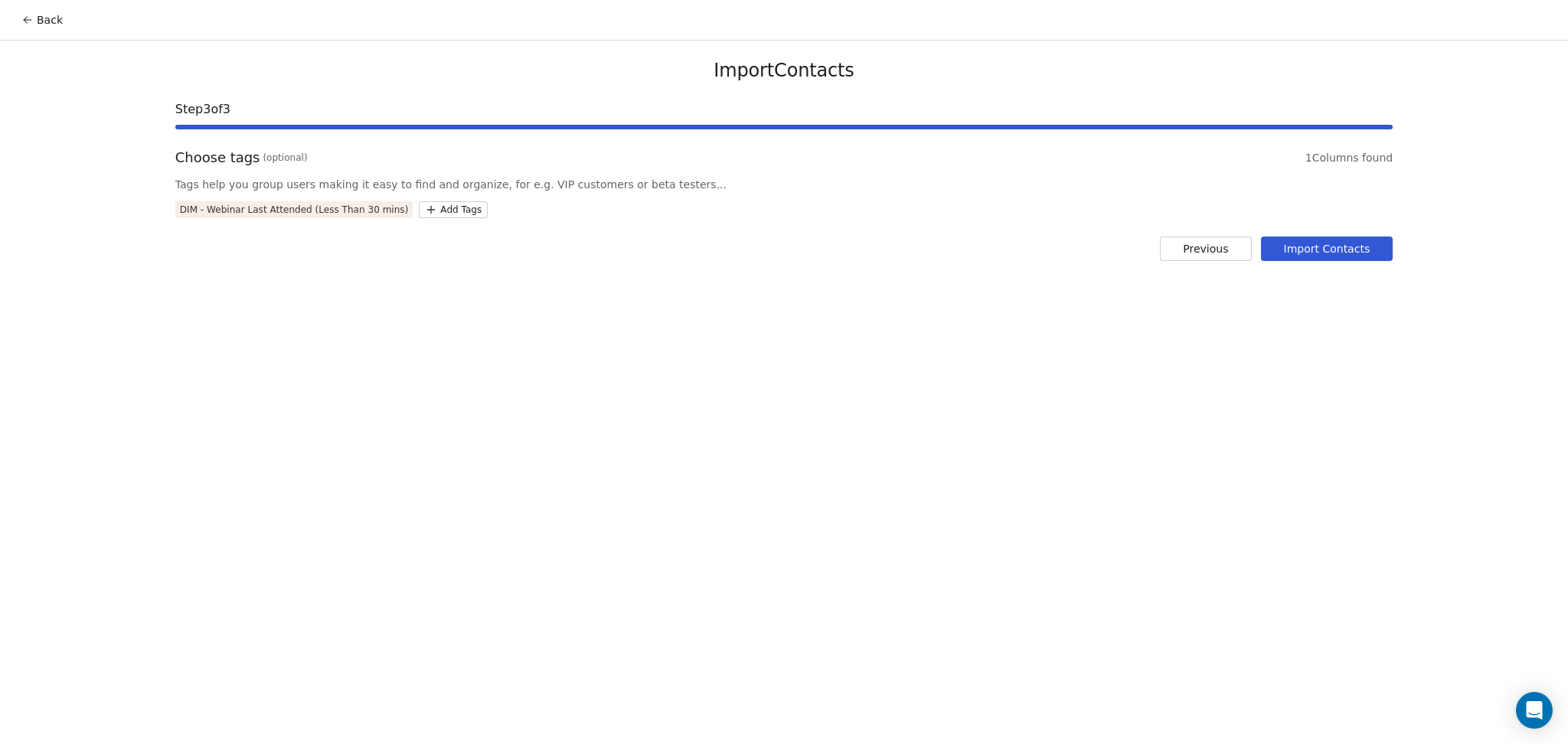
click at [1286, 246] on button "Import Contacts" at bounding box center [1327, 249] width 133 height 25
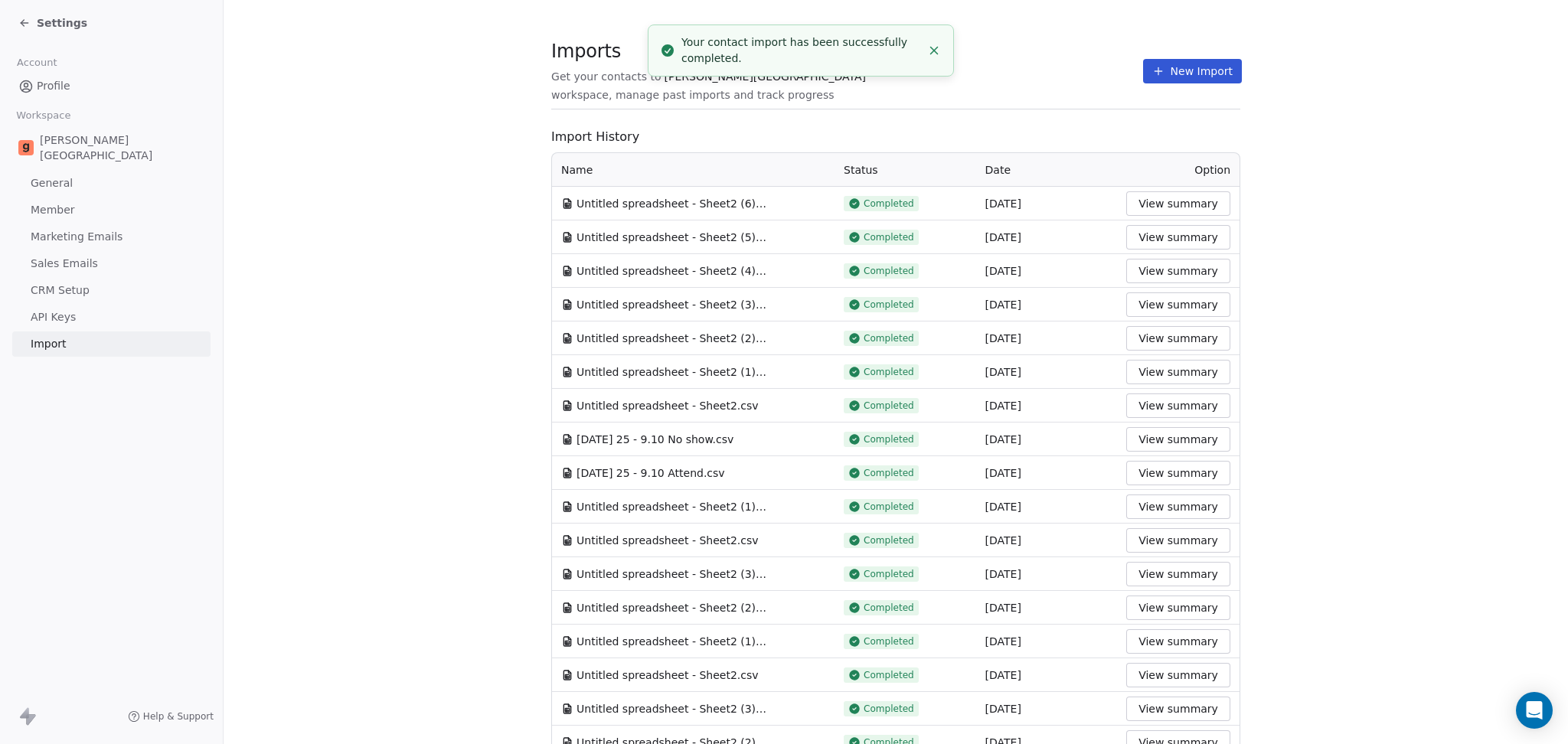
click at [1160, 65] on button "New Import" at bounding box center [1192, 71] width 99 height 25
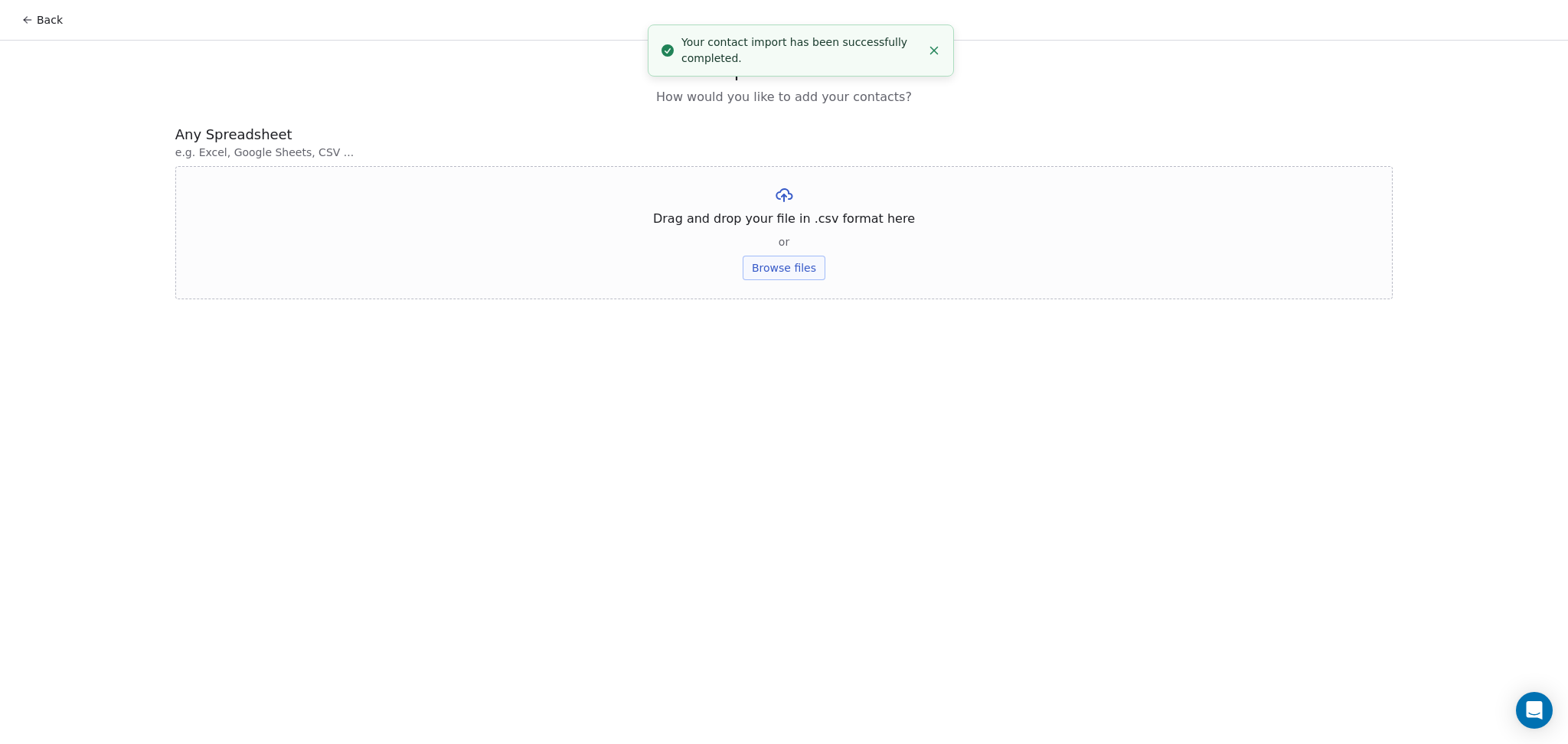
click at [778, 276] on button "Browse files" at bounding box center [784, 268] width 82 height 25
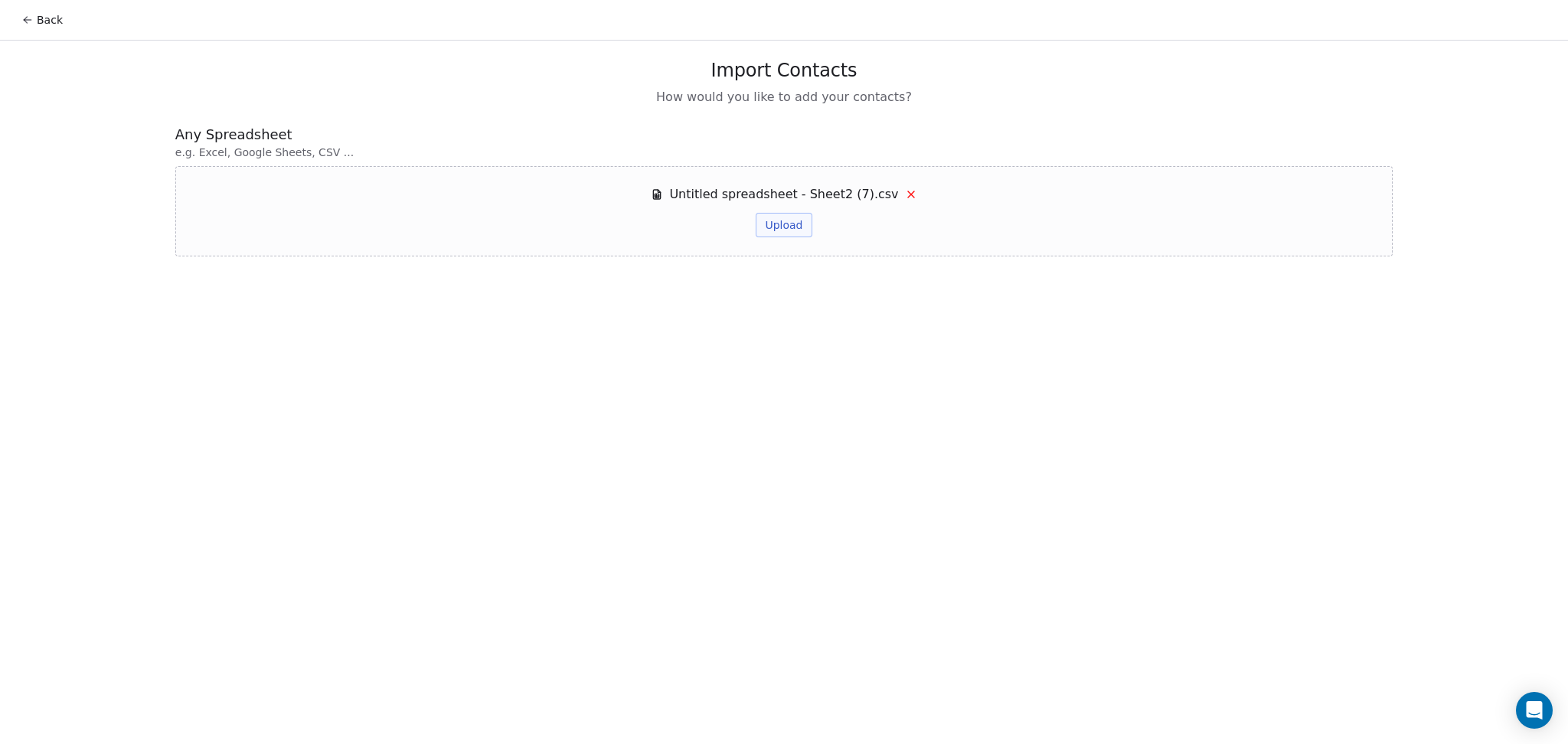
click at [785, 235] on button "Upload" at bounding box center [784, 225] width 56 height 25
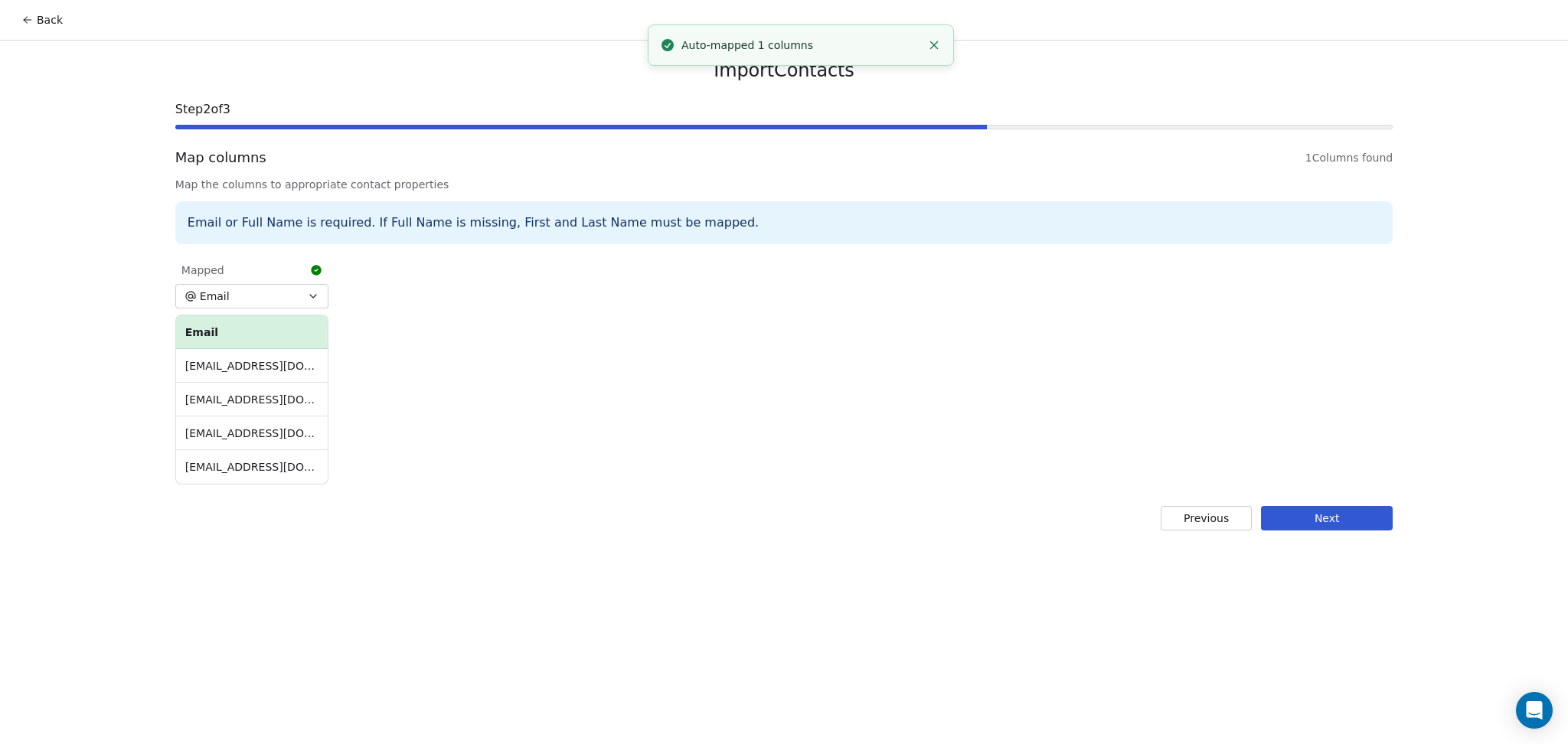
click at [1304, 513] on button "Next" at bounding box center [1327, 519] width 132 height 25
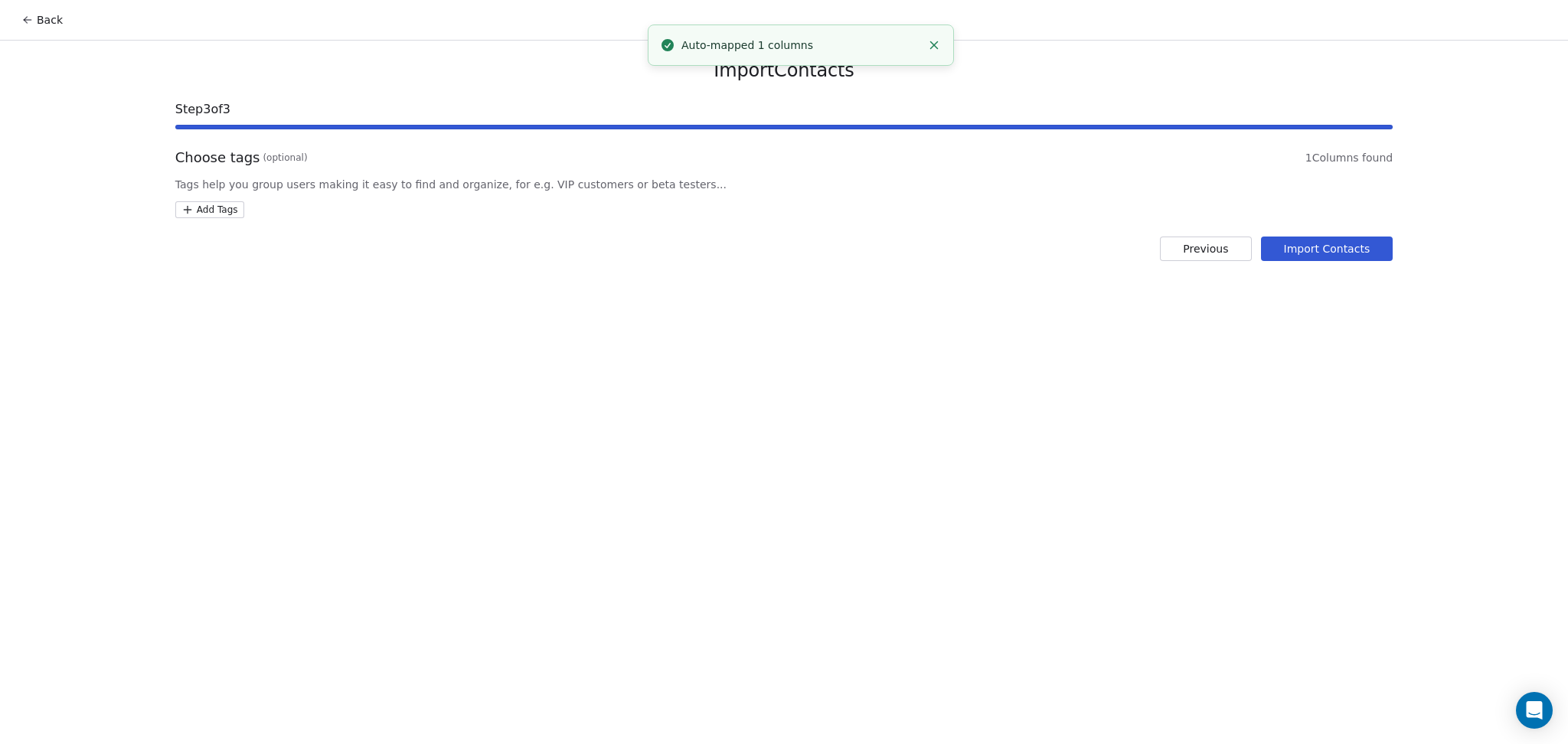
click at [233, 213] on html "Back Import Contacts Step 3 of 3 Choose tags (optional) 1 Columns found Tags he…" at bounding box center [784, 372] width 1568 height 744
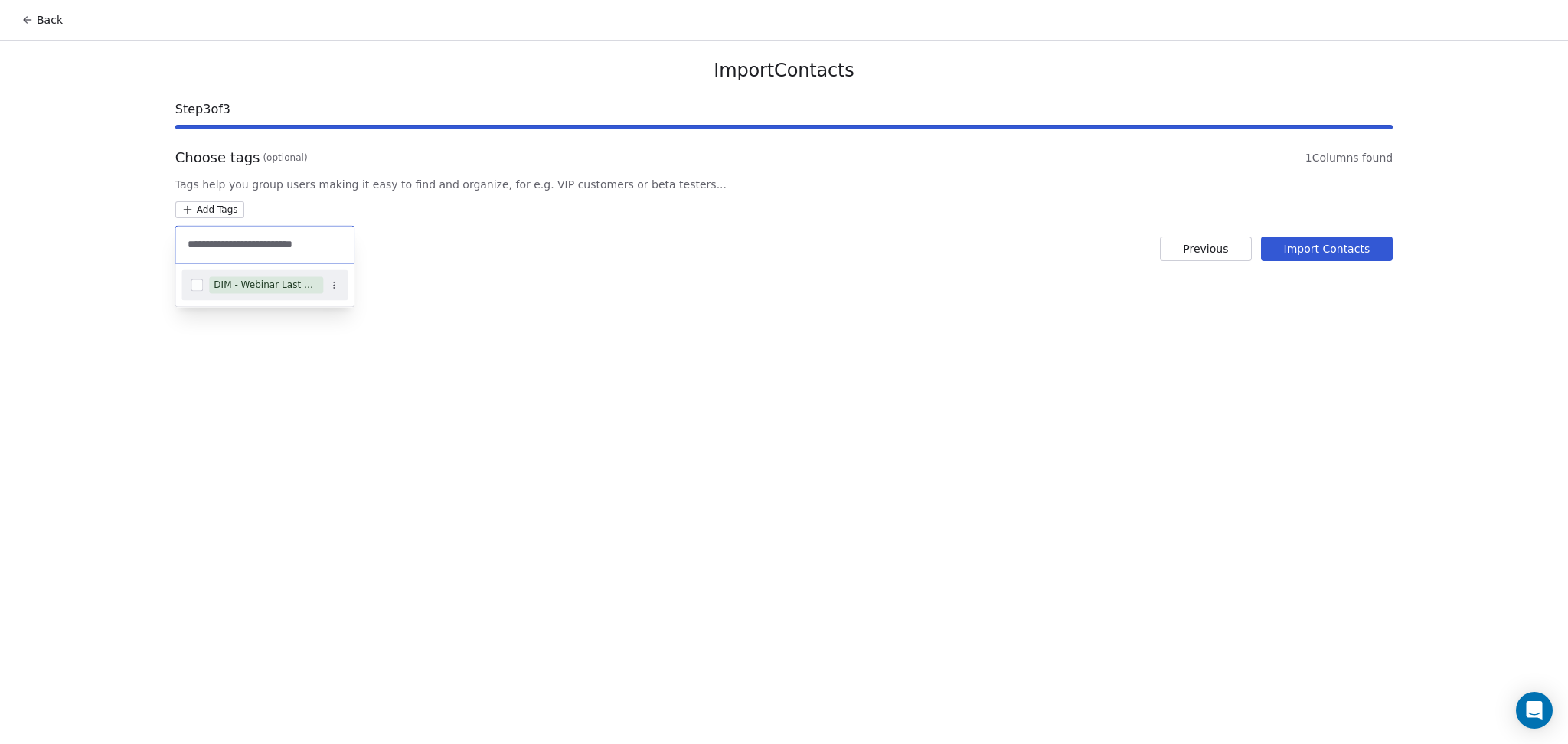
type input "**********"
click at [255, 285] on div "DIM - Webinar Last Hot Lead" at bounding box center [266, 285] width 105 height 14
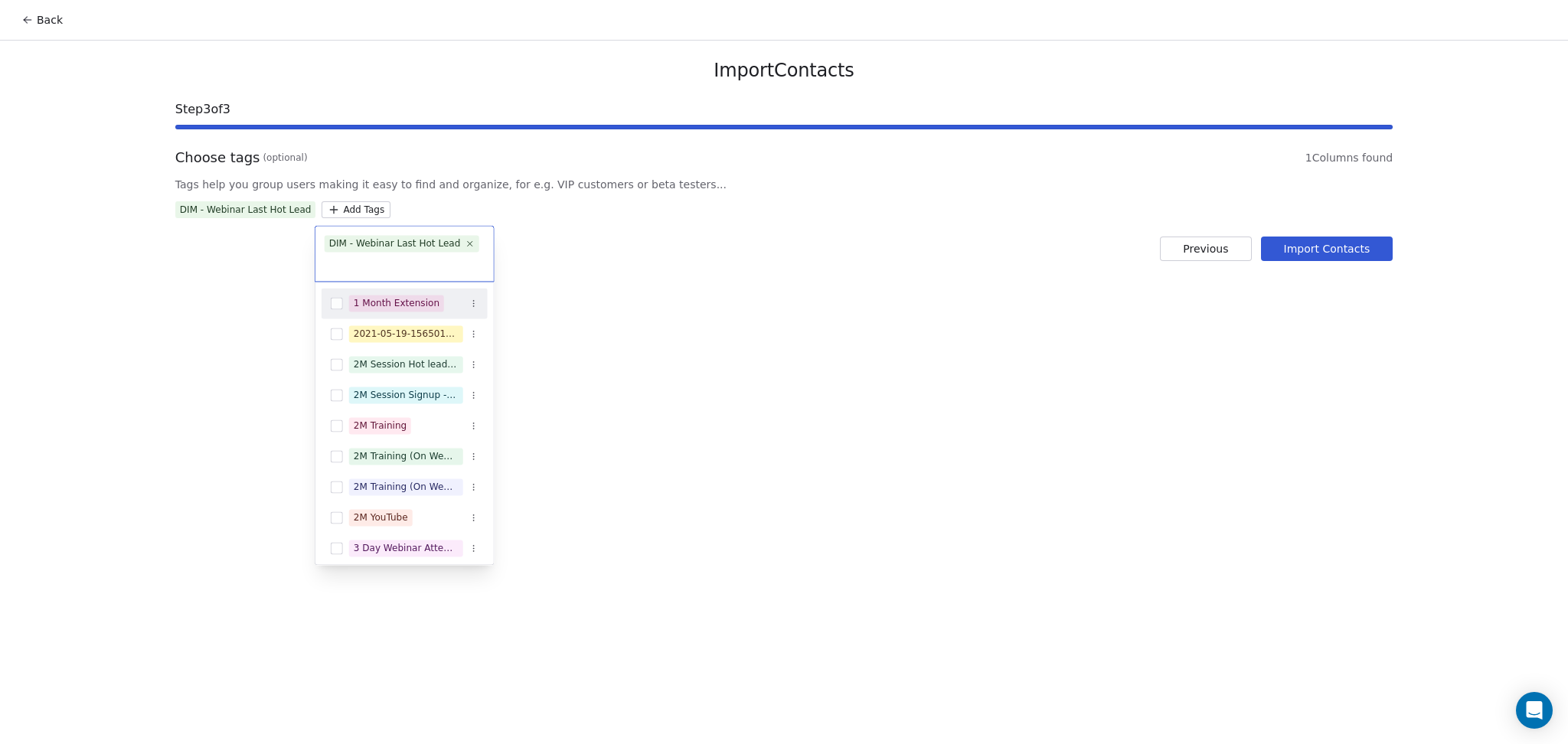
click at [1128, 379] on html "Back Import Contacts Step 3 of 3 Choose tags (optional) 1 Columns found Tags he…" at bounding box center [784, 372] width 1568 height 744
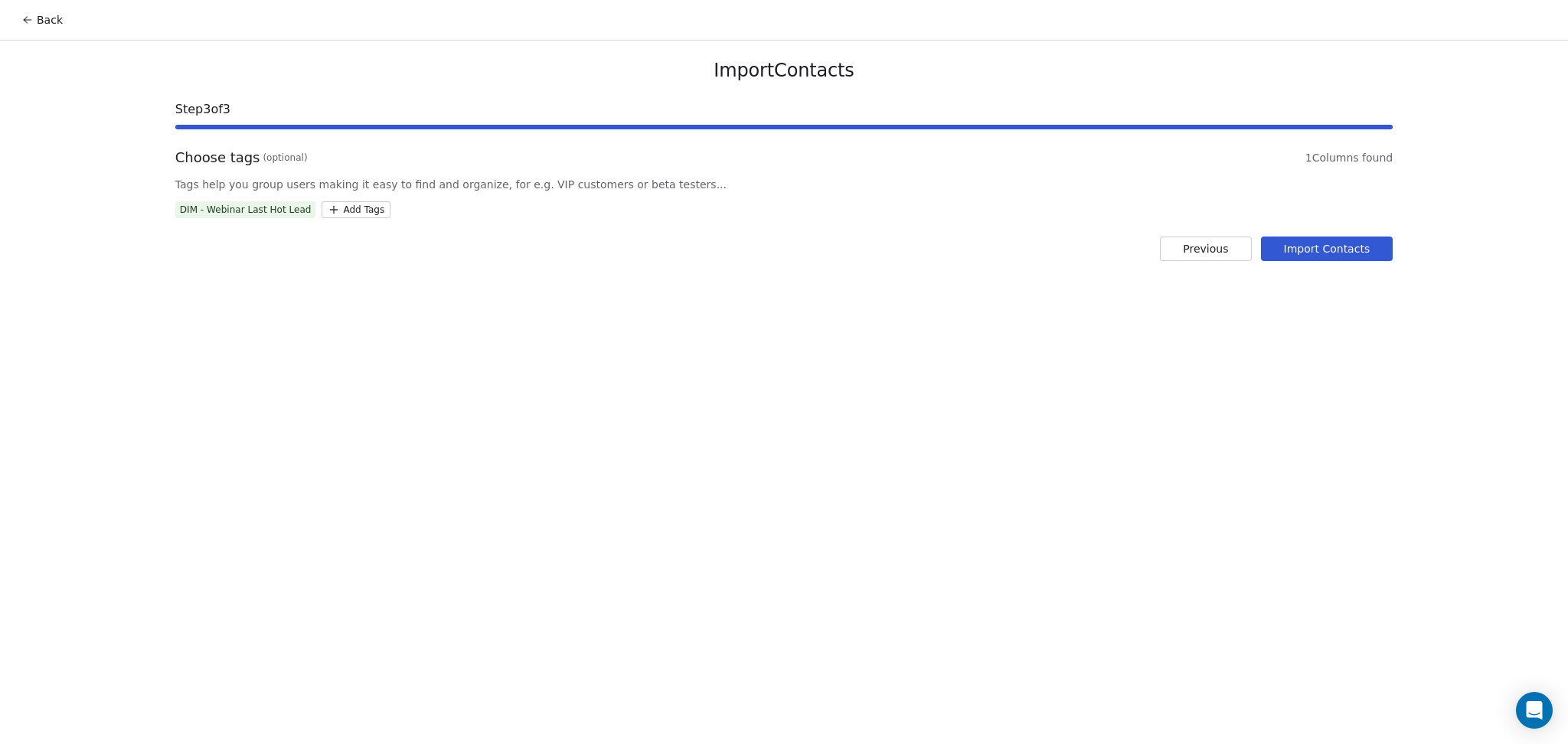
click at [1356, 257] on button "Import Contacts" at bounding box center [1327, 249] width 133 height 25
